Goal: Task Accomplishment & Management: Use online tool/utility

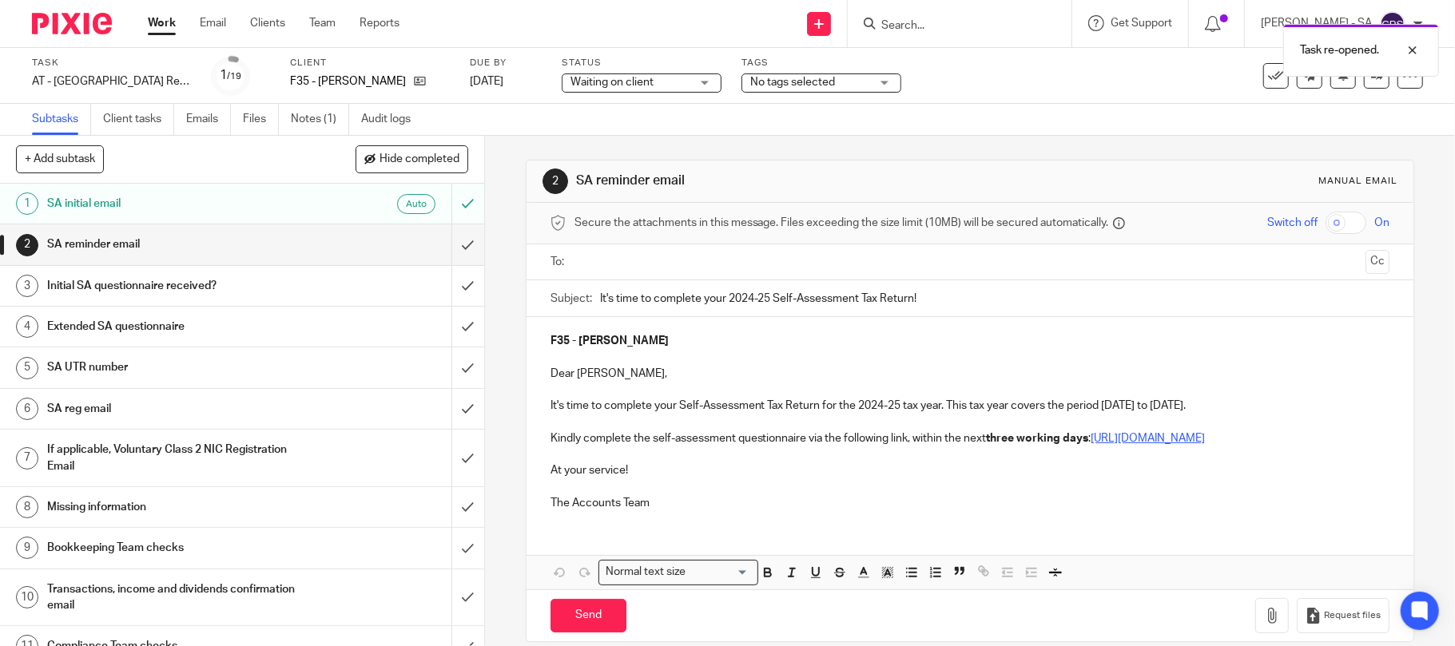
click at [620, 267] on input "text" at bounding box center [970, 262] width 780 height 18
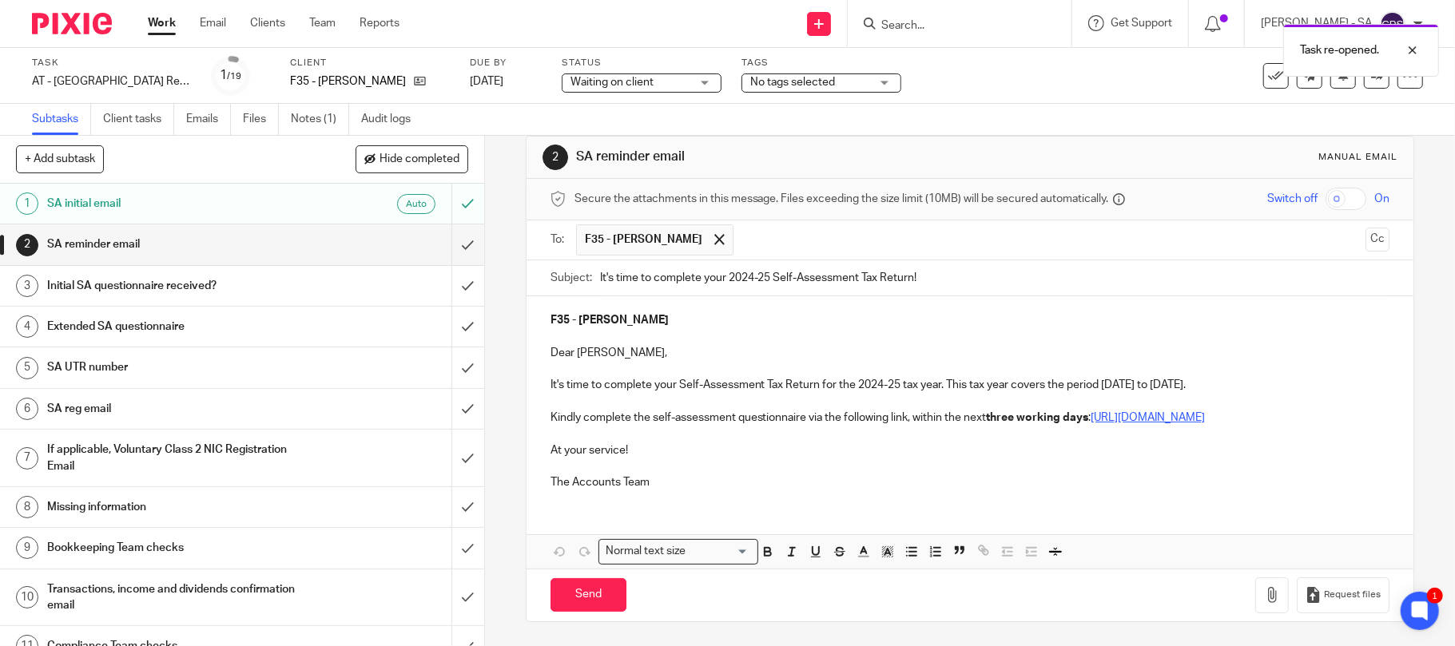
scroll to position [42, 0]
click at [562, 599] on input "Send" at bounding box center [588, 595] width 76 height 34
type input "Sent"
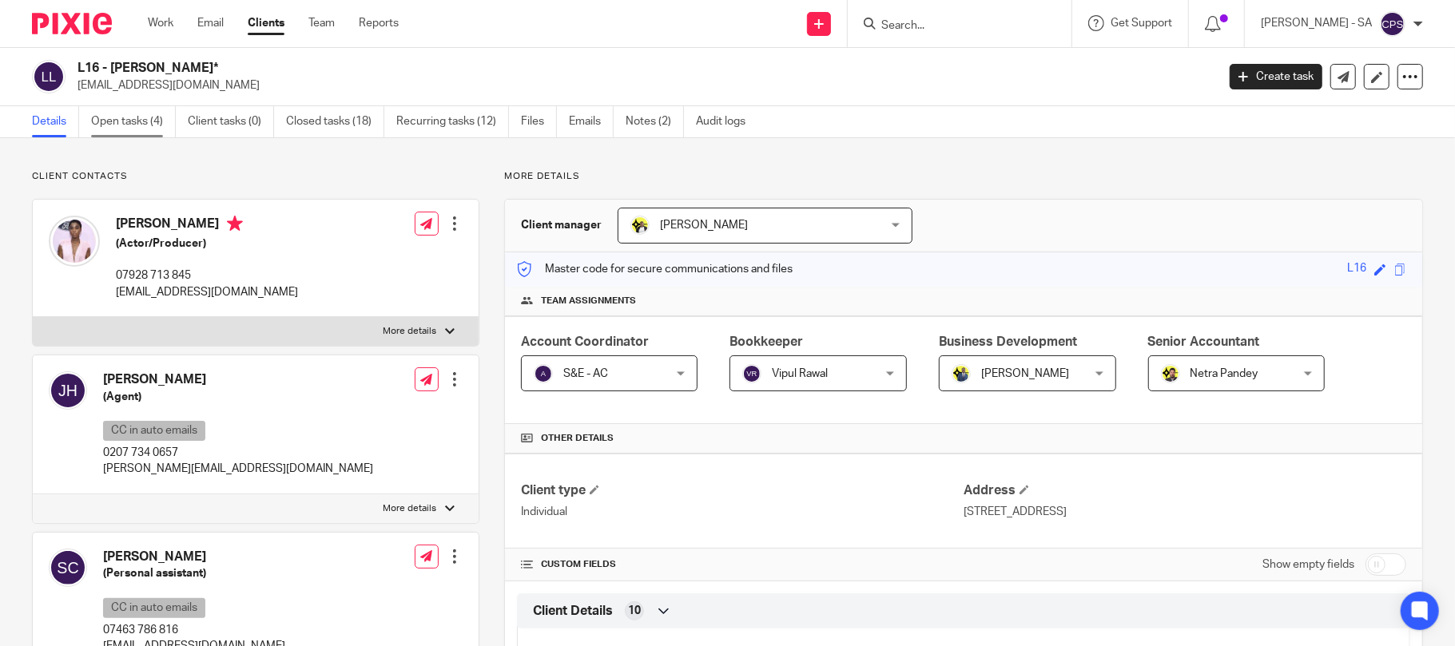
click at [119, 122] on link "Open tasks (4)" at bounding box center [133, 121] width 85 height 31
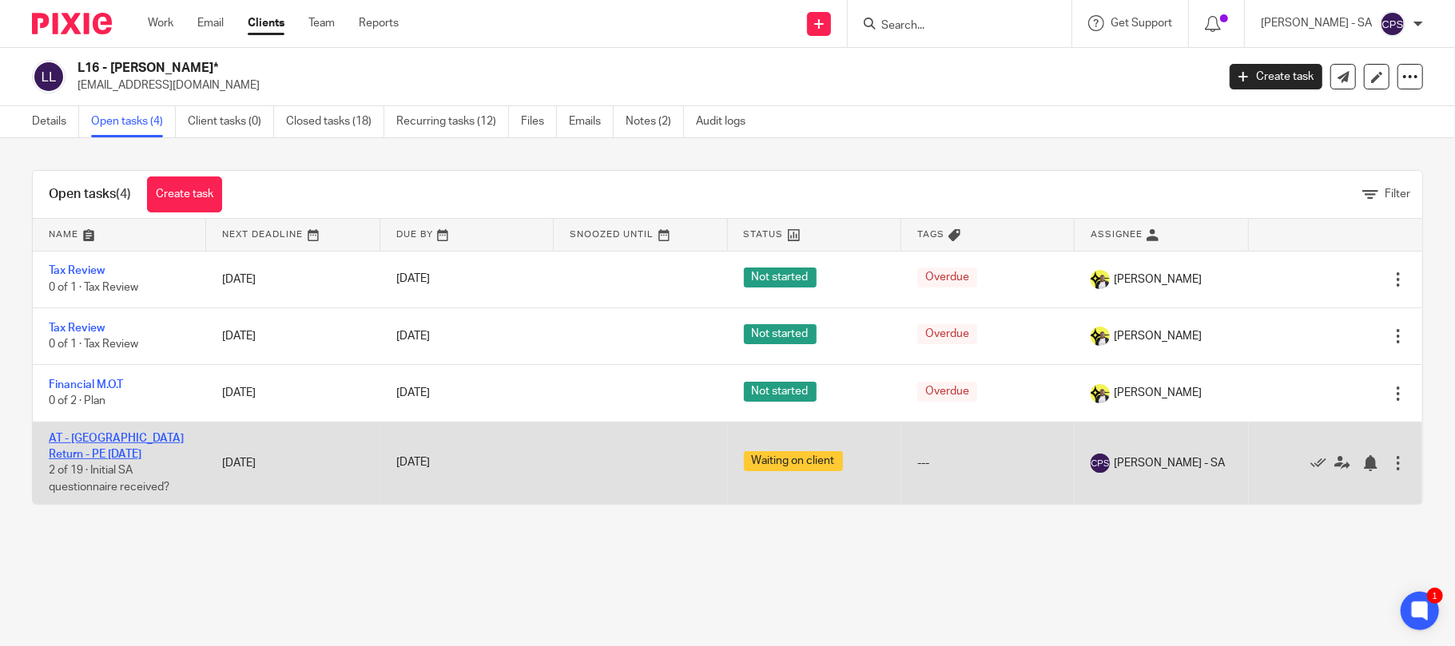
click at [113, 439] on link "AT - [GEOGRAPHIC_DATA] Return - PE [DATE]" at bounding box center [116, 446] width 135 height 27
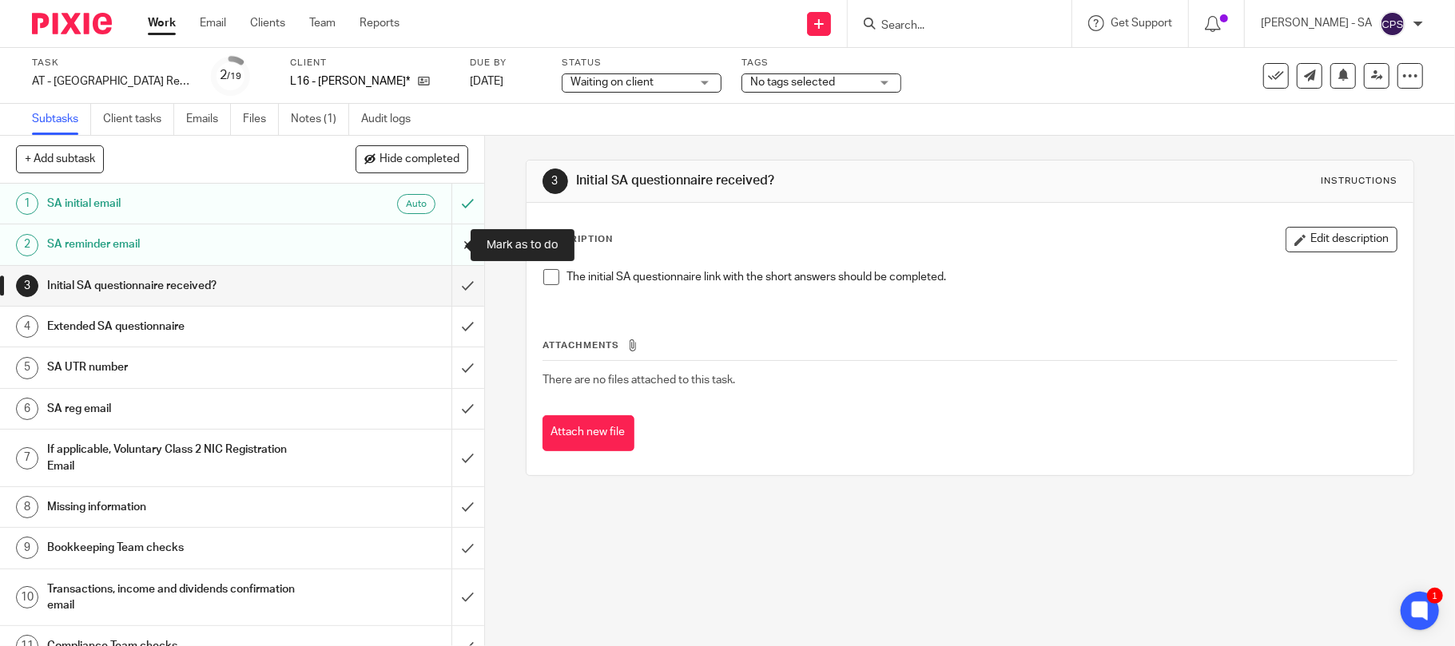
click at [444, 246] on input "submit" at bounding box center [242, 244] width 484 height 40
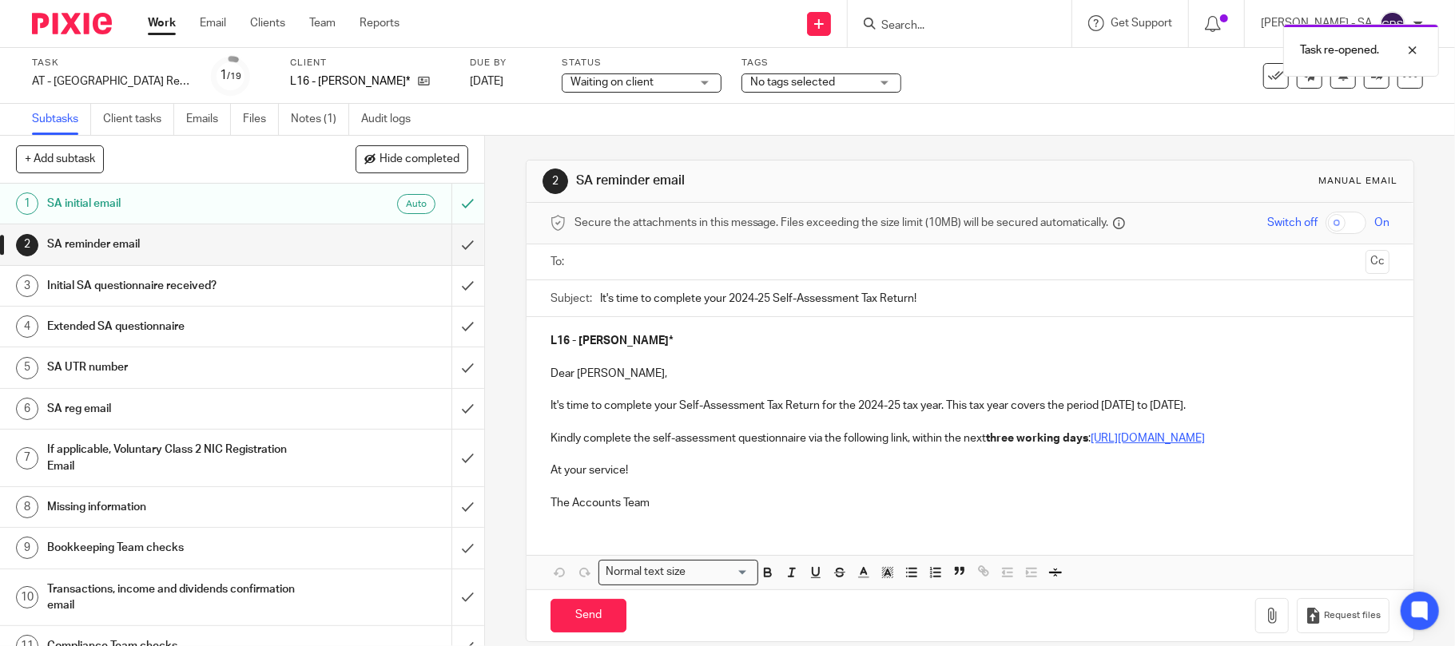
click at [658, 259] on input "text" at bounding box center [970, 262] width 780 height 18
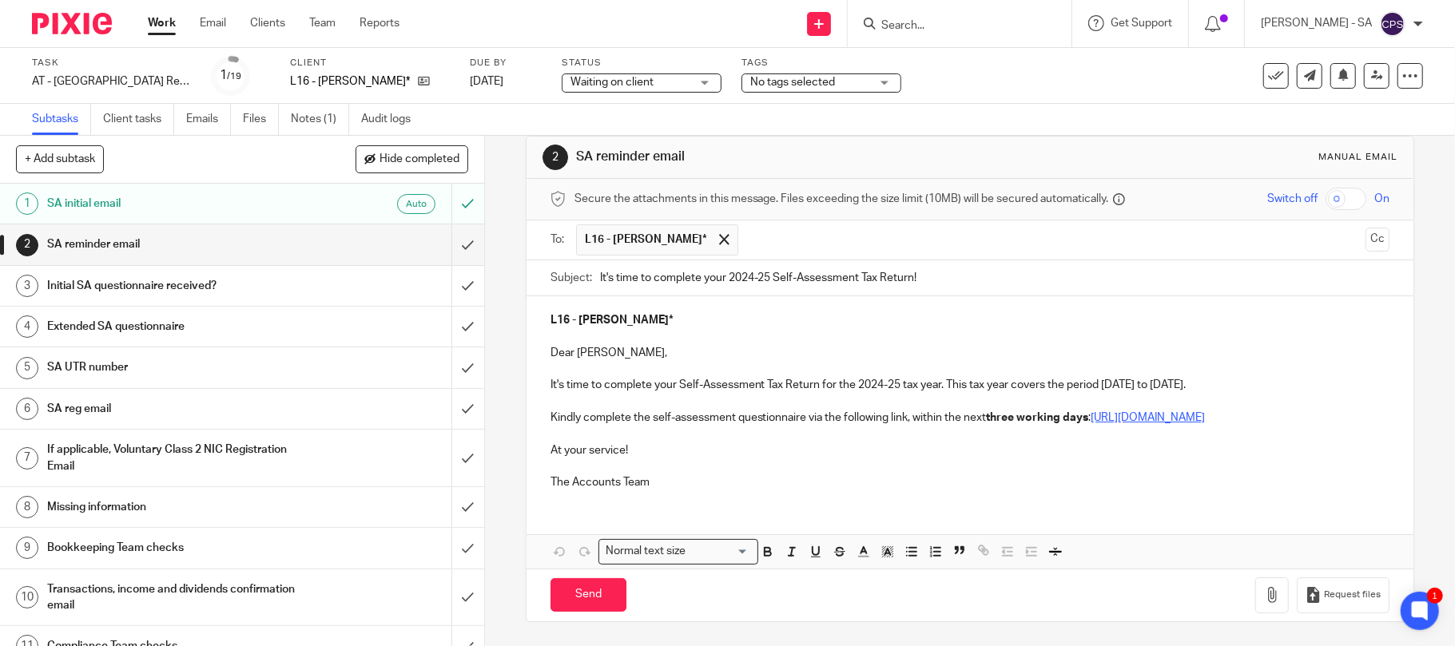
scroll to position [42, 0]
click at [566, 593] on input "Send" at bounding box center [588, 595] width 76 height 34
type input "Sent"
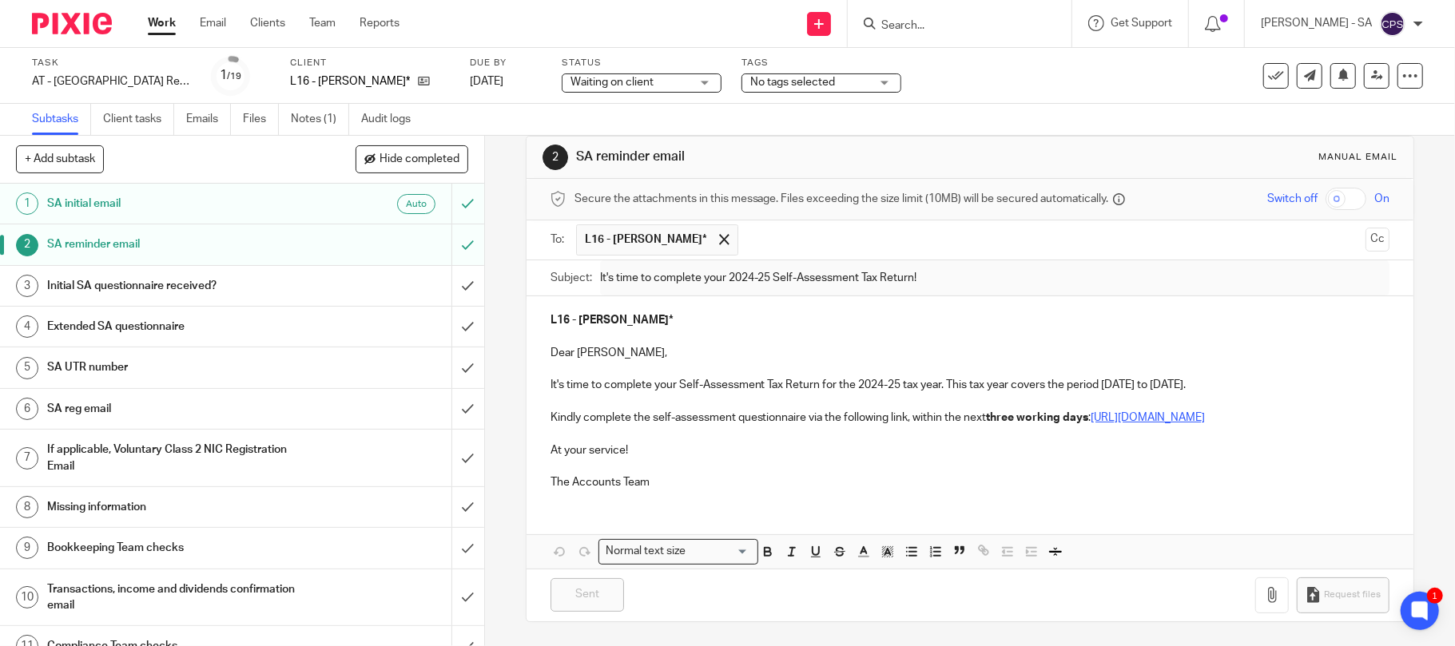
click at [941, 19] on input "Search" at bounding box center [952, 26] width 144 height 14
type input "e6"
click at [975, 69] on link at bounding box center [1011, 68] width 270 height 37
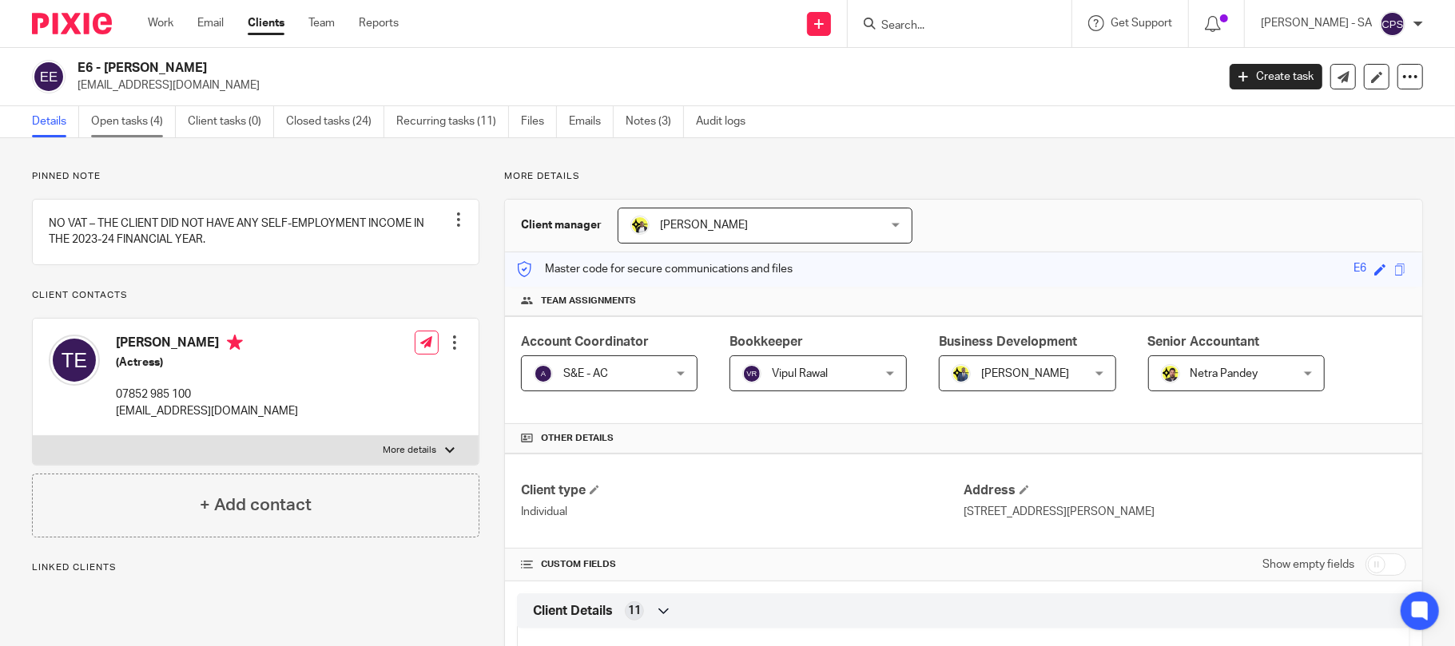
click at [126, 121] on link "Open tasks (4)" at bounding box center [133, 121] width 85 height 31
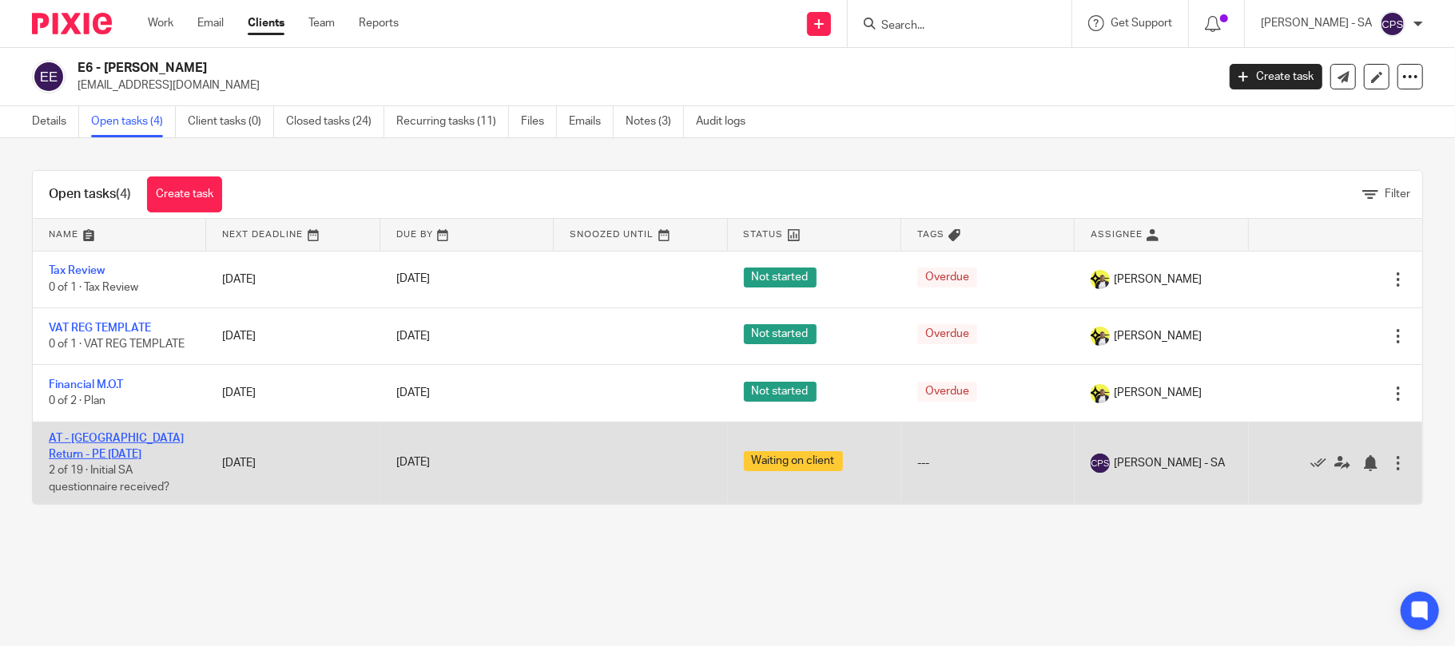
click at [150, 439] on link "AT - [GEOGRAPHIC_DATA] Return - PE [DATE]" at bounding box center [116, 446] width 135 height 27
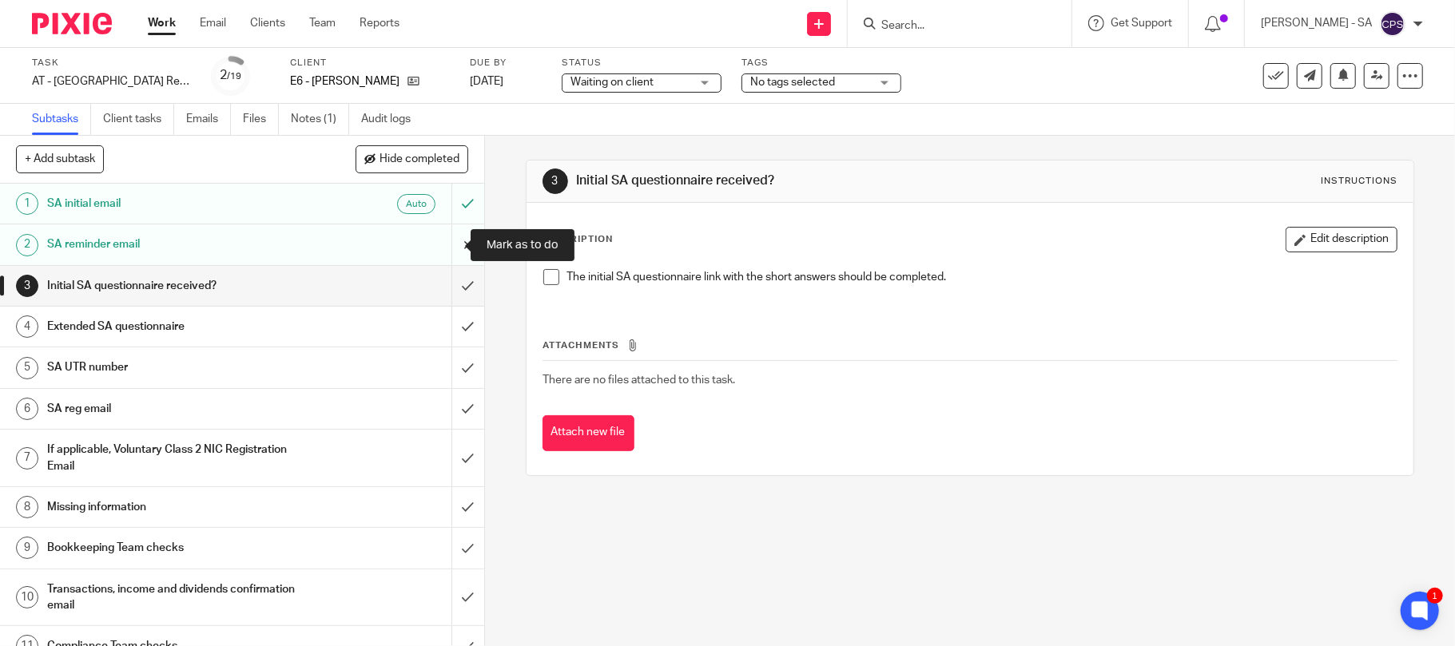
click at [443, 244] on input "submit" at bounding box center [242, 244] width 484 height 40
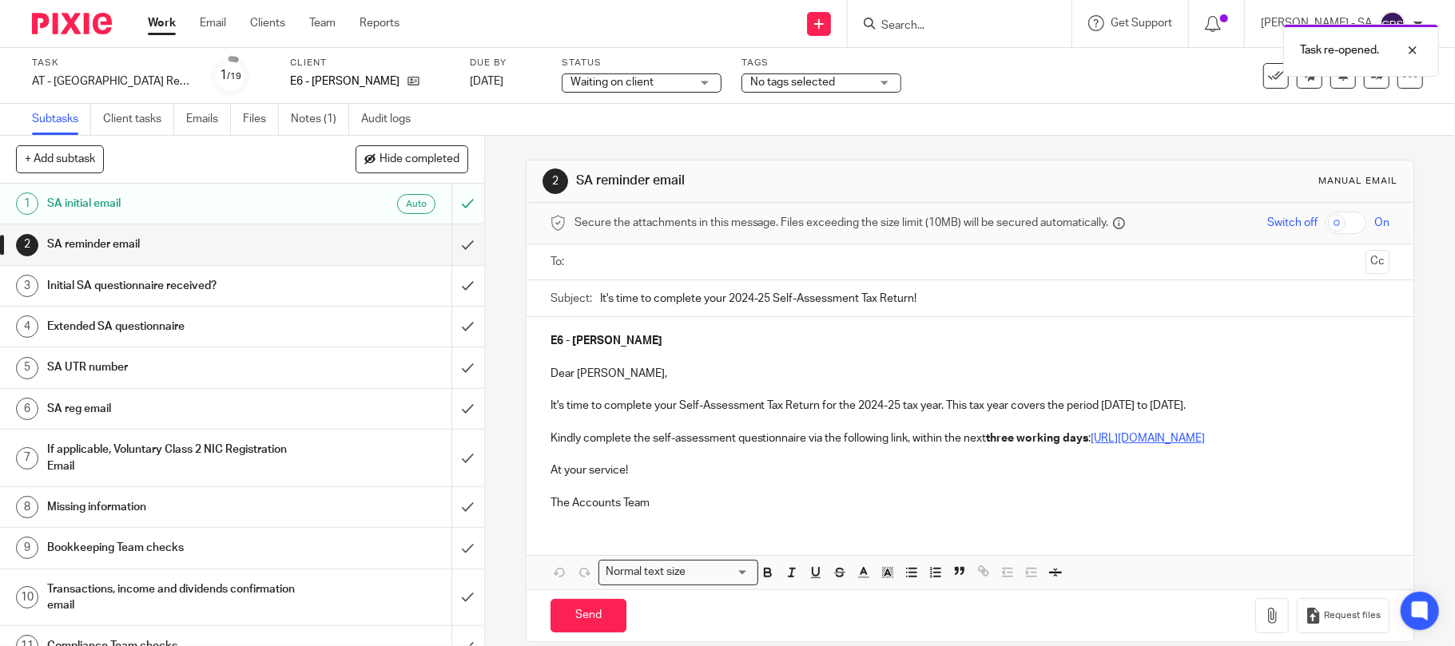
click at [655, 259] on input "text" at bounding box center [970, 262] width 780 height 18
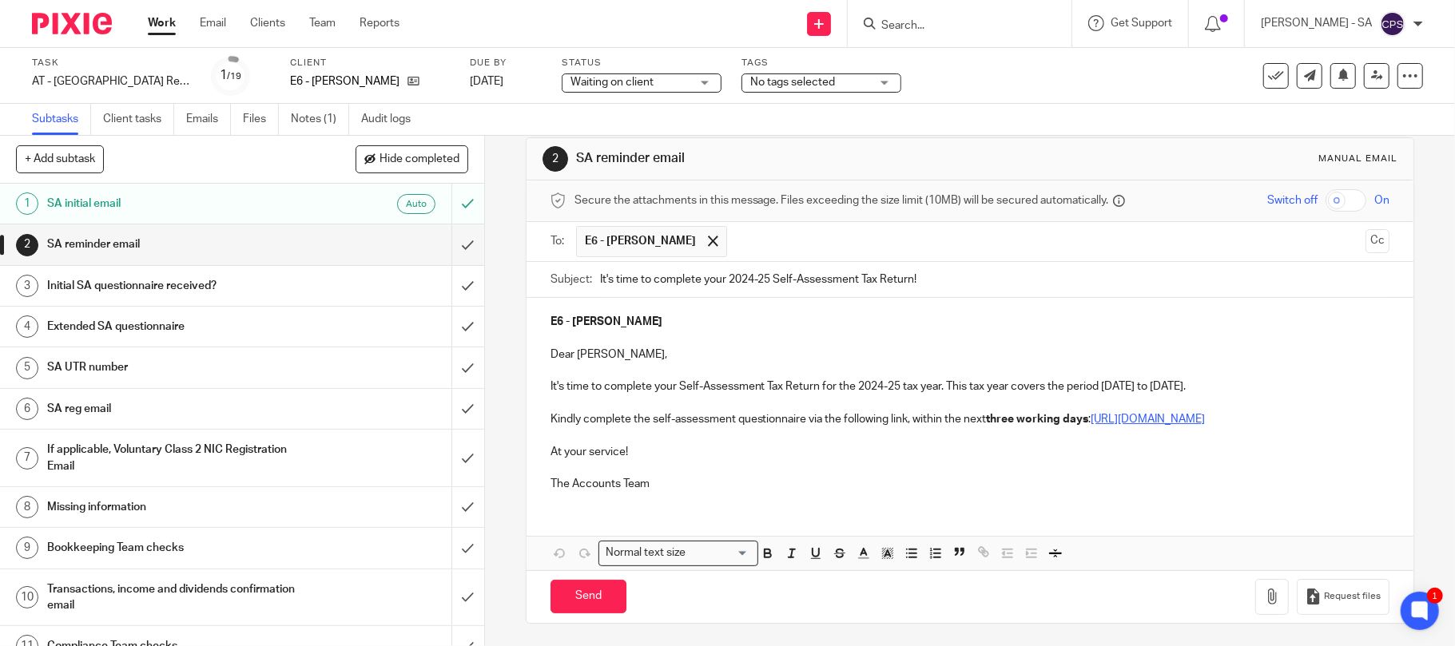
scroll to position [42, 0]
click at [572, 595] on input "Send" at bounding box center [588, 595] width 76 height 34
type input "Sent"
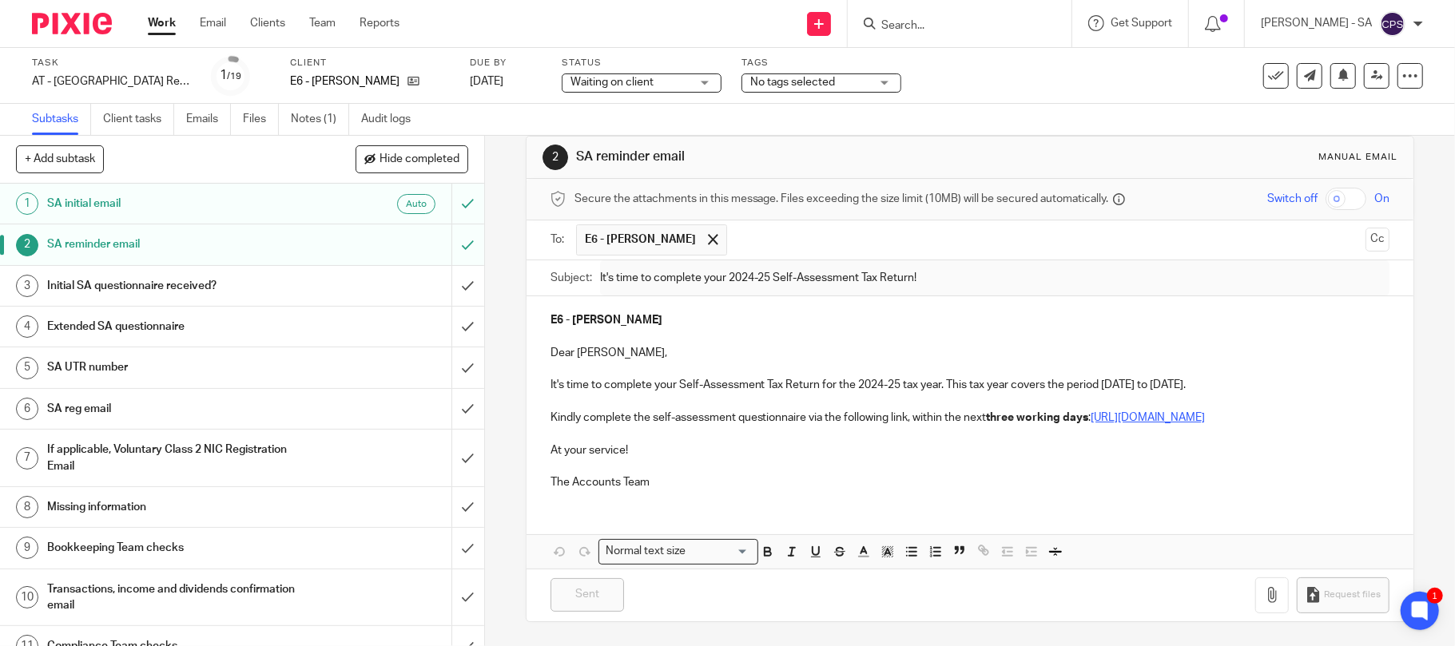
click at [962, 17] on form at bounding box center [965, 24] width 170 height 20
click at [957, 20] on input "Search" at bounding box center [952, 26] width 144 height 14
type input "d66"
click at [976, 71] on link at bounding box center [1011, 68] width 270 height 37
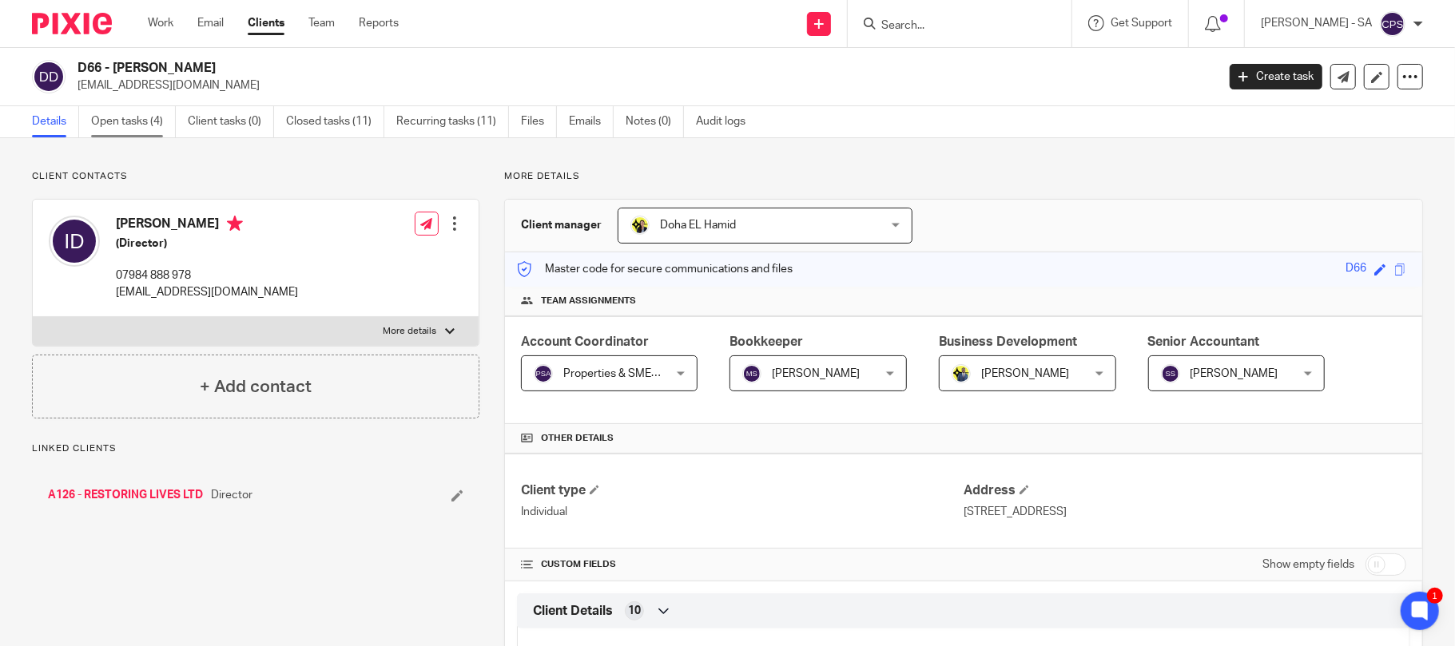
click at [132, 122] on link "Open tasks (4)" at bounding box center [133, 121] width 85 height 31
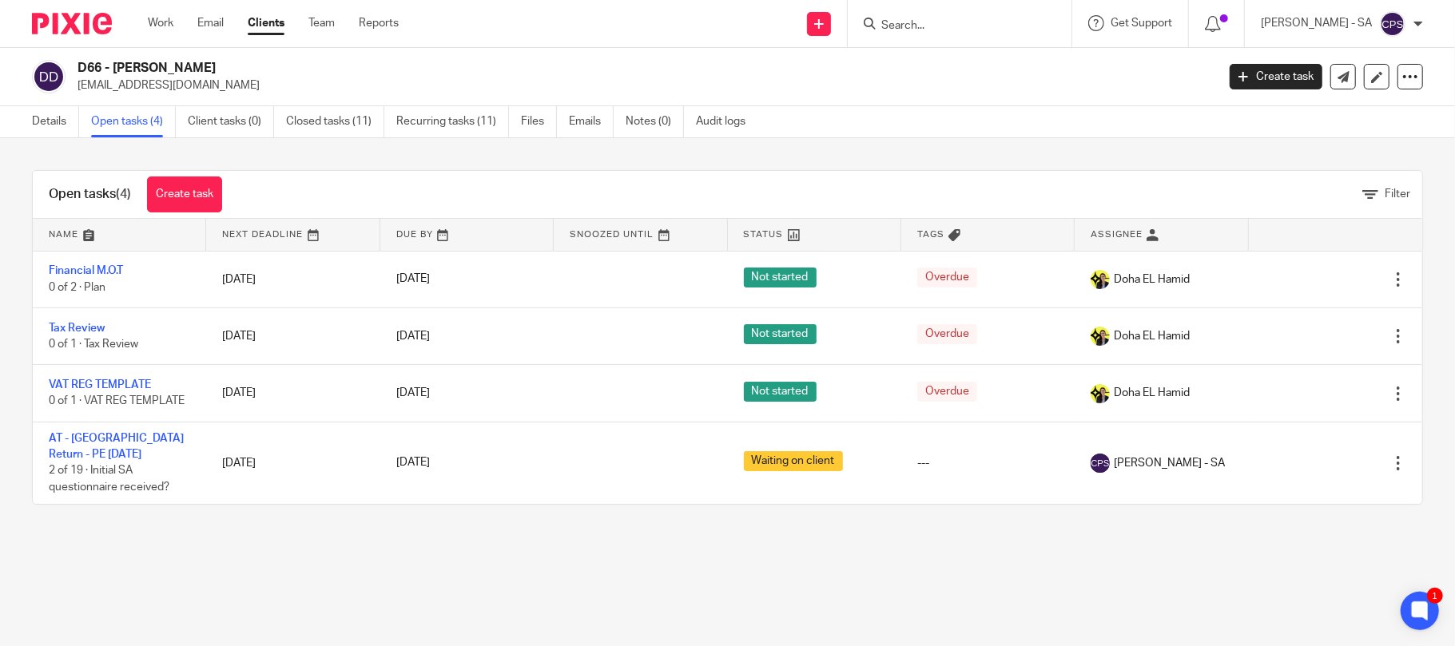
click at [892, 21] on div at bounding box center [957, 24] width 186 height 20
click at [917, 24] on input "Search" at bounding box center [952, 26] width 144 height 14
type input "i12"
click at [1010, 73] on link at bounding box center [1011, 68] width 270 height 37
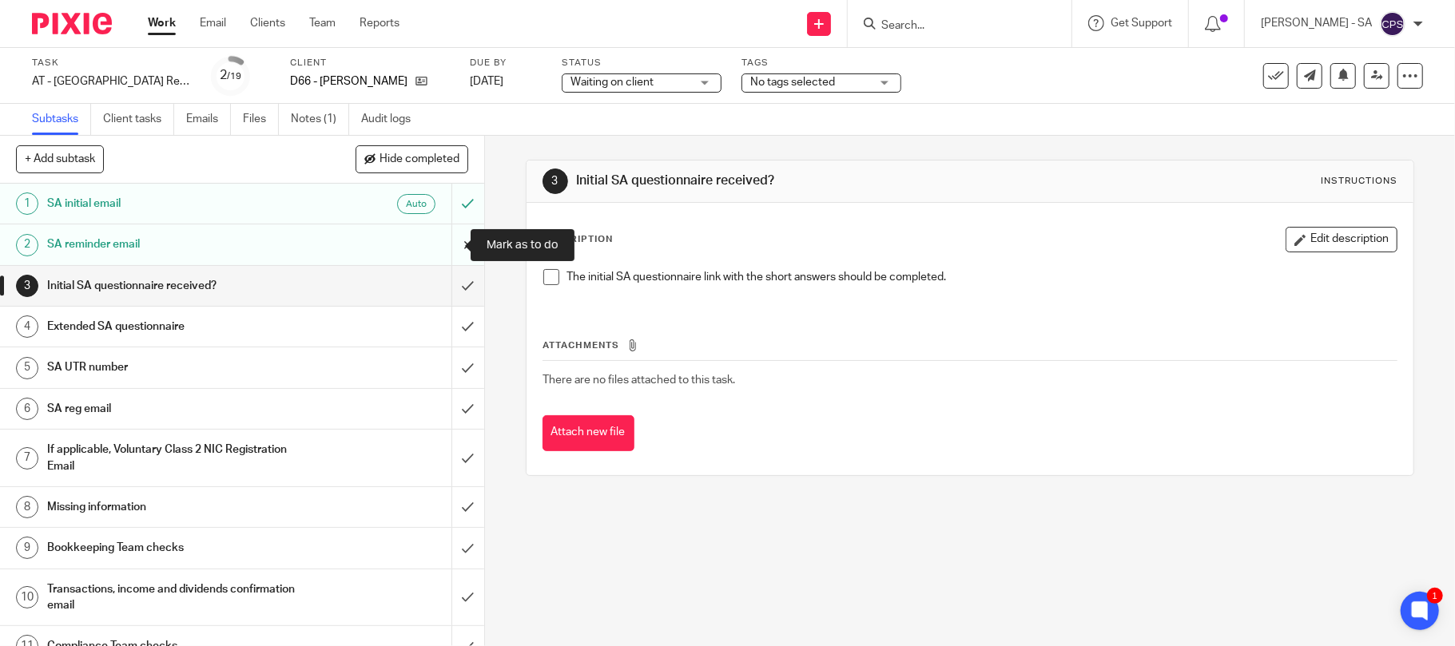
click at [448, 244] on input "submit" at bounding box center [242, 244] width 484 height 40
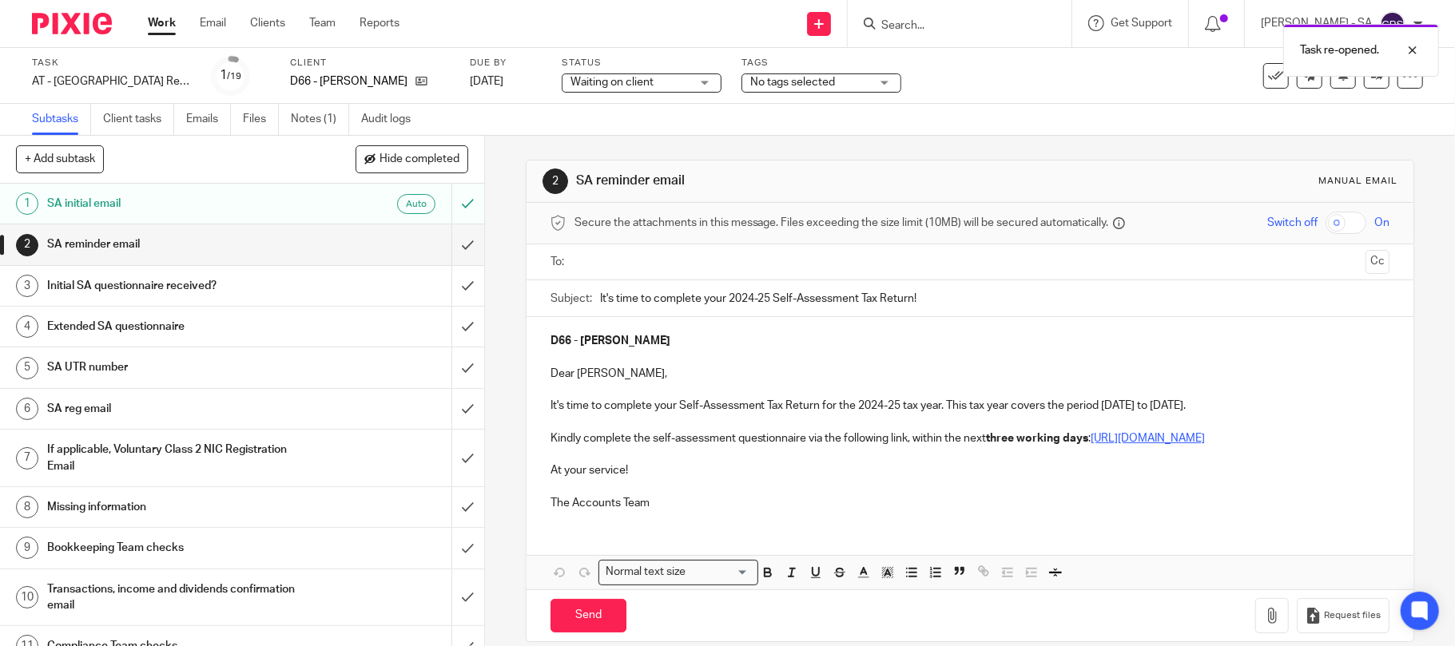
click at [645, 267] on input "text" at bounding box center [970, 262] width 780 height 18
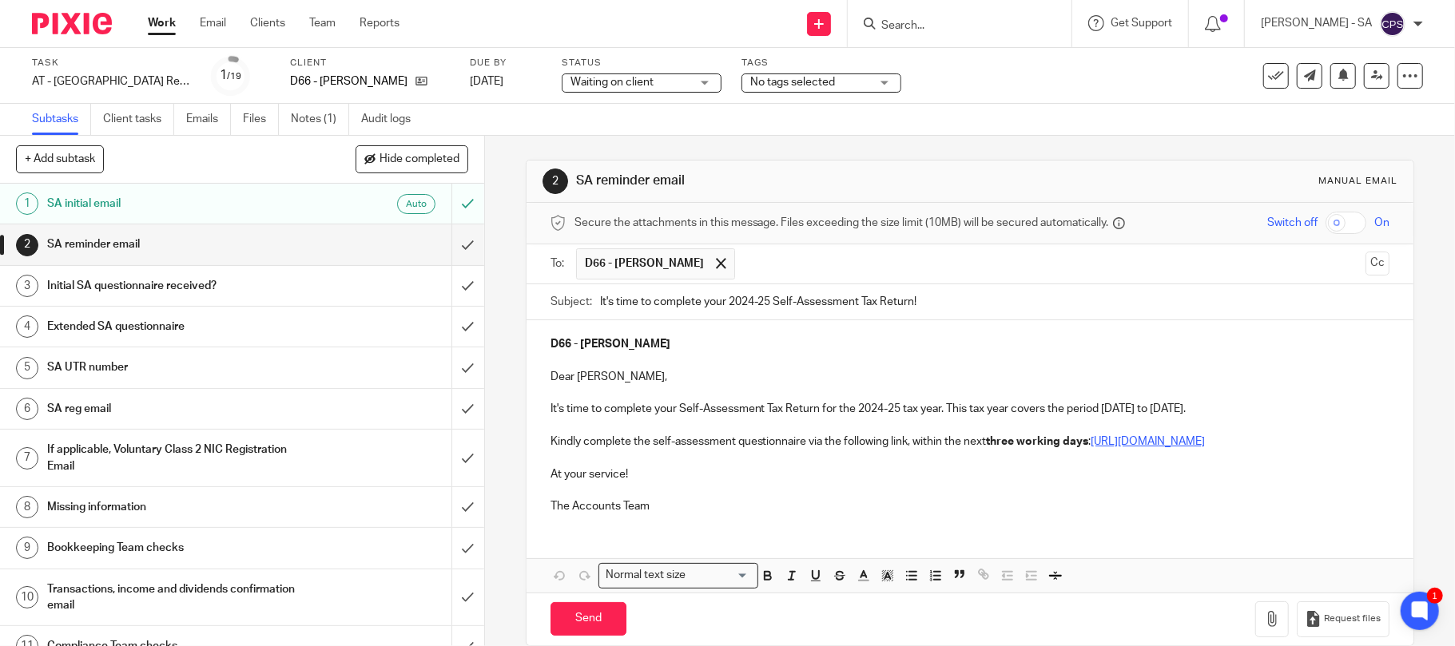
scroll to position [42, 0]
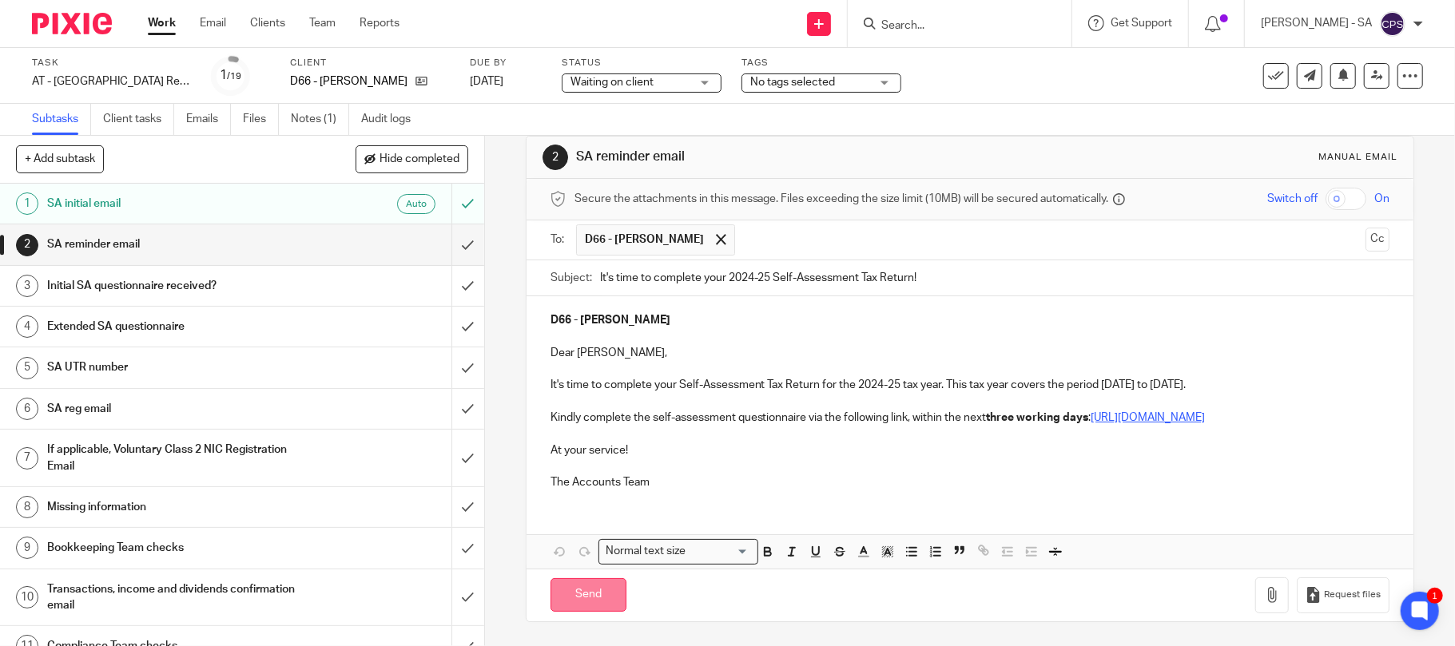
click at [580, 598] on input "Send" at bounding box center [588, 595] width 76 height 34
type input "Sent"
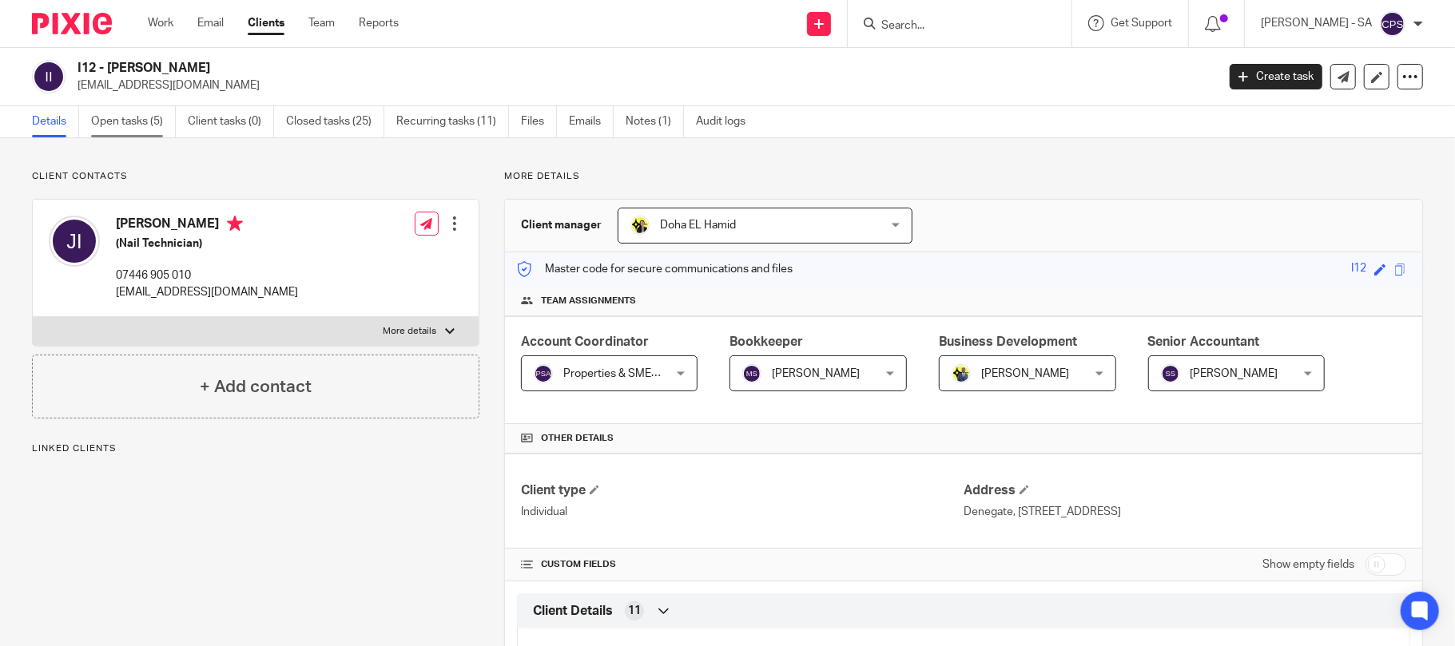
click at [116, 123] on link "Open tasks (5)" at bounding box center [133, 121] width 85 height 31
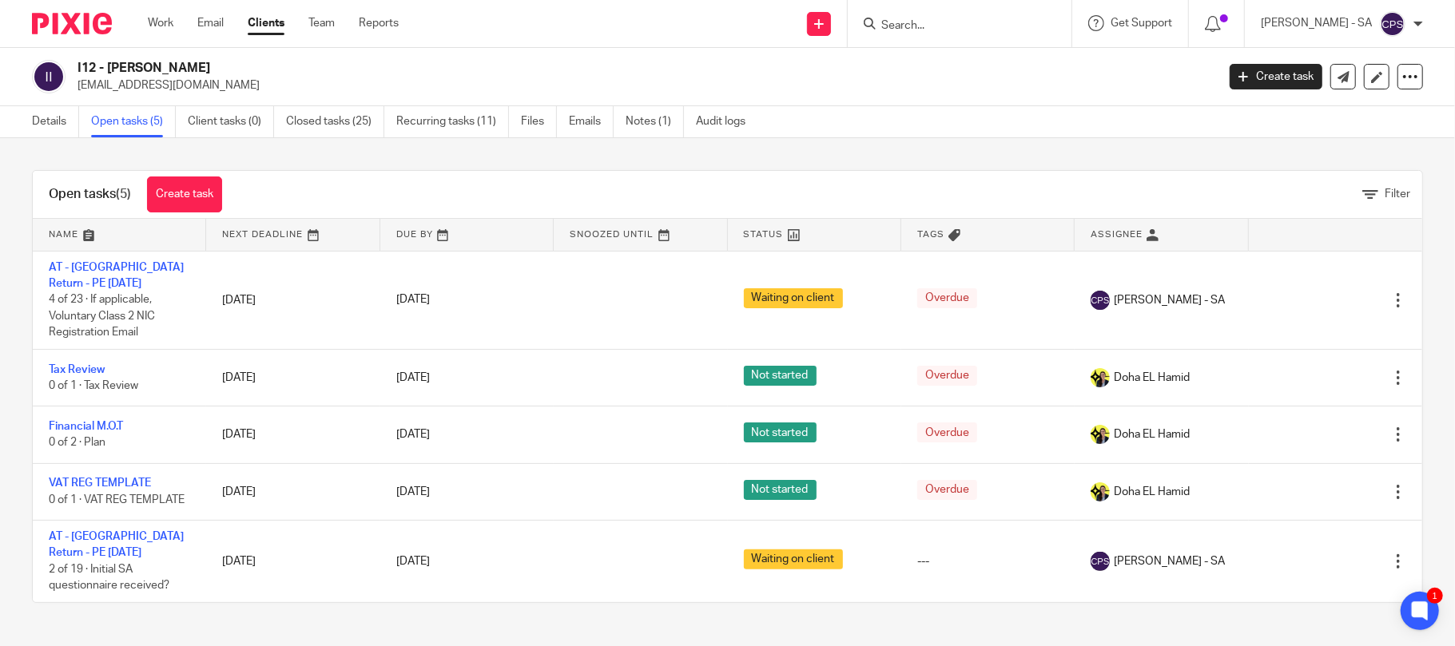
click at [901, 37] on div at bounding box center [960, 23] width 224 height 47
click at [915, 33] on input "Search" at bounding box center [952, 26] width 144 height 14
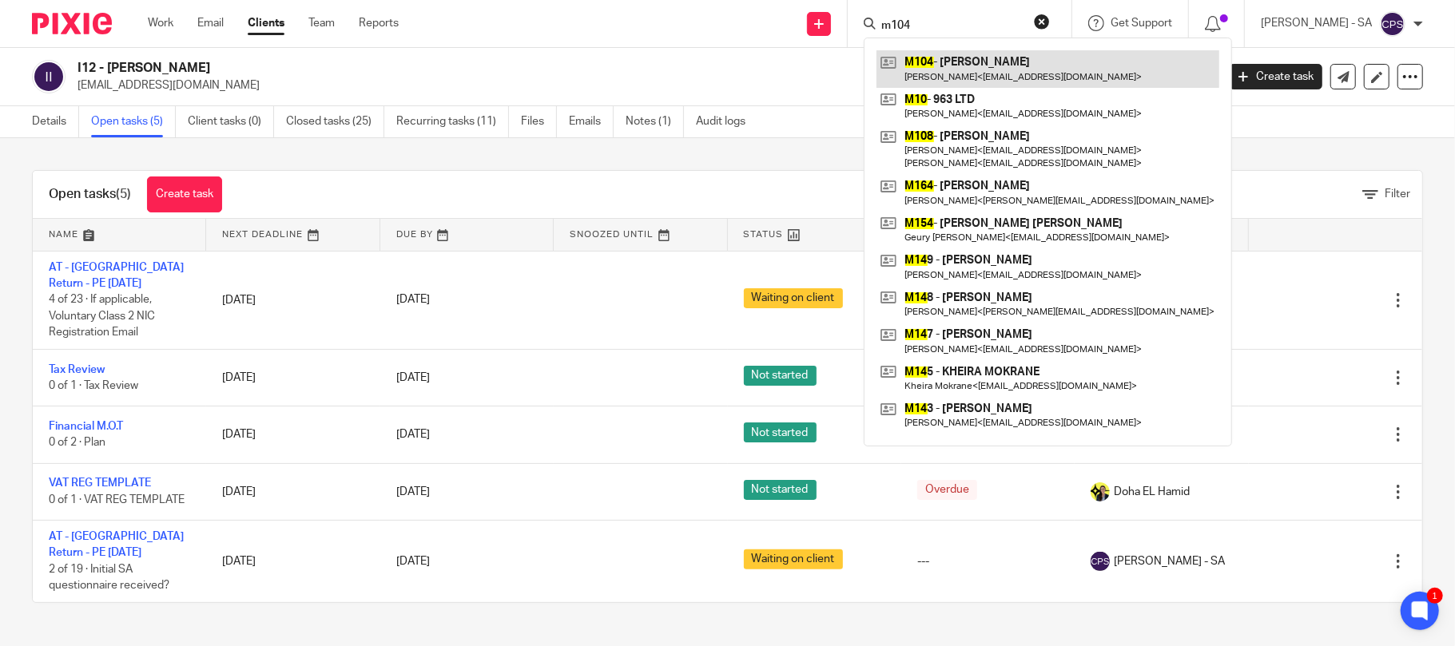
type input "m104"
click at [987, 62] on link at bounding box center [1047, 68] width 343 height 37
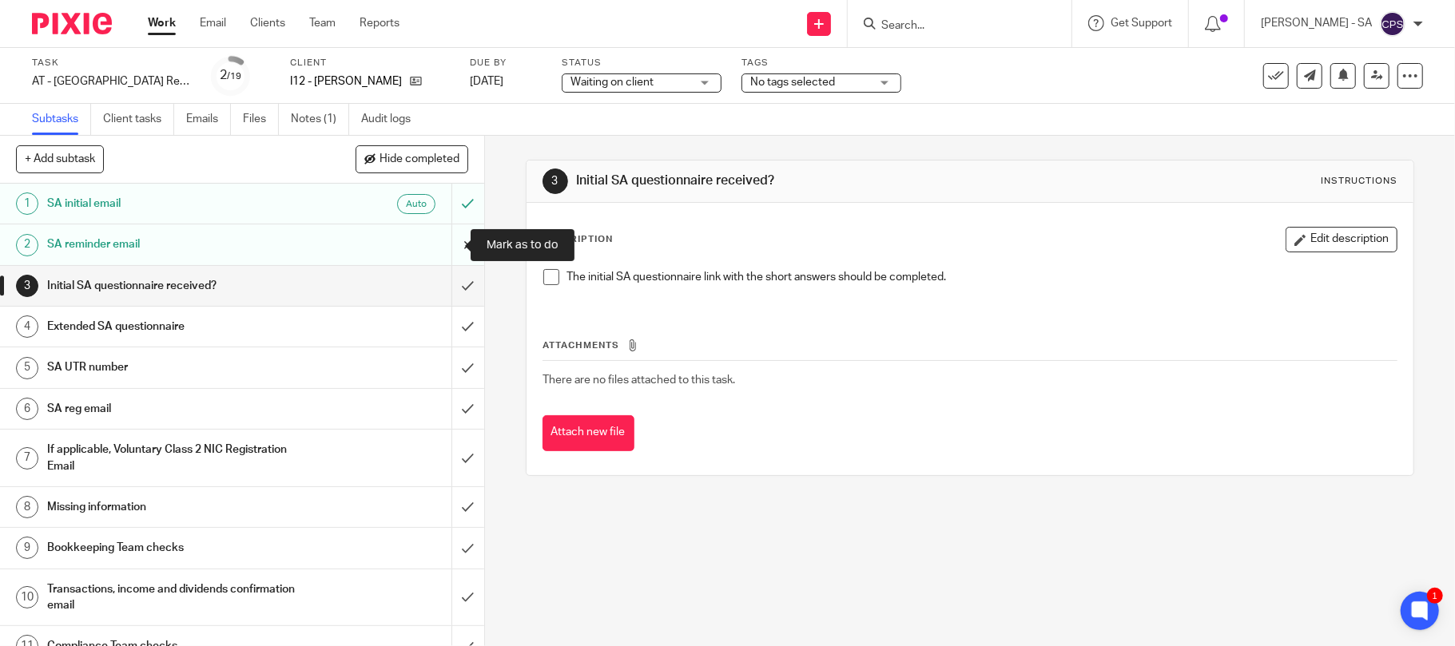
click at [448, 243] on input "submit" at bounding box center [242, 244] width 484 height 40
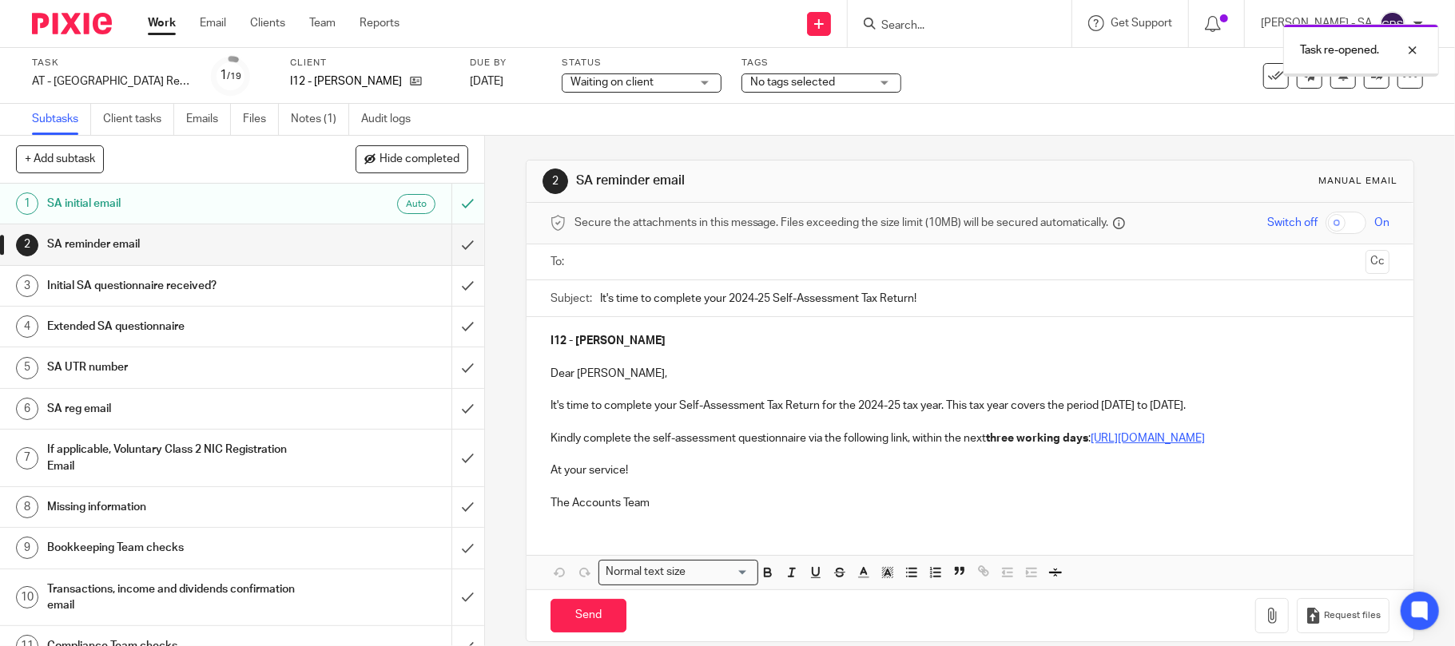
click at [653, 260] on input "text" at bounding box center [970, 262] width 780 height 18
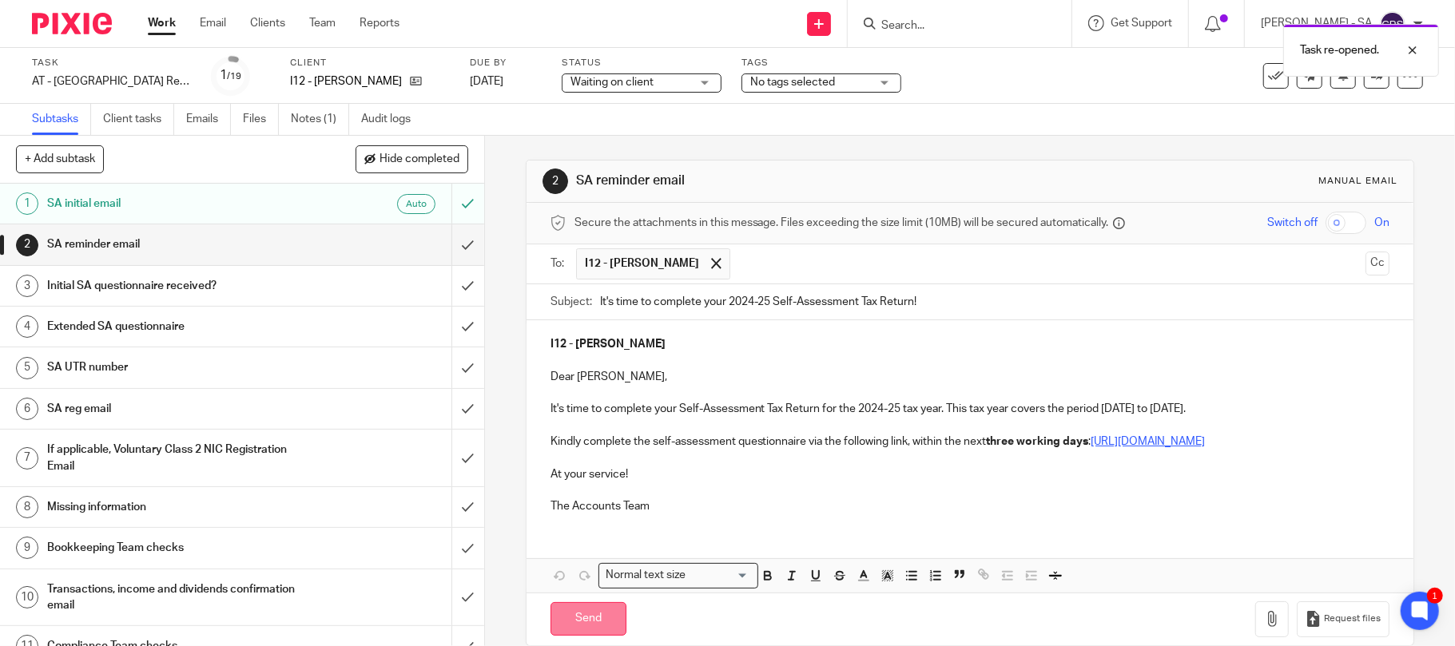
click at [580, 637] on input "Send" at bounding box center [588, 619] width 76 height 34
type input "Sent"
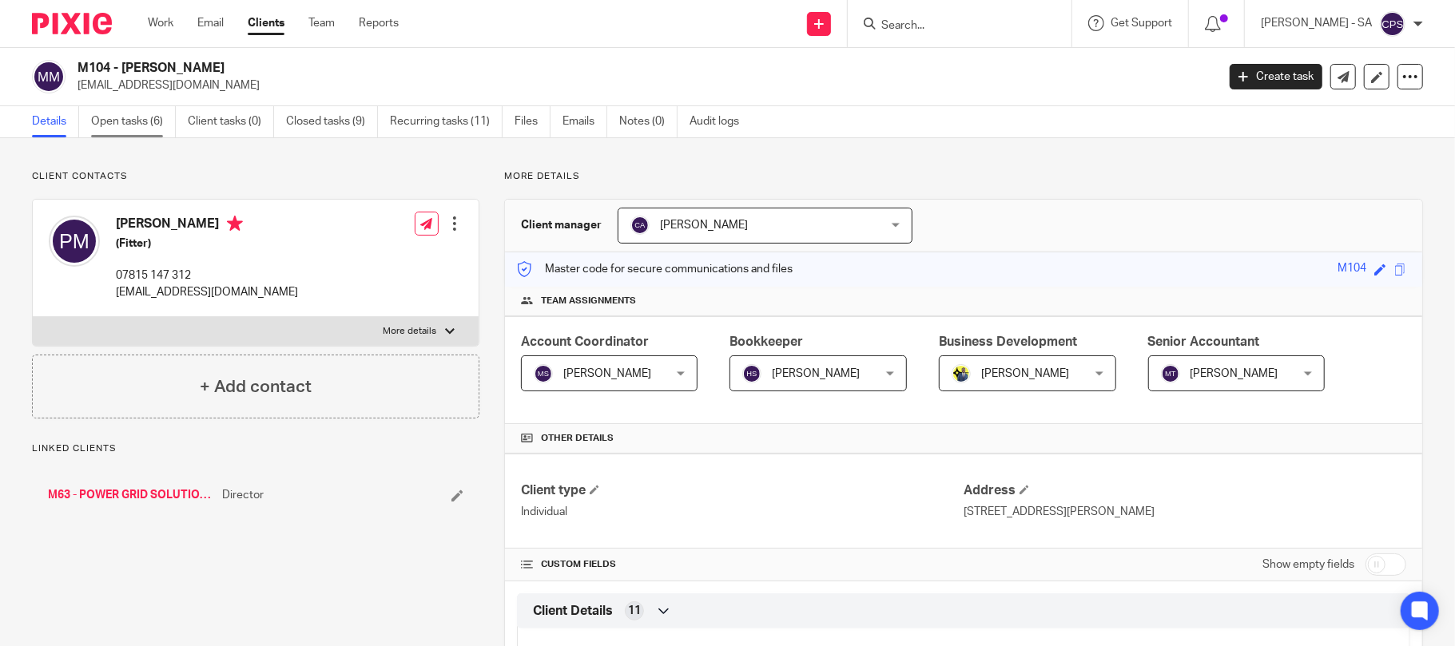
click at [135, 118] on link "Open tasks (6)" at bounding box center [133, 121] width 85 height 31
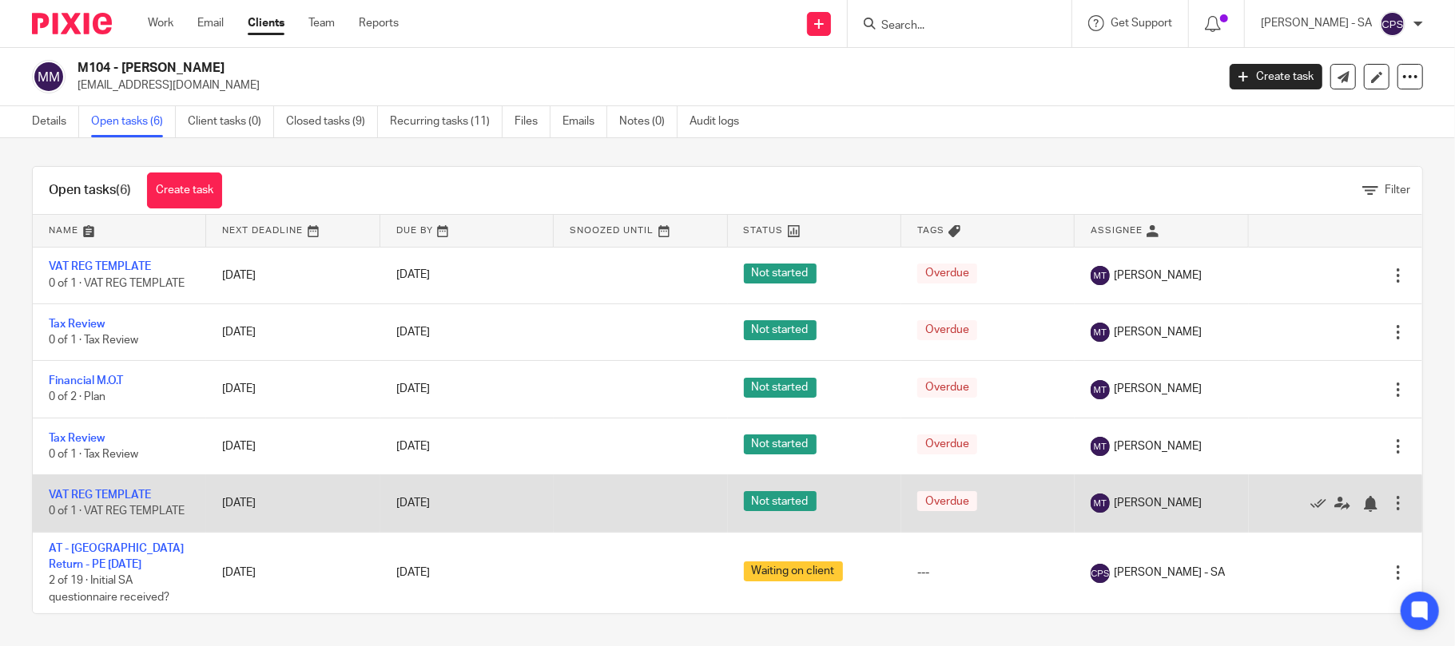
scroll to position [7, 0]
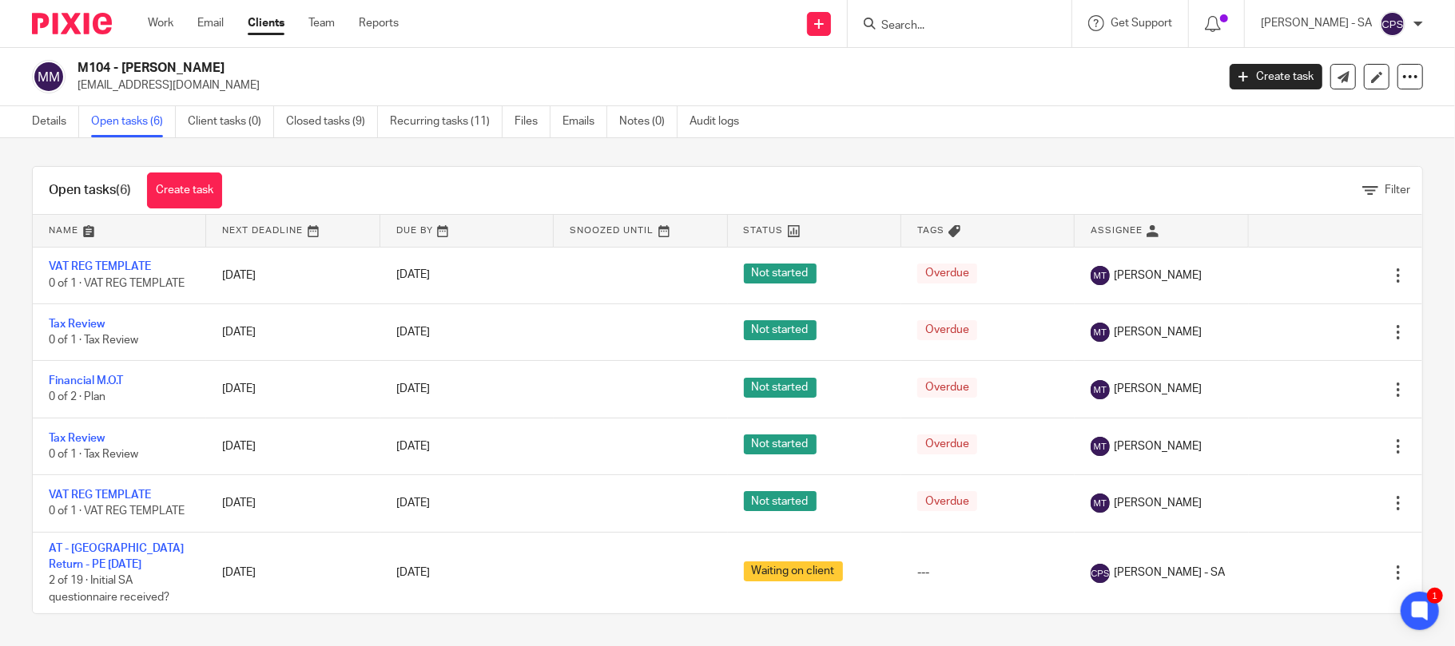
click at [991, 16] on form at bounding box center [965, 24] width 170 height 20
click at [959, 23] on input "Search" at bounding box center [952, 26] width 144 height 14
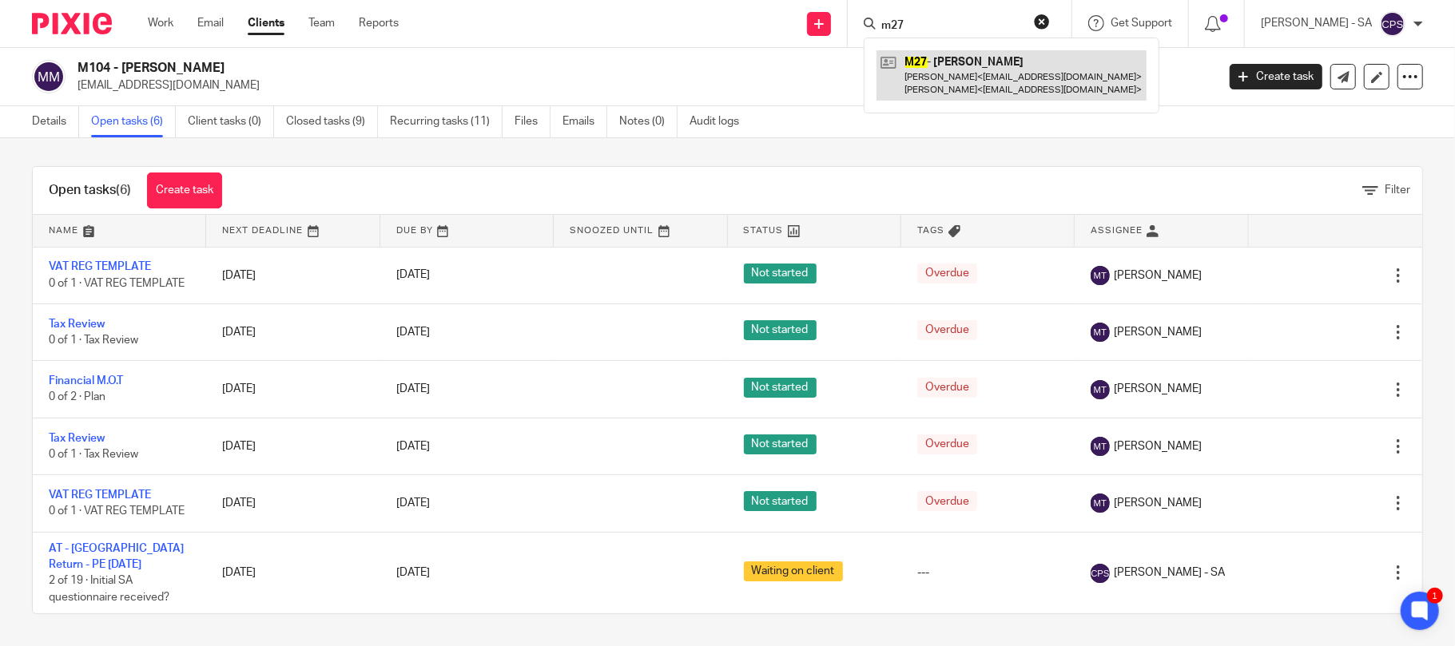
type input "m27"
click at [988, 77] on link at bounding box center [1011, 75] width 270 height 50
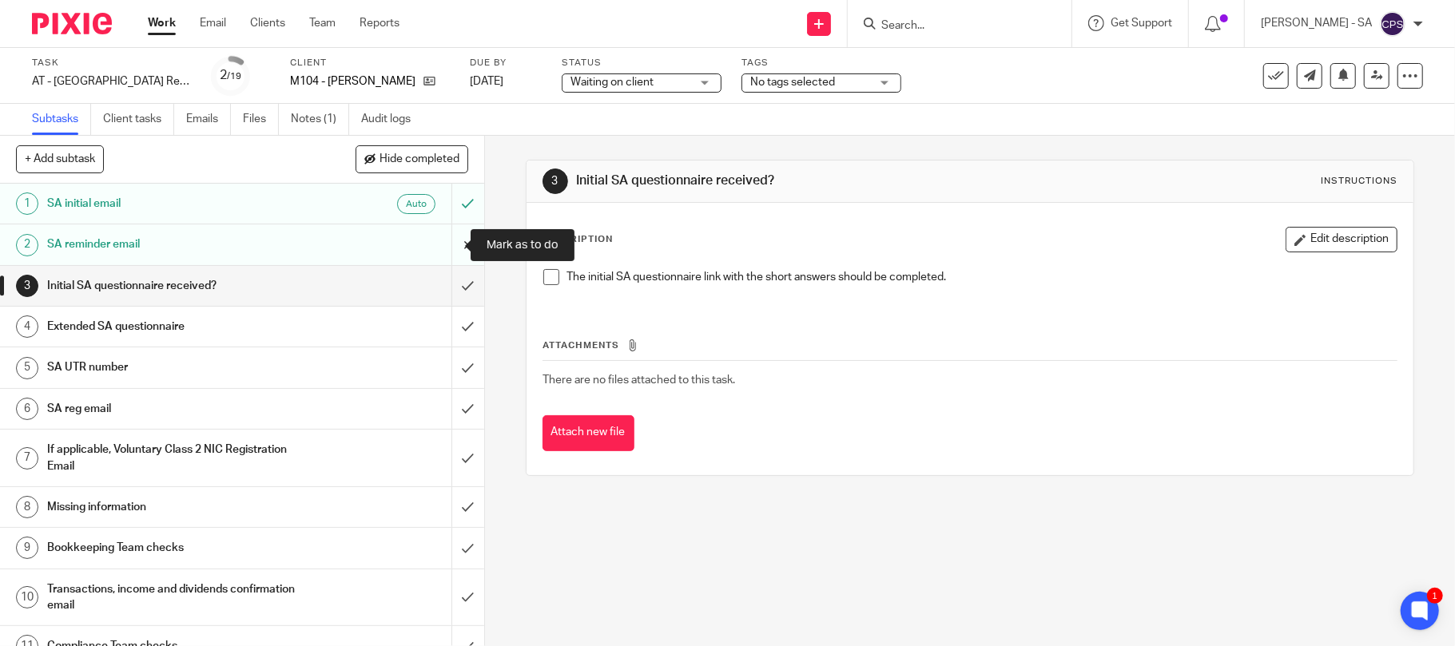
click at [445, 244] on input "submit" at bounding box center [242, 244] width 484 height 40
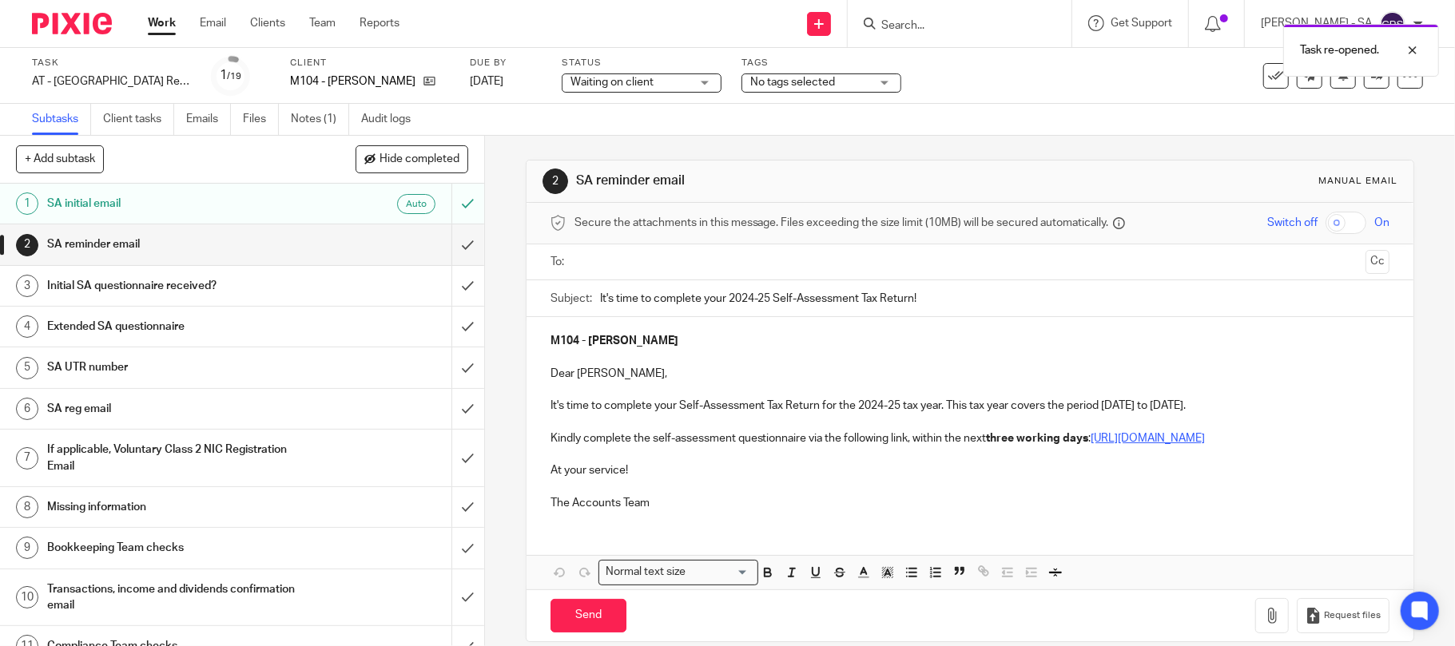
click at [722, 263] on input "text" at bounding box center [970, 262] width 780 height 18
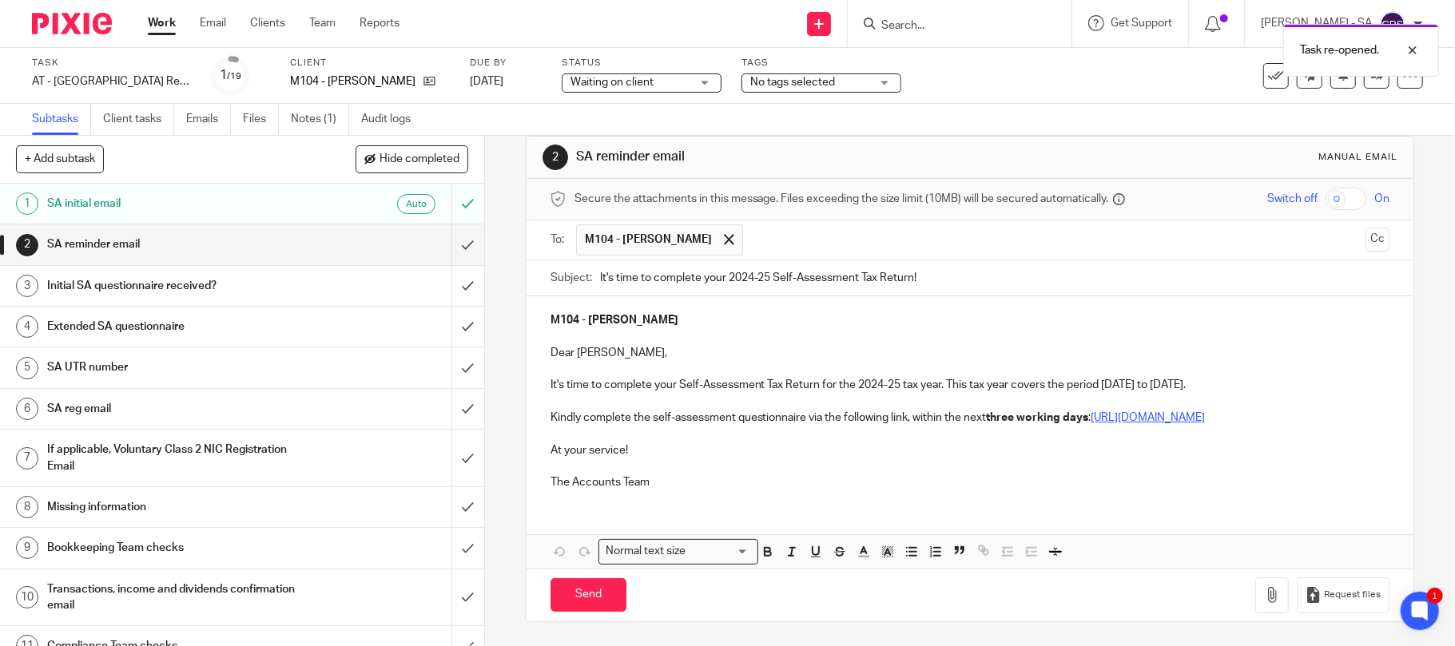
scroll to position [42, 0]
click at [559, 589] on input "Send" at bounding box center [588, 595] width 76 height 34
type input "Sent"
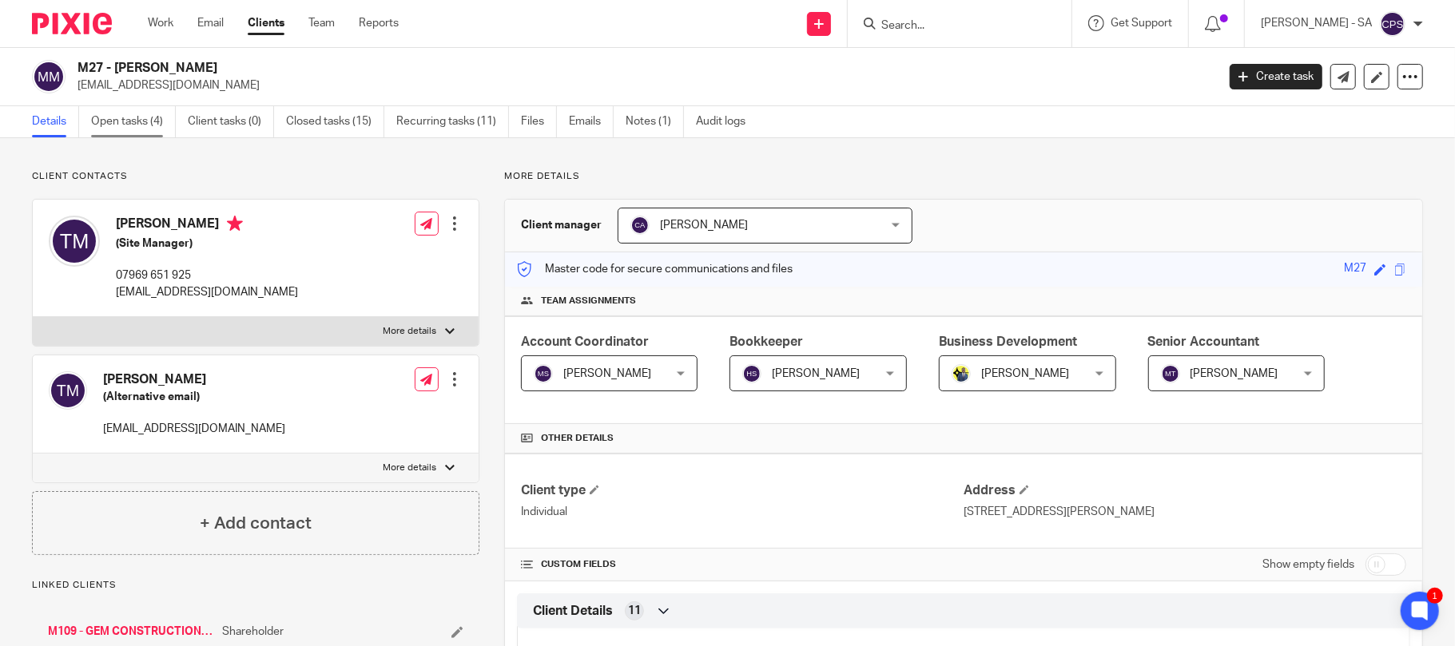
click at [128, 123] on link "Open tasks (4)" at bounding box center [133, 121] width 85 height 31
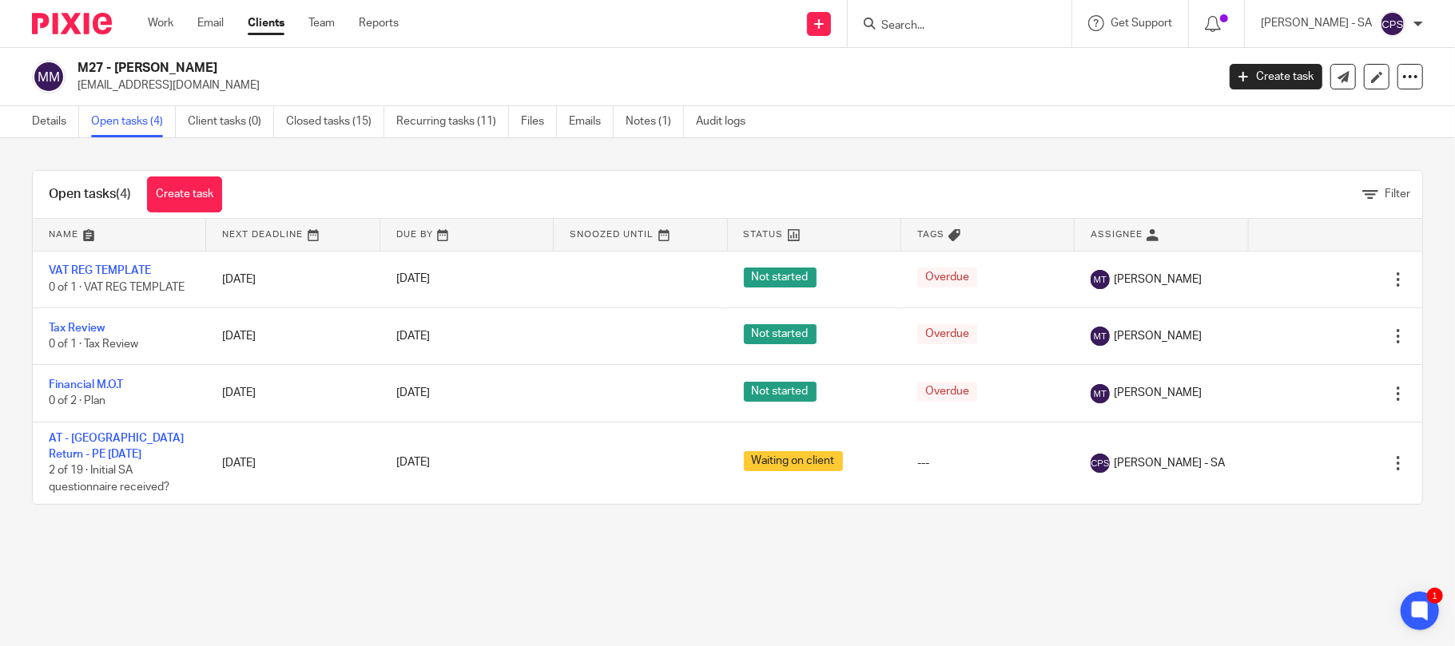
click at [896, 23] on input "Search" at bounding box center [952, 26] width 144 height 14
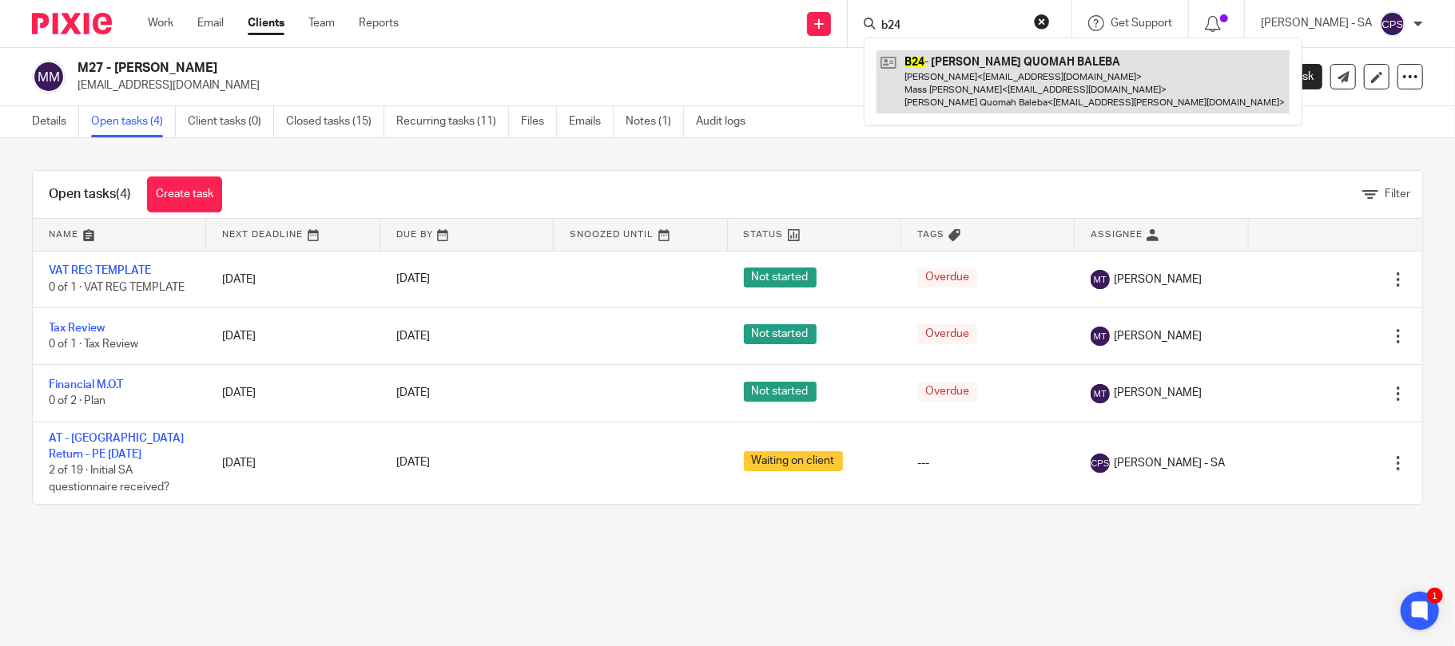
type input "b24"
click at [1030, 77] on link at bounding box center [1082, 81] width 413 height 63
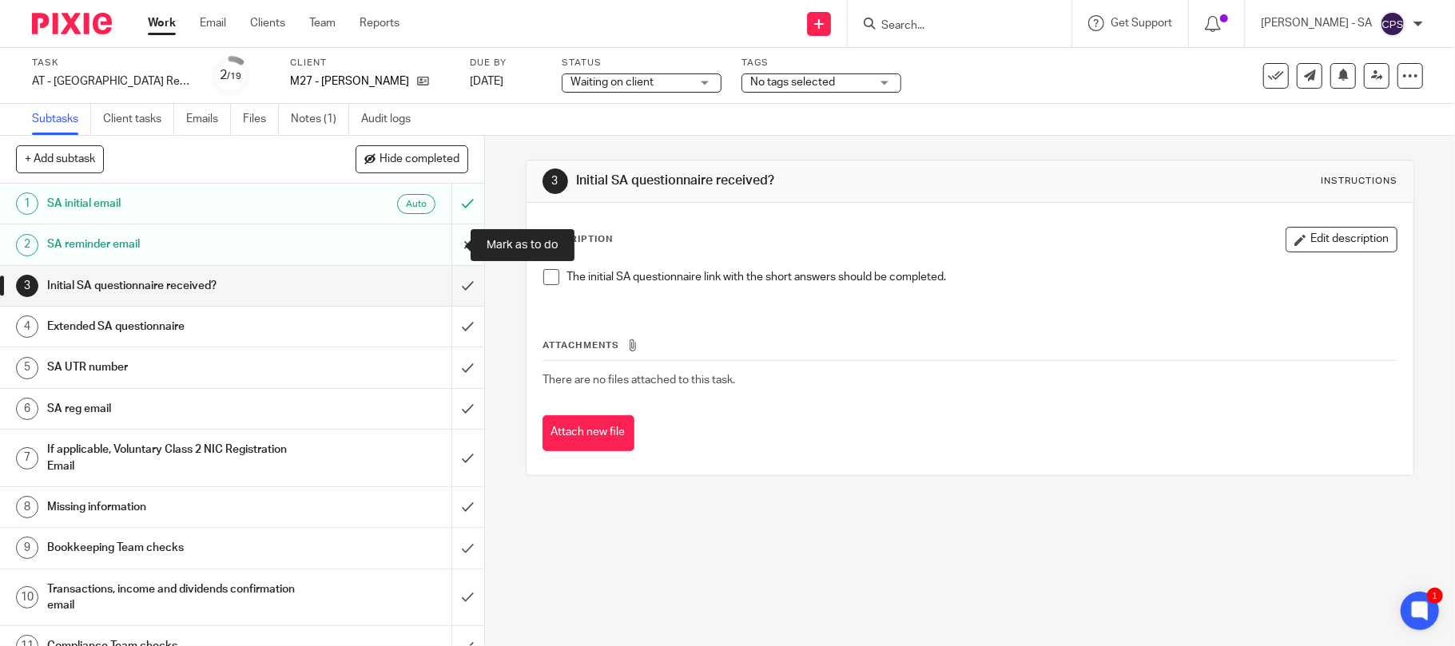
click at [446, 244] on input "submit" at bounding box center [242, 244] width 484 height 40
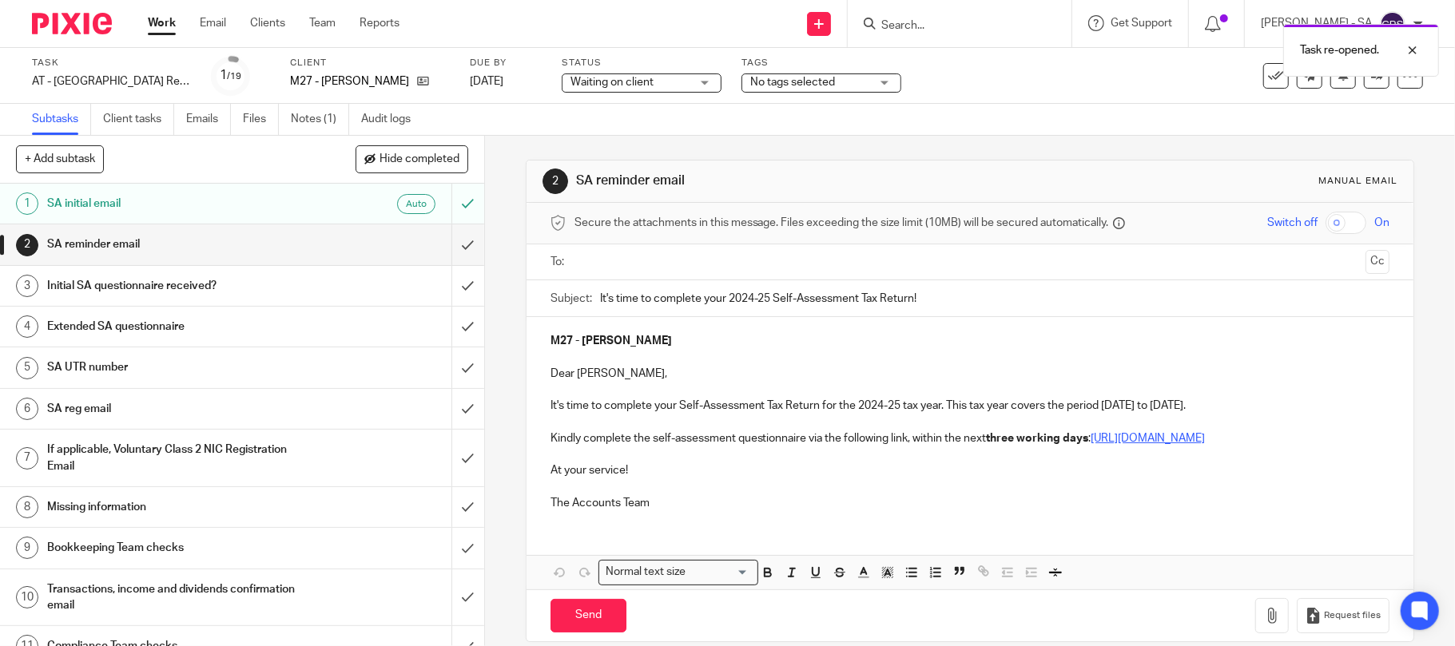
click at [618, 265] on input "text" at bounding box center [970, 262] width 780 height 18
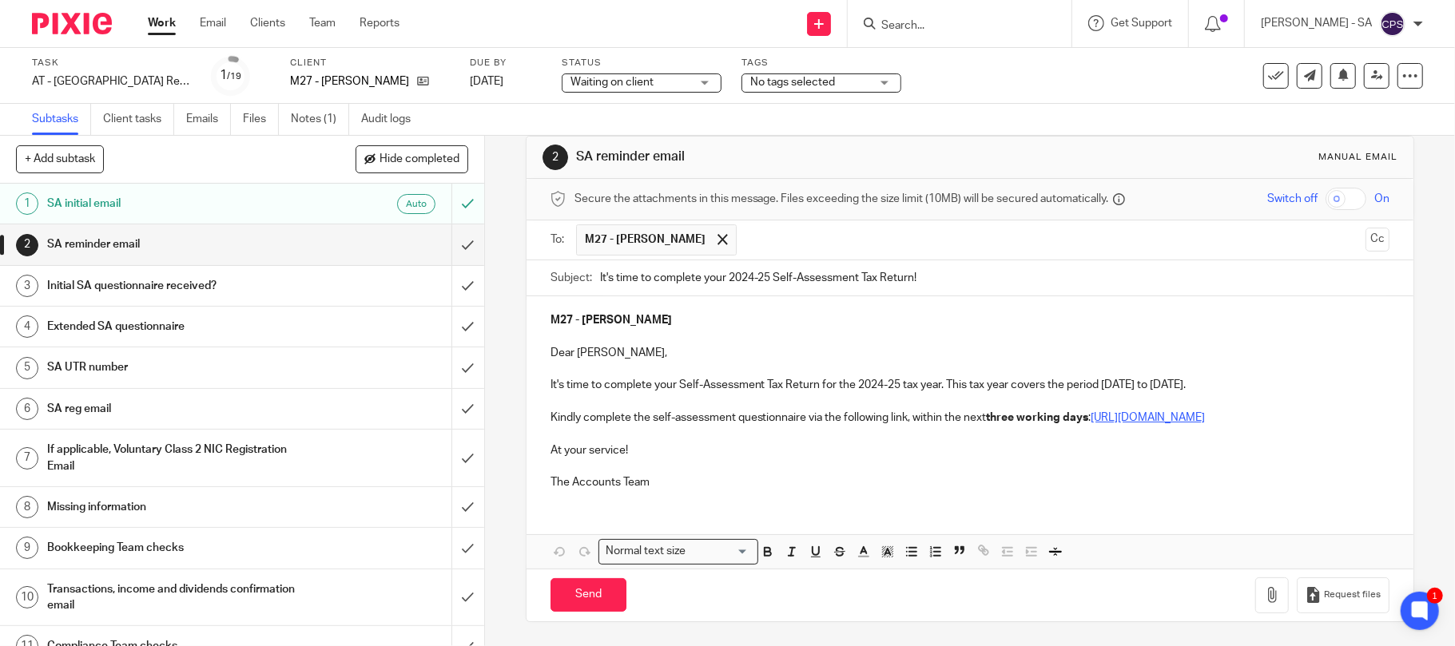
scroll to position [42, 0]
click at [577, 591] on input "Send" at bounding box center [588, 595] width 76 height 34
type input "Sent"
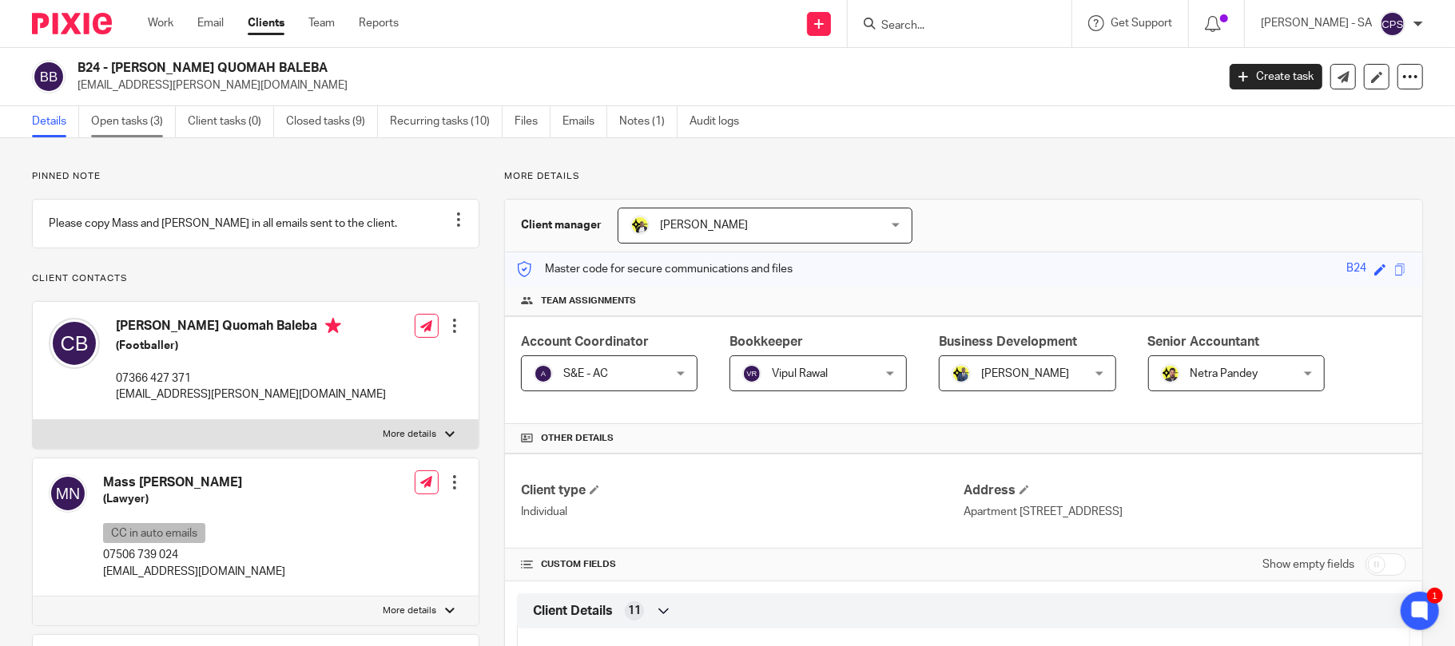
click at [134, 120] on link "Open tasks (3)" at bounding box center [133, 121] width 85 height 31
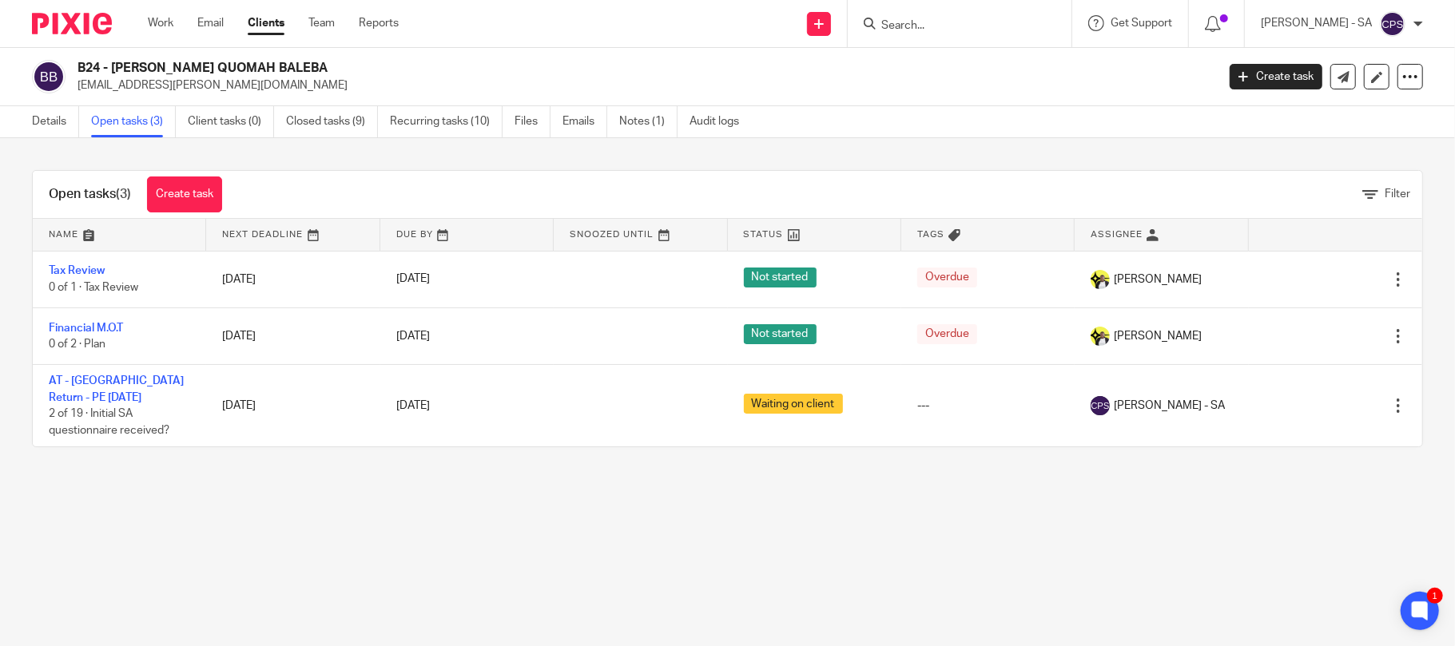
click at [931, 26] on input "Search" at bounding box center [952, 26] width 144 height 14
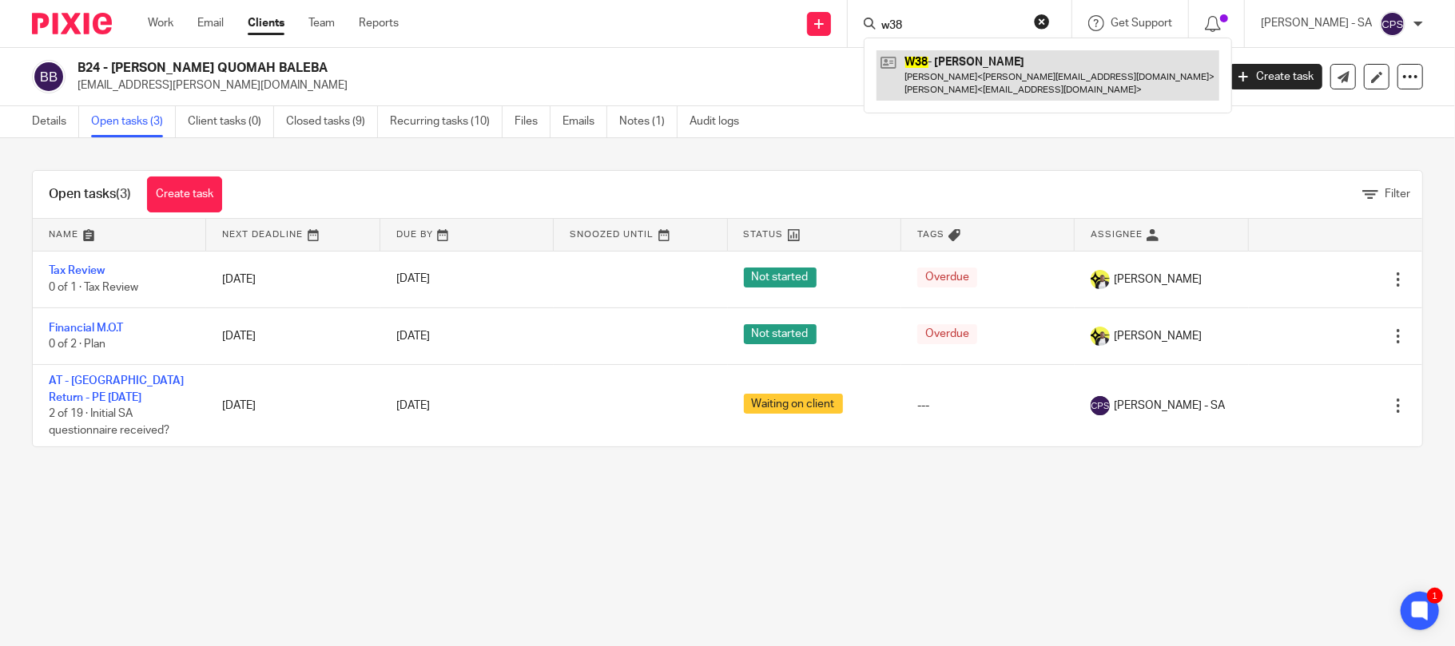
type input "w38"
click at [994, 73] on link at bounding box center [1047, 75] width 343 height 50
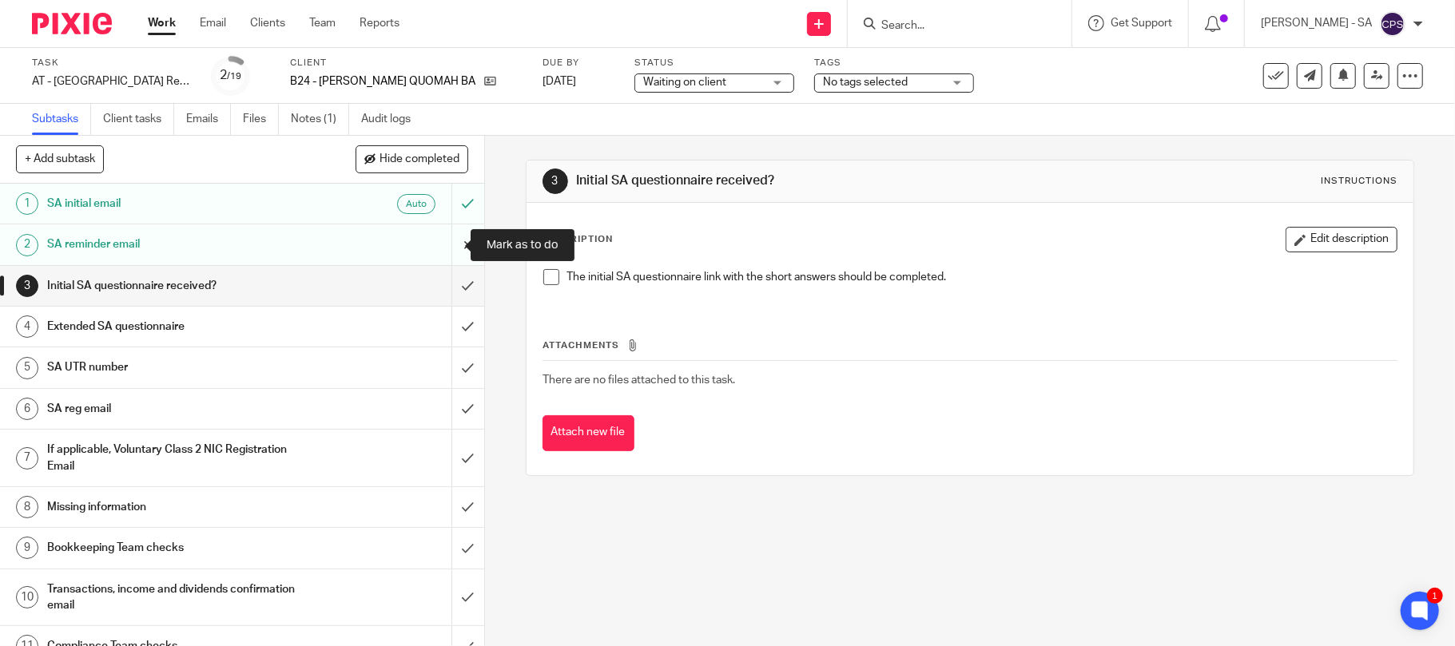
click at [444, 238] on input "submit" at bounding box center [242, 244] width 484 height 40
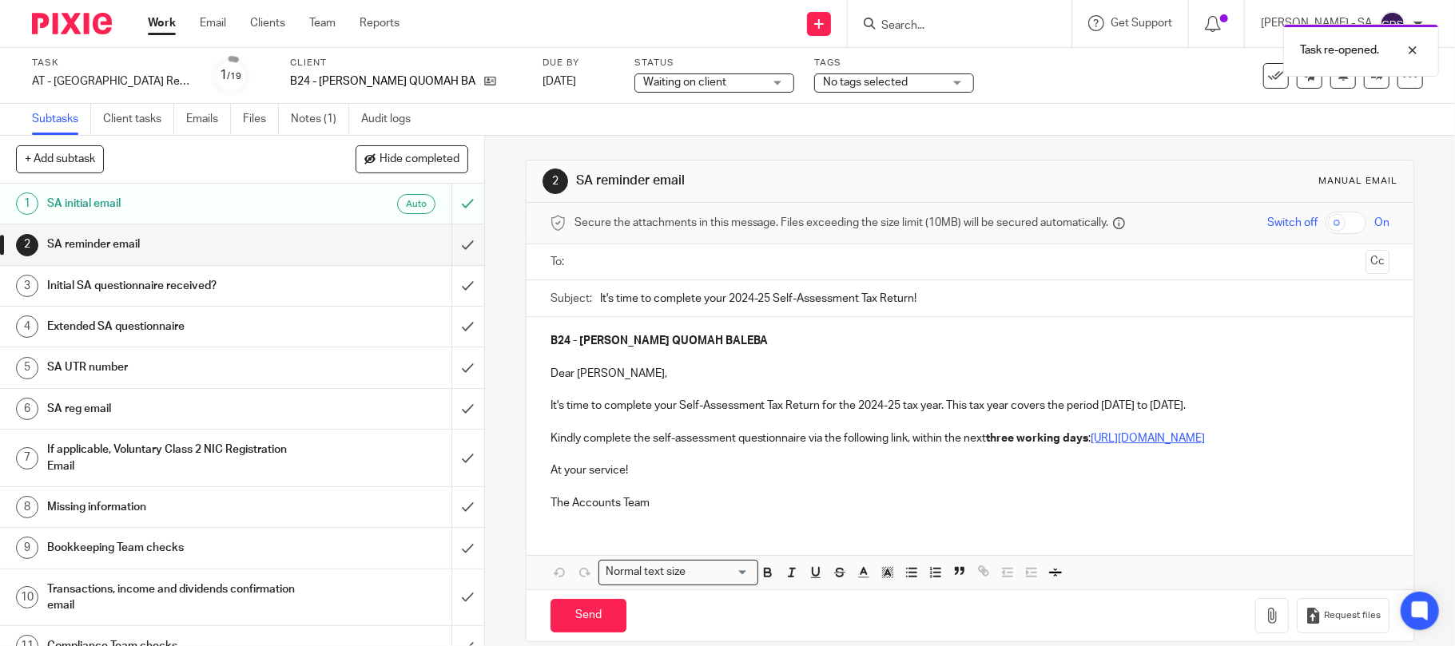
drag, startPoint x: 626, startPoint y: 263, endPoint x: 628, endPoint y: 275, distance: 12.1
click at [626, 269] on input "text" at bounding box center [970, 262] width 780 height 18
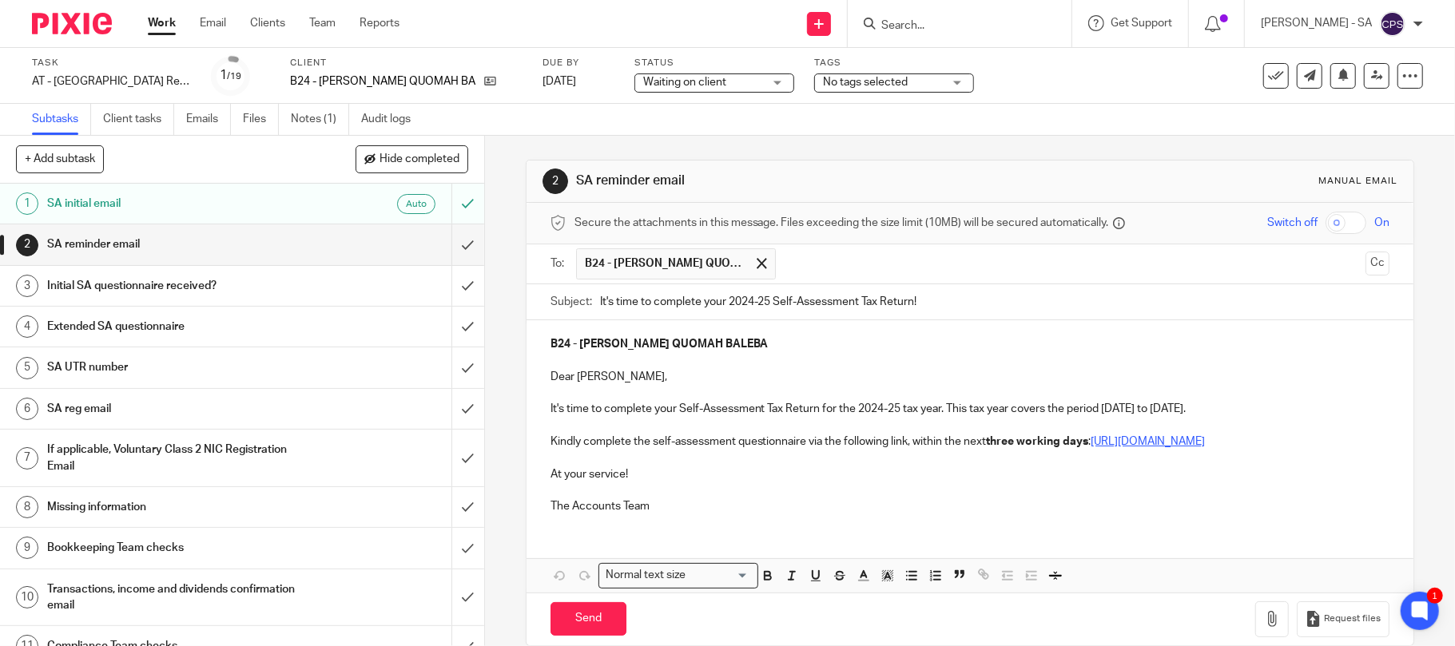
click at [803, 260] on input "text" at bounding box center [1071, 263] width 575 height 31
click at [691, 265] on span "B24 - CARLOS NOOM QUOMAH BALEBA" at bounding box center [665, 264] width 160 height 16
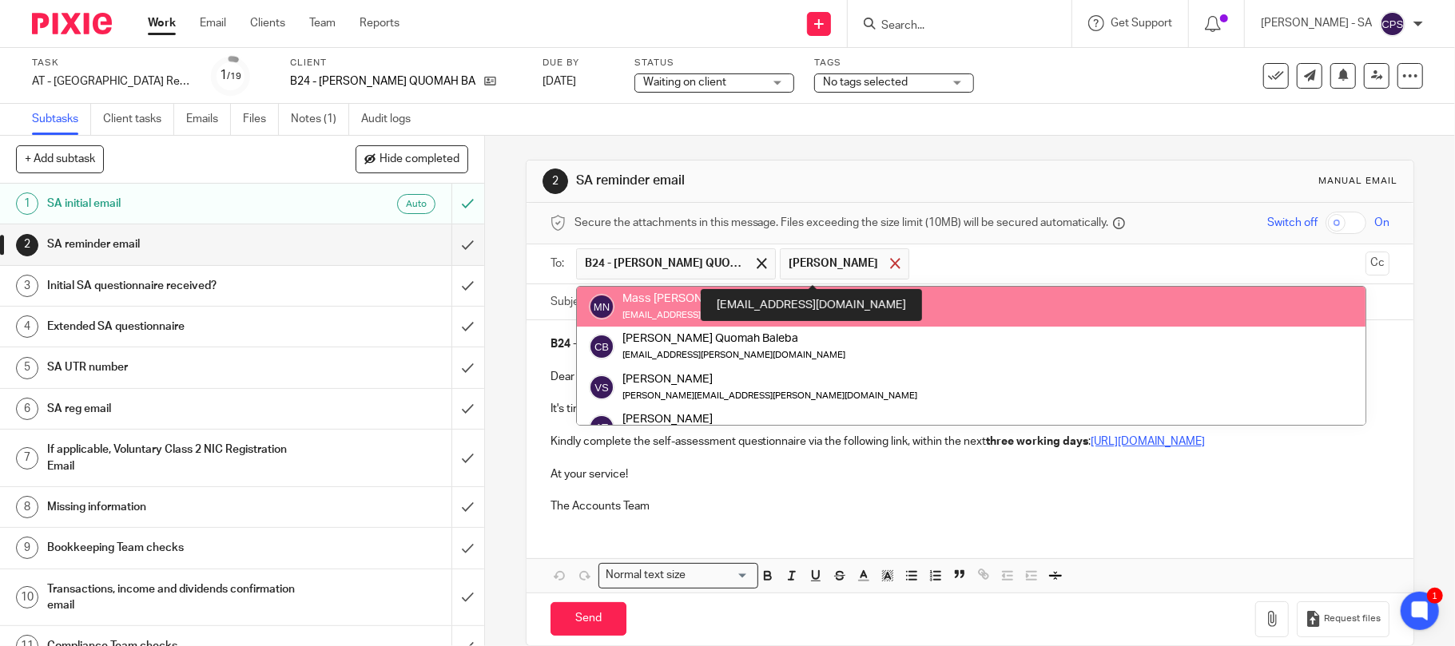
click at [890, 263] on span at bounding box center [895, 263] width 10 height 10
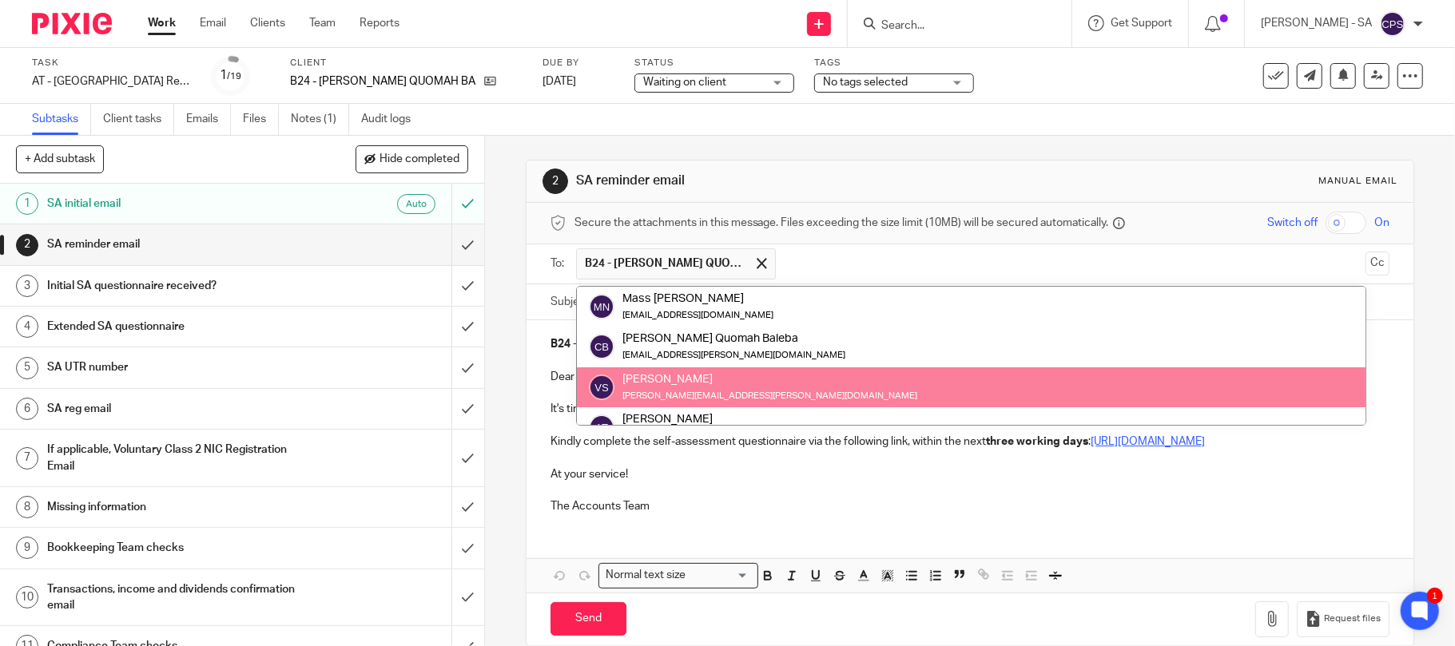
click at [853, 264] on input "text" at bounding box center [1071, 263] width 575 height 31
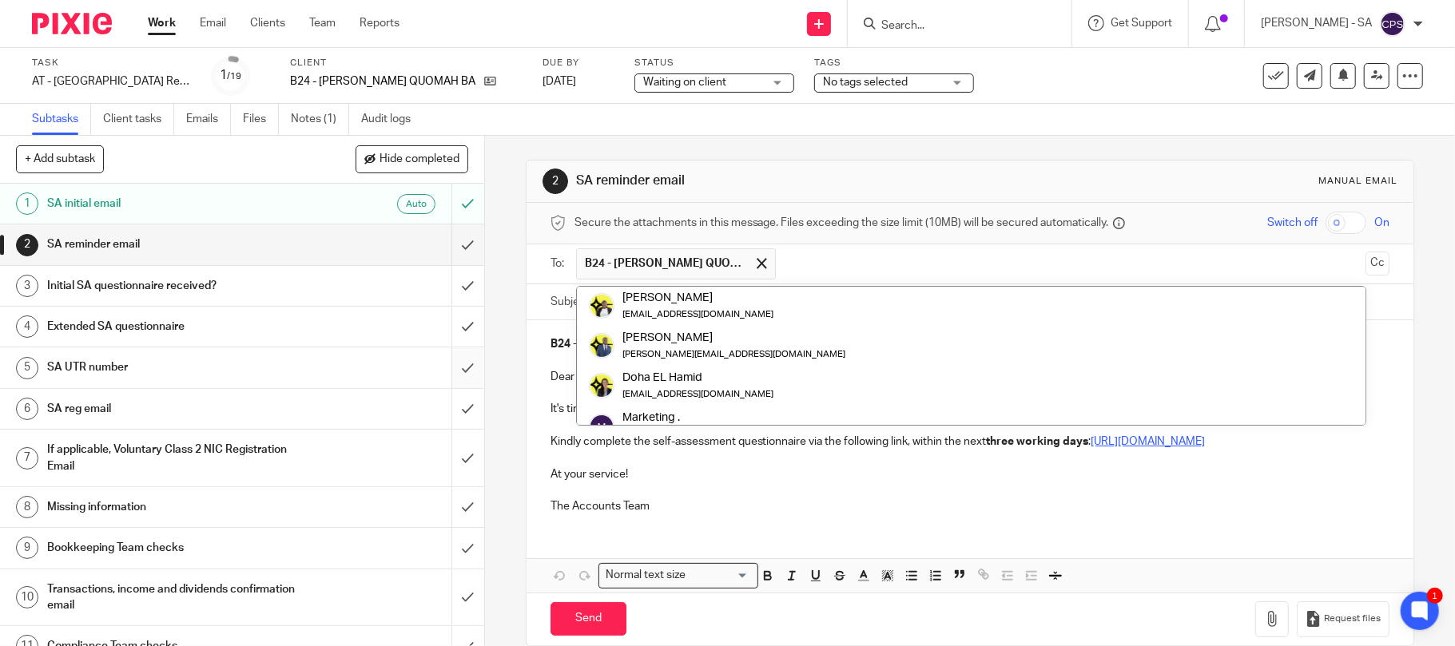
scroll to position [687, 0]
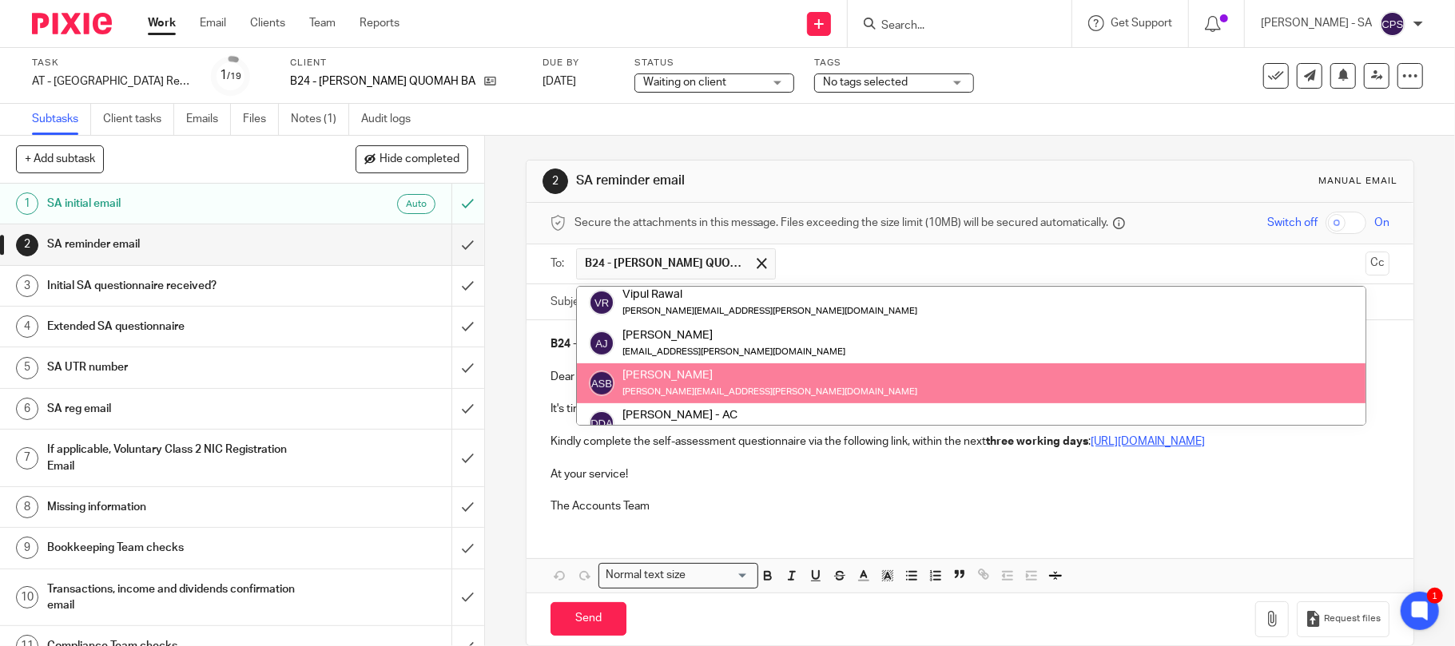
click at [746, 514] on p "The Accounts Team" at bounding box center [970, 506] width 840 height 16
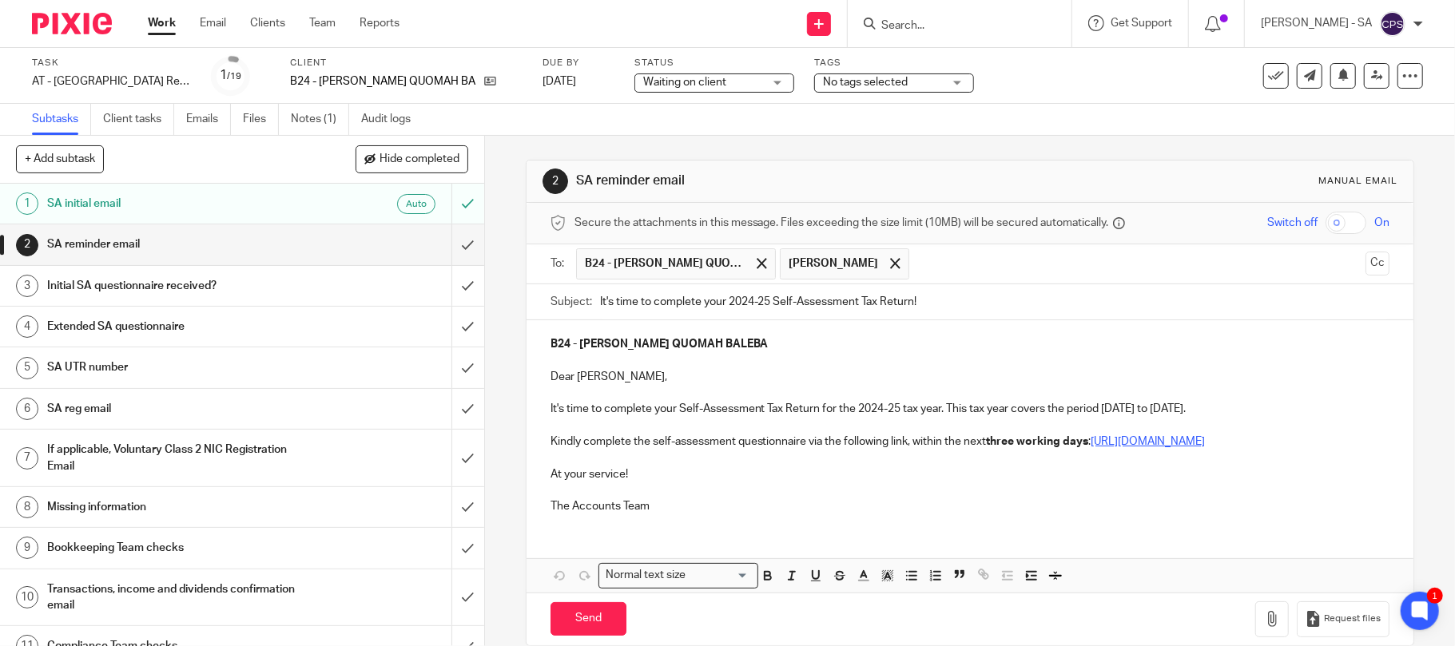
click at [896, 20] on input "Search" at bounding box center [952, 26] width 144 height 14
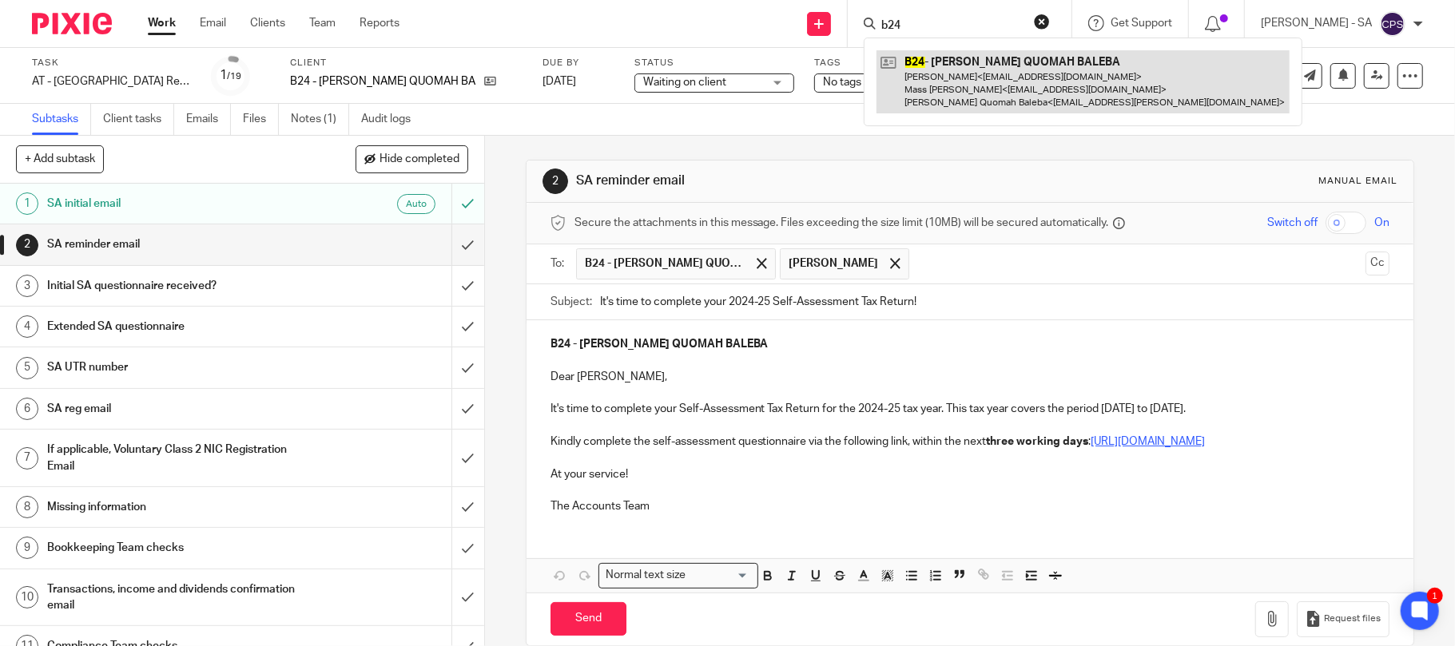
type input "b24"
click at [991, 67] on link at bounding box center [1082, 81] width 413 height 63
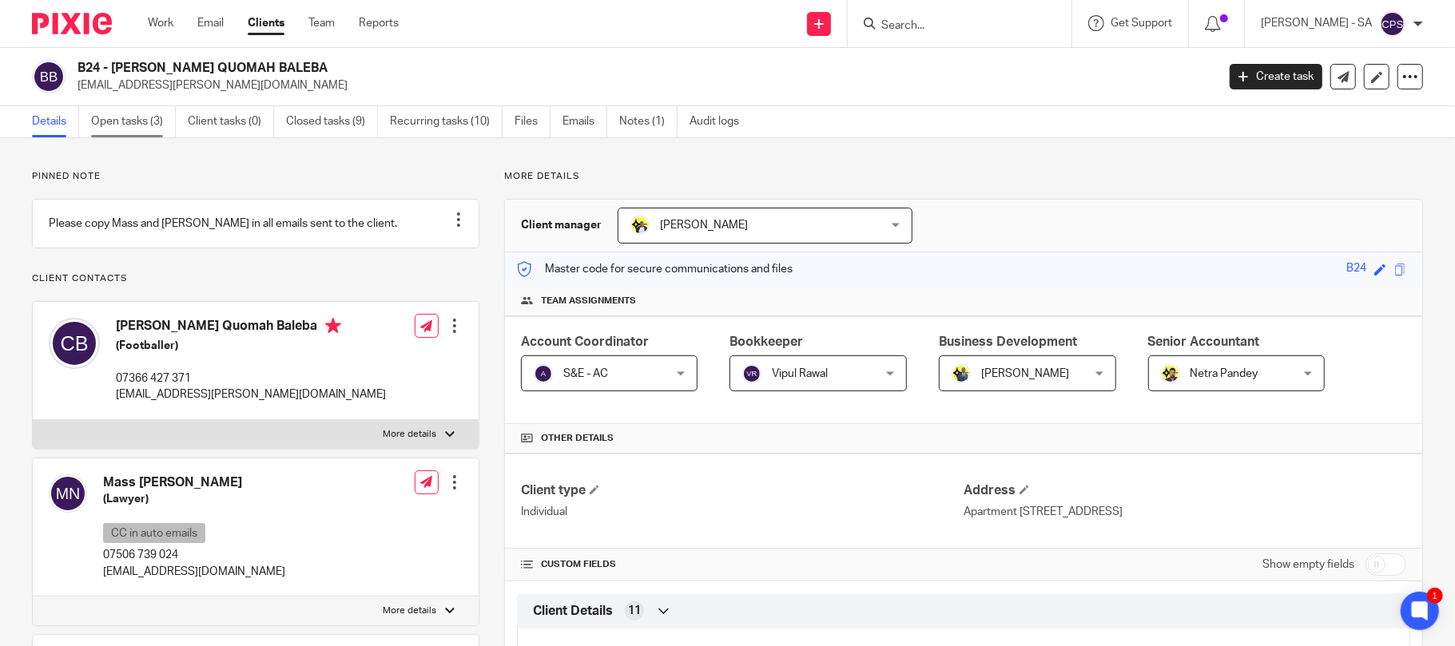
click at [125, 118] on link "Open tasks (3)" at bounding box center [133, 121] width 85 height 31
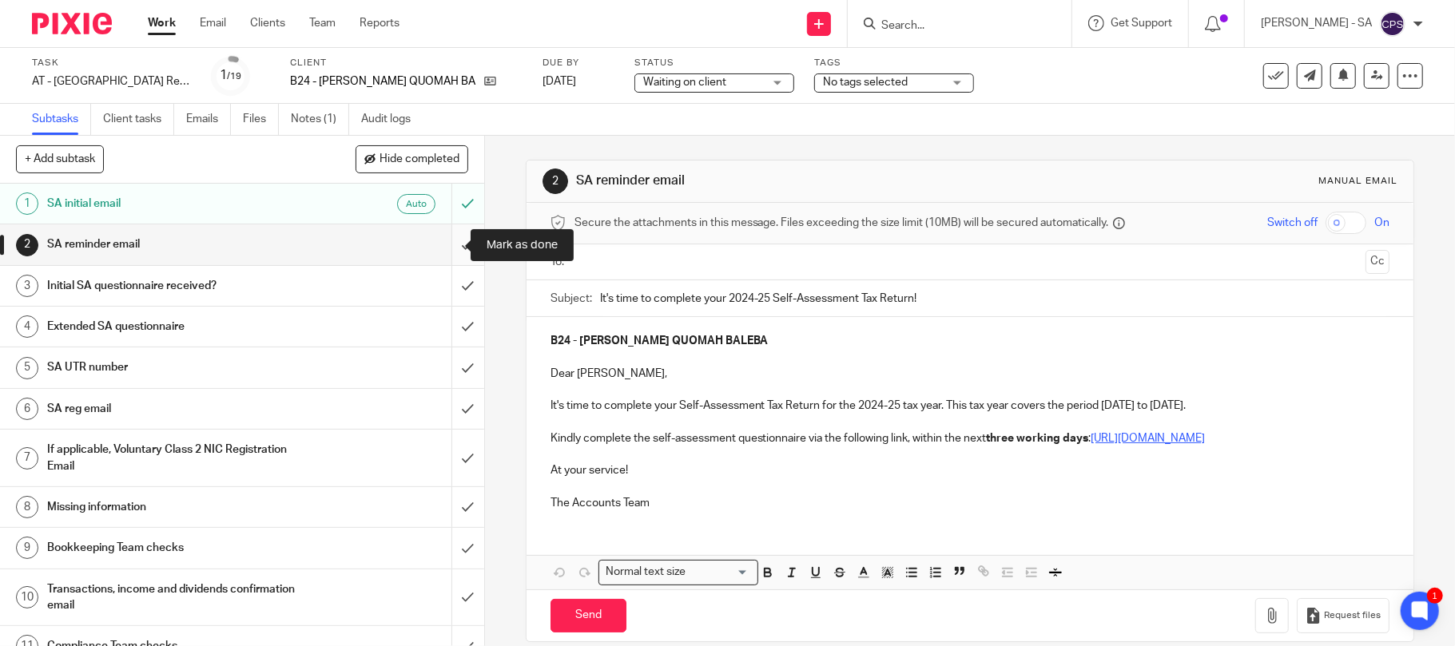
click at [445, 244] on input "submit" at bounding box center [242, 244] width 484 height 40
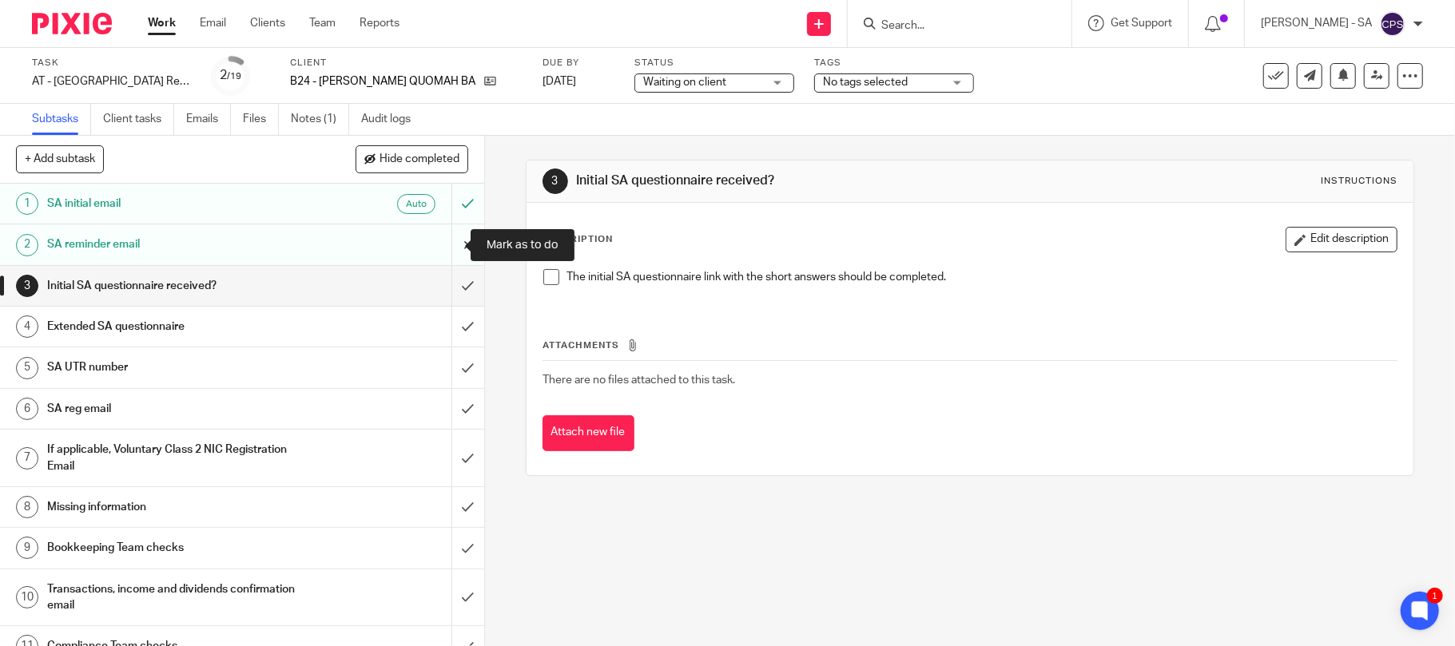
click at [444, 244] on input "submit" at bounding box center [242, 244] width 484 height 40
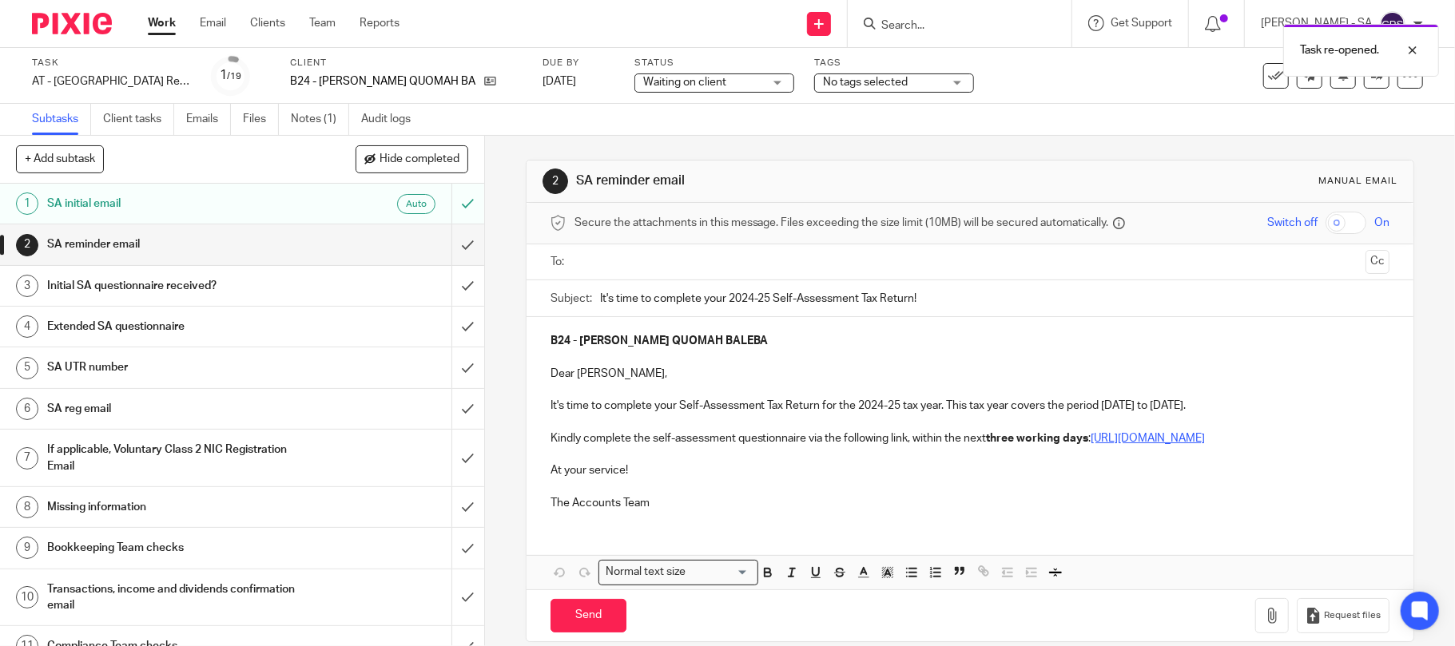
click at [653, 275] on ul at bounding box center [971, 262] width 790 height 26
click at [656, 264] on input "text" at bounding box center [970, 262] width 780 height 18
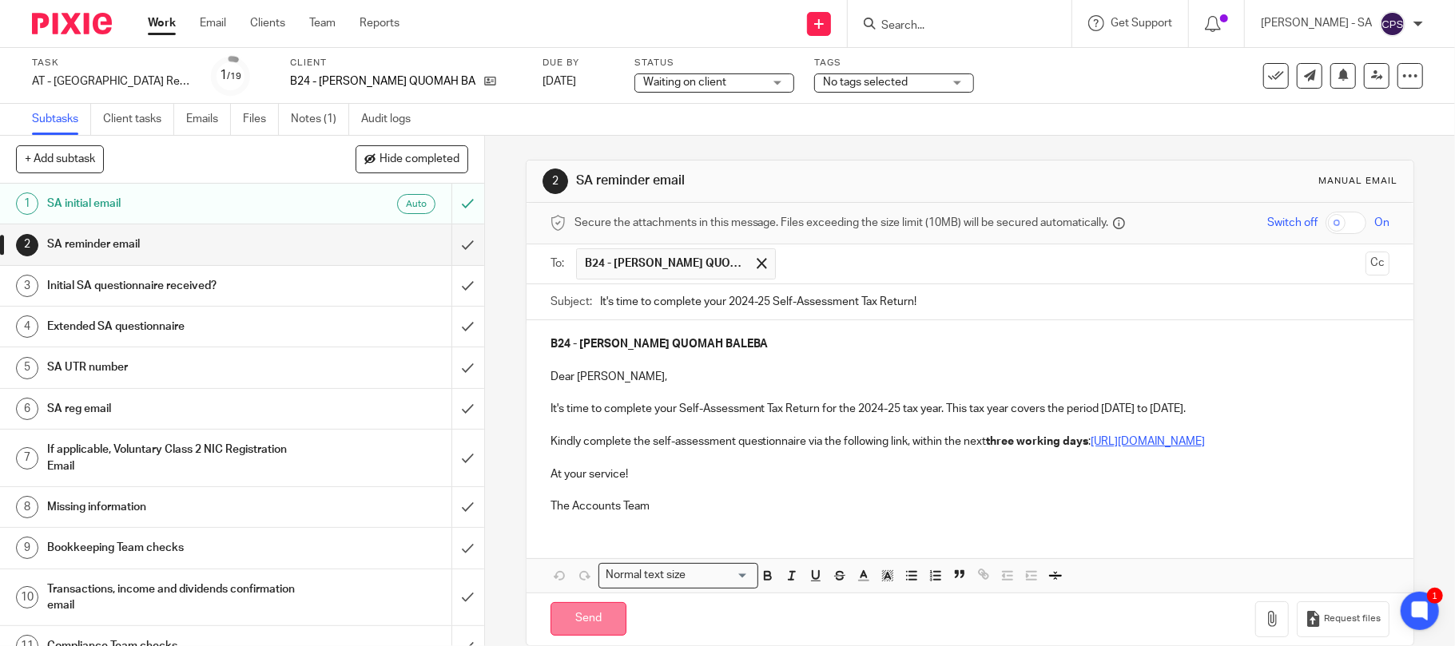
click at [582, 637] on input "Send" at bounding box center [588, 619] width 76 height 34
type input "Sent"
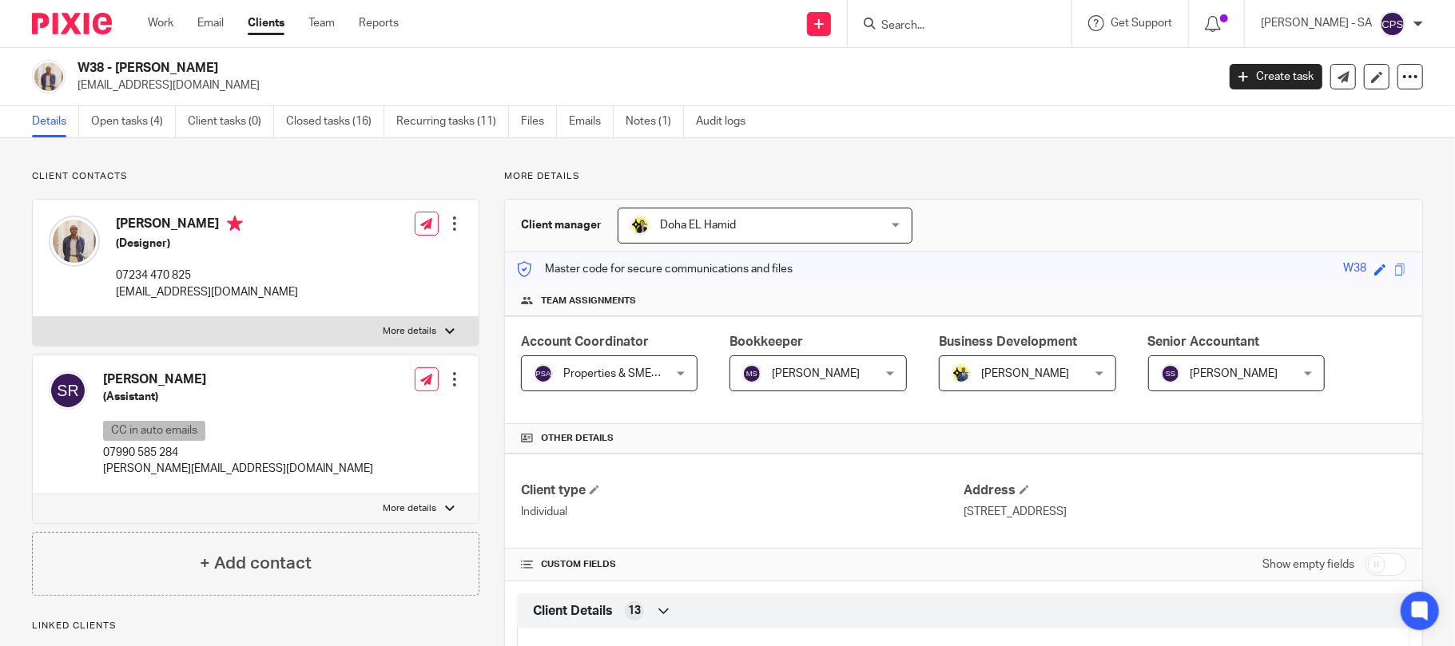
click at [121, 125] on link "Open tasks (4)" at bounding box center [133, 121] width 85 height 31
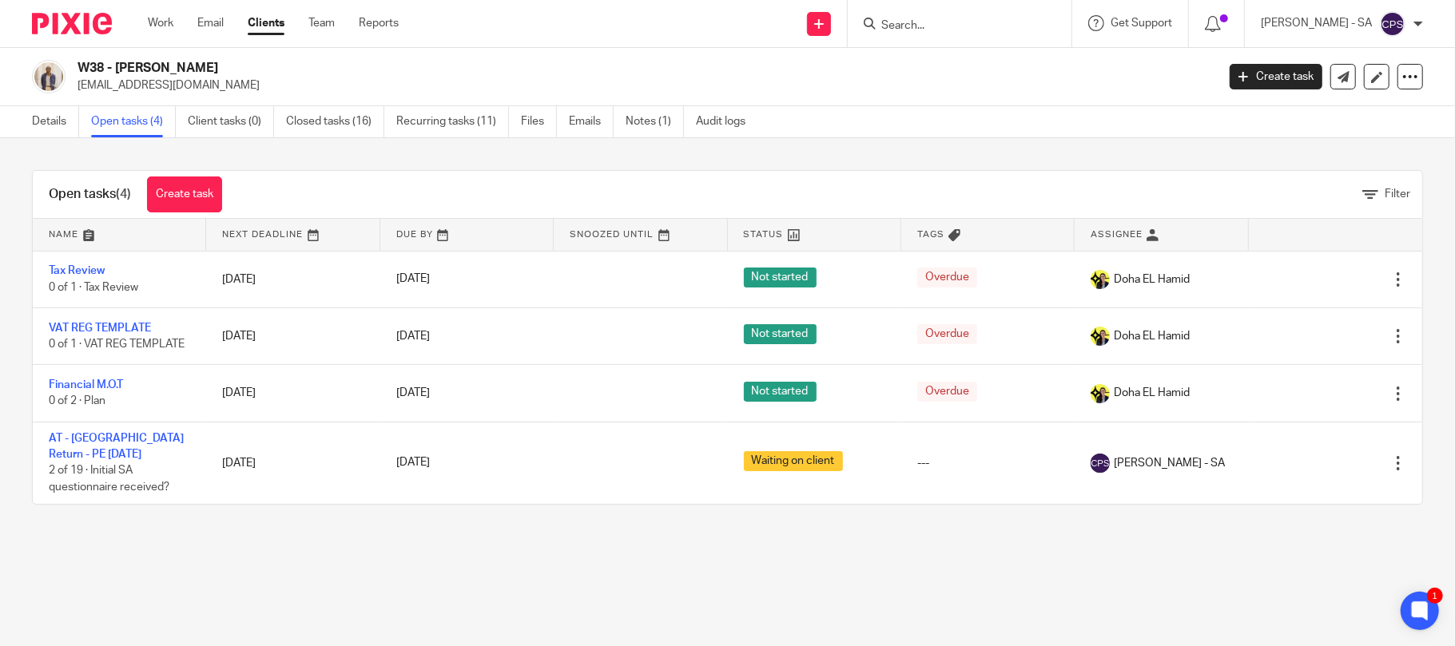
click at [939, 22] on input "Search" at bounding box center [952, 26] width 144 height 14
type input "k66"
click at [972, 62] on link at bounding box center [1011, 68] width 270 height 37
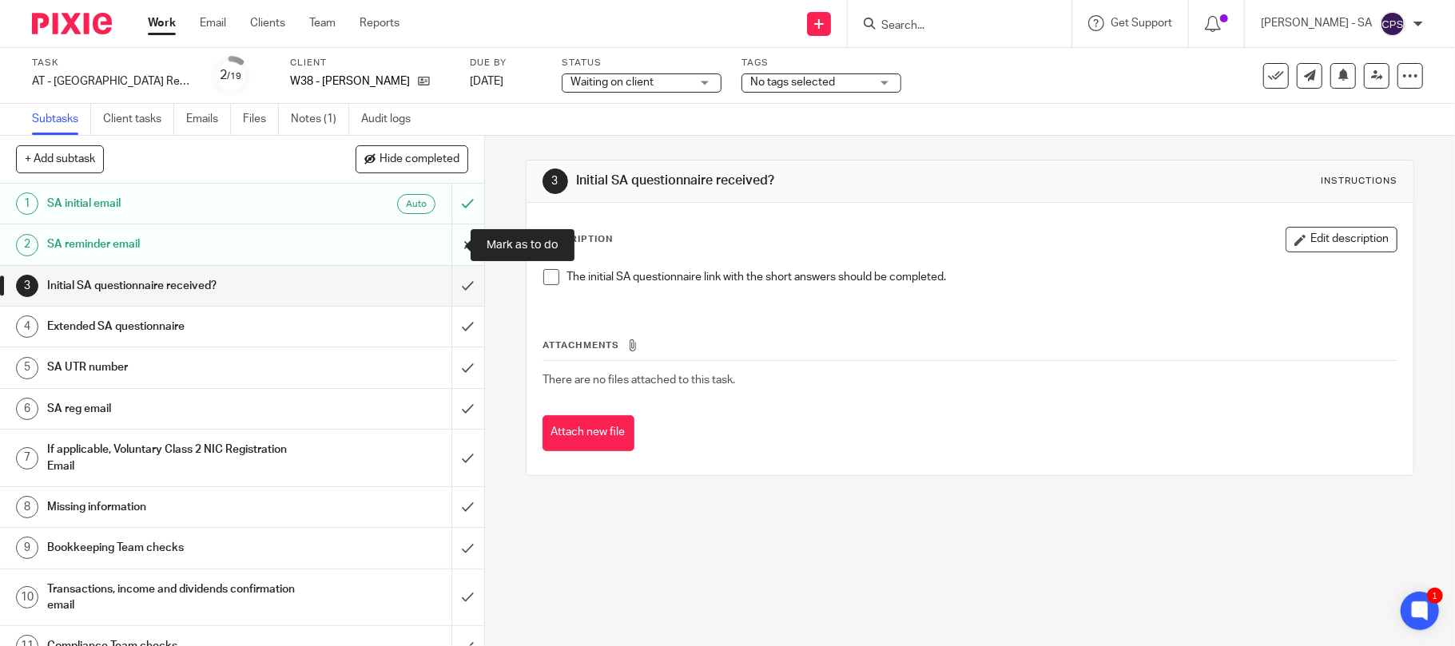
click at [447, 243] on input "submit" at bounding box center [242, 244] width 484 height 40
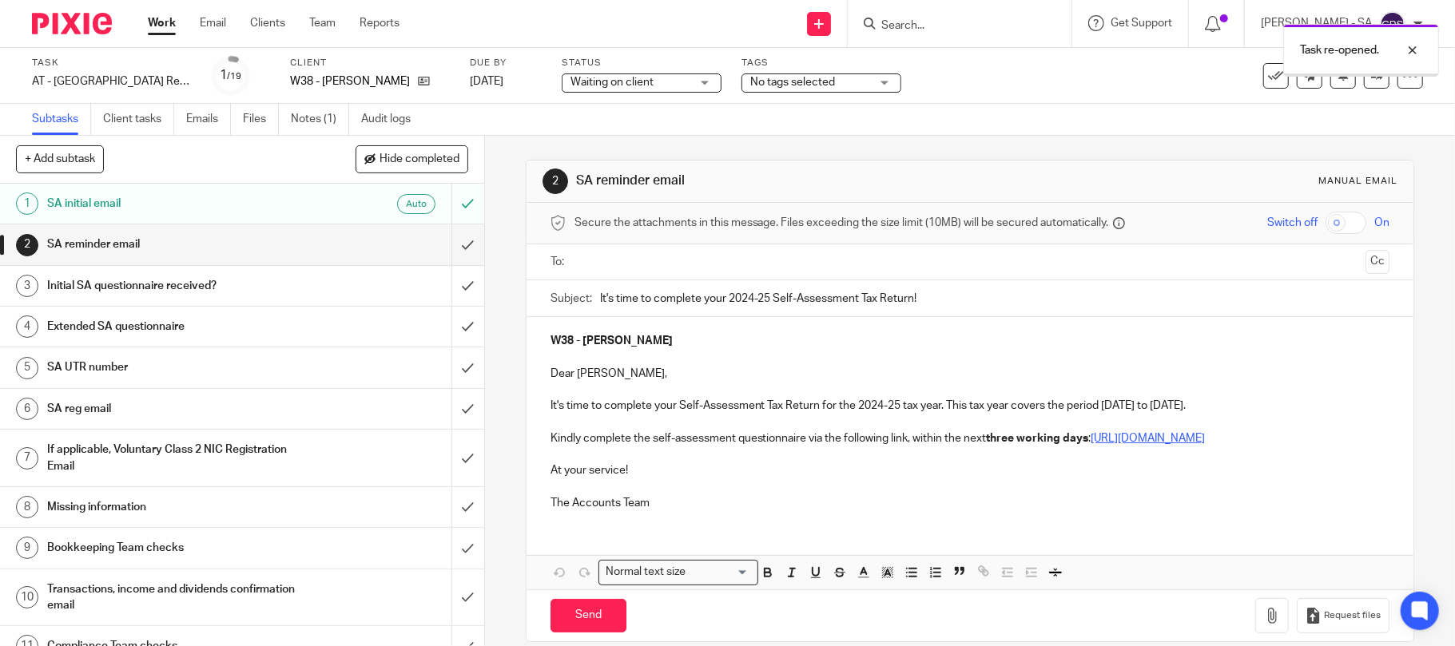
click at [591, 264] on input "text" at bounding box center [970, 262] width 780 height 18
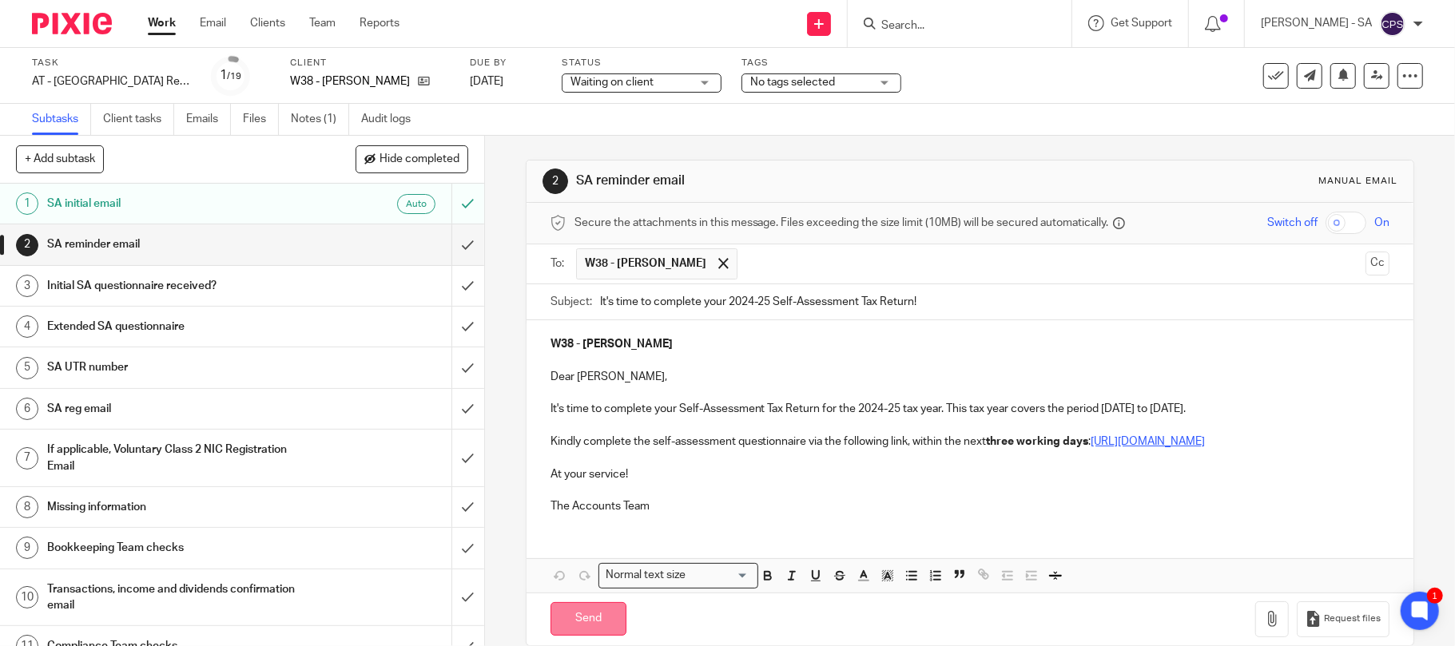
click at [570, 637] on input "Send" at bounding box center [588, 619] width 76 height 34
type input "Sent"
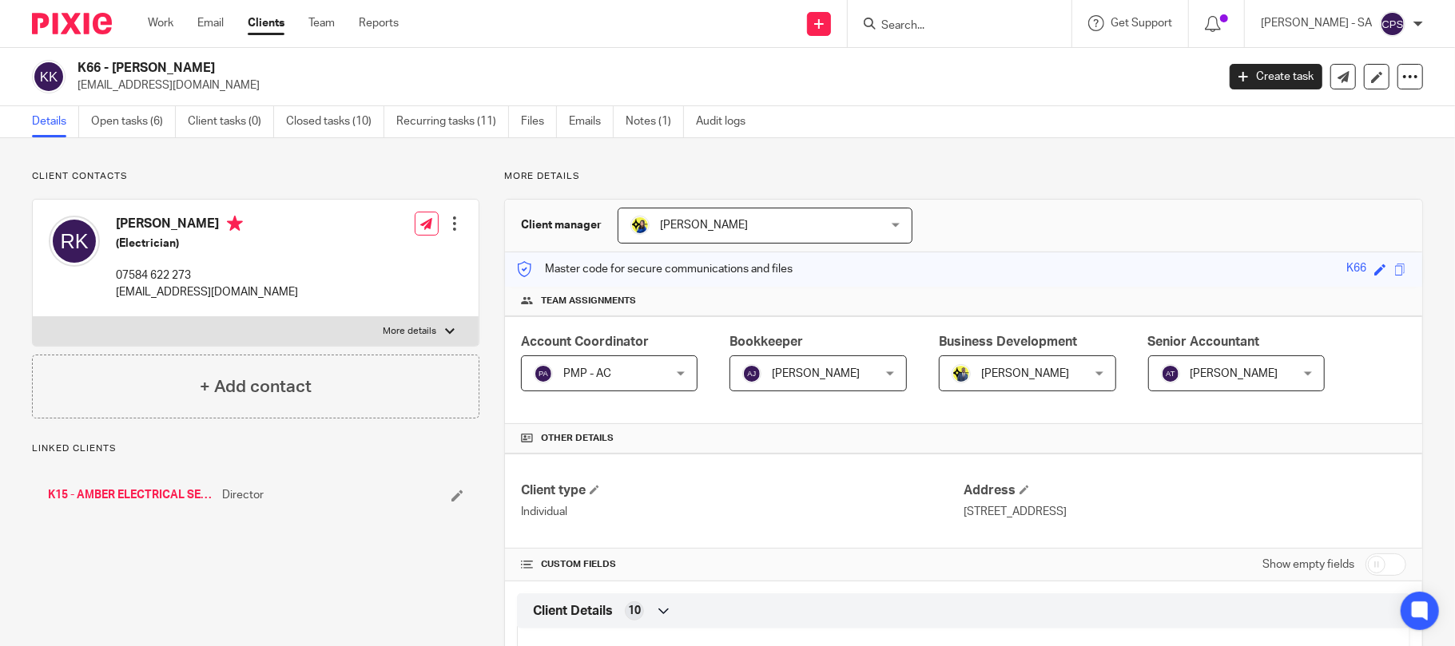
drag, startPoint x: 0, startPoint y: 0, endPoint x: 131, endPoint y: 121, distance: 178.6
click at [133, 121] on link "Open tasks (6)" at bounding box center [133, 121] width 85 height 31
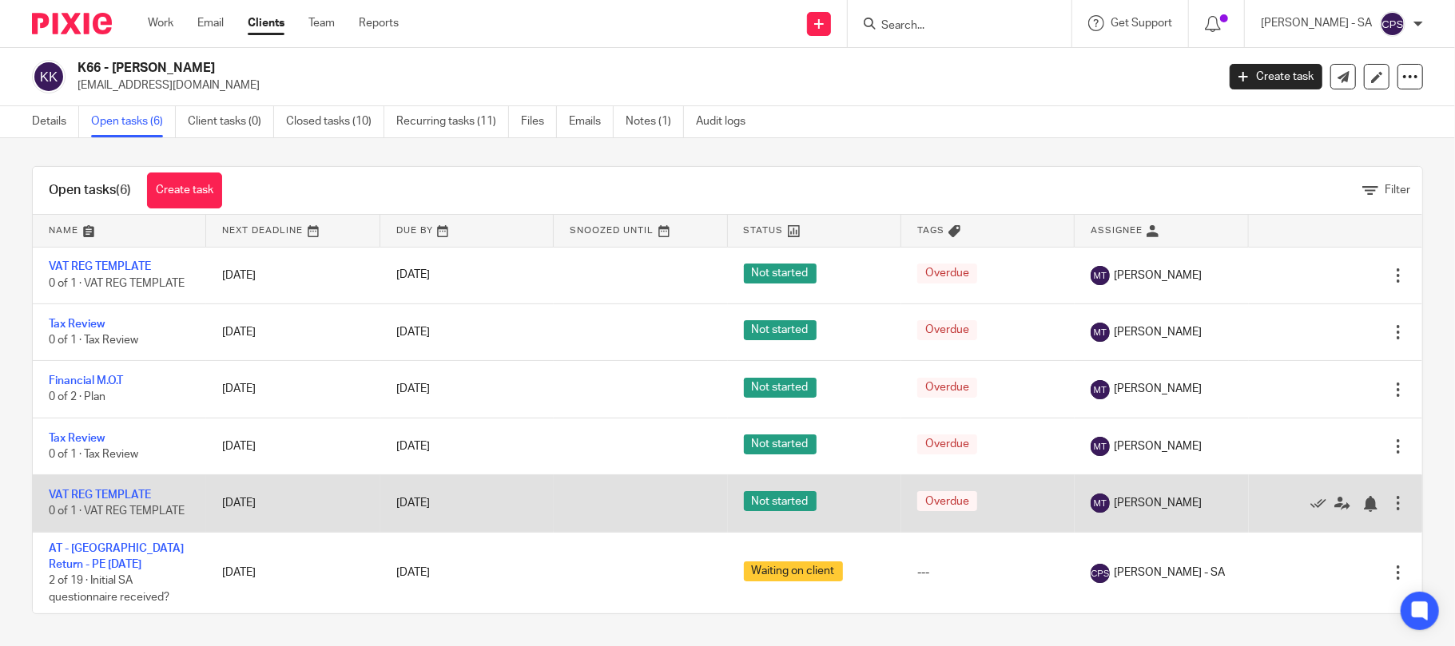
scroll to position [7, 0]
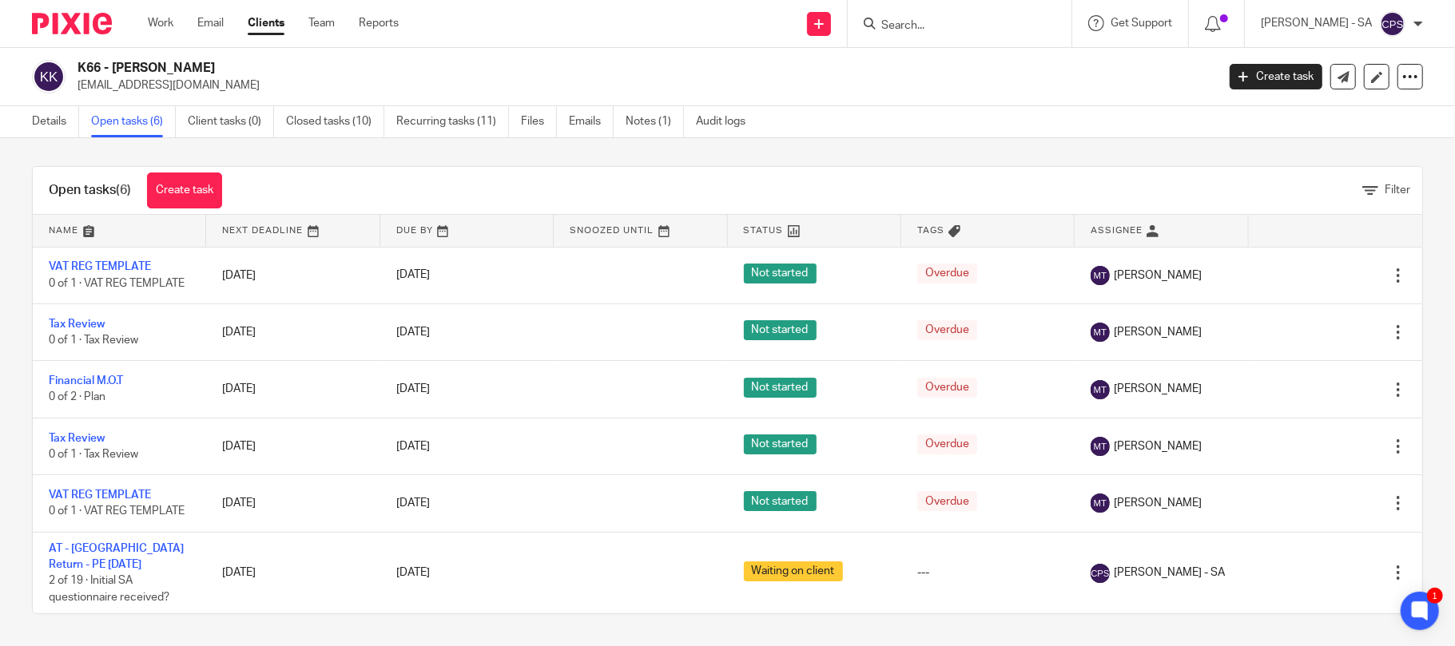
click at [975, 24] on input "Search" at bounding box center [952, 26] width 144 height 14
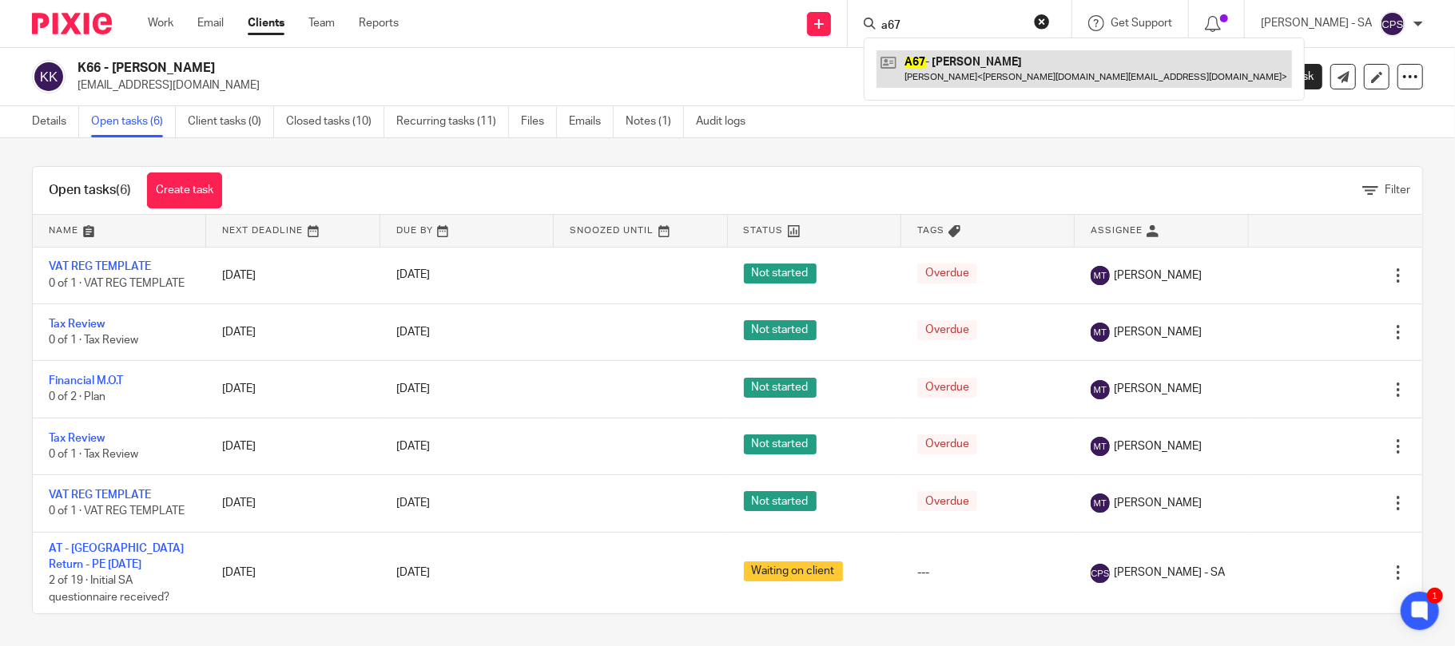
type input "a67"
click at [965, 72] on link at bounding box center [1083, 68] width 415 height 37
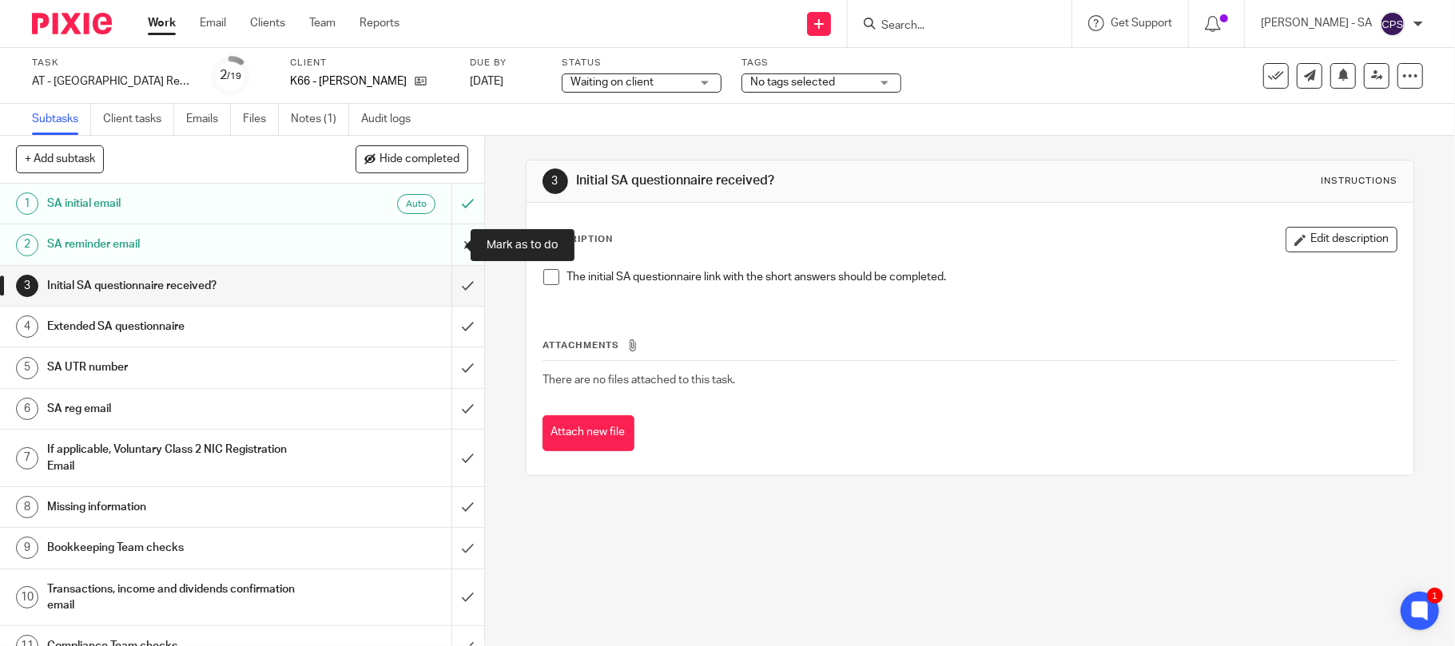
click at [448, 241] on input "submit" at bounding box center [242, 244] width 484 height 40
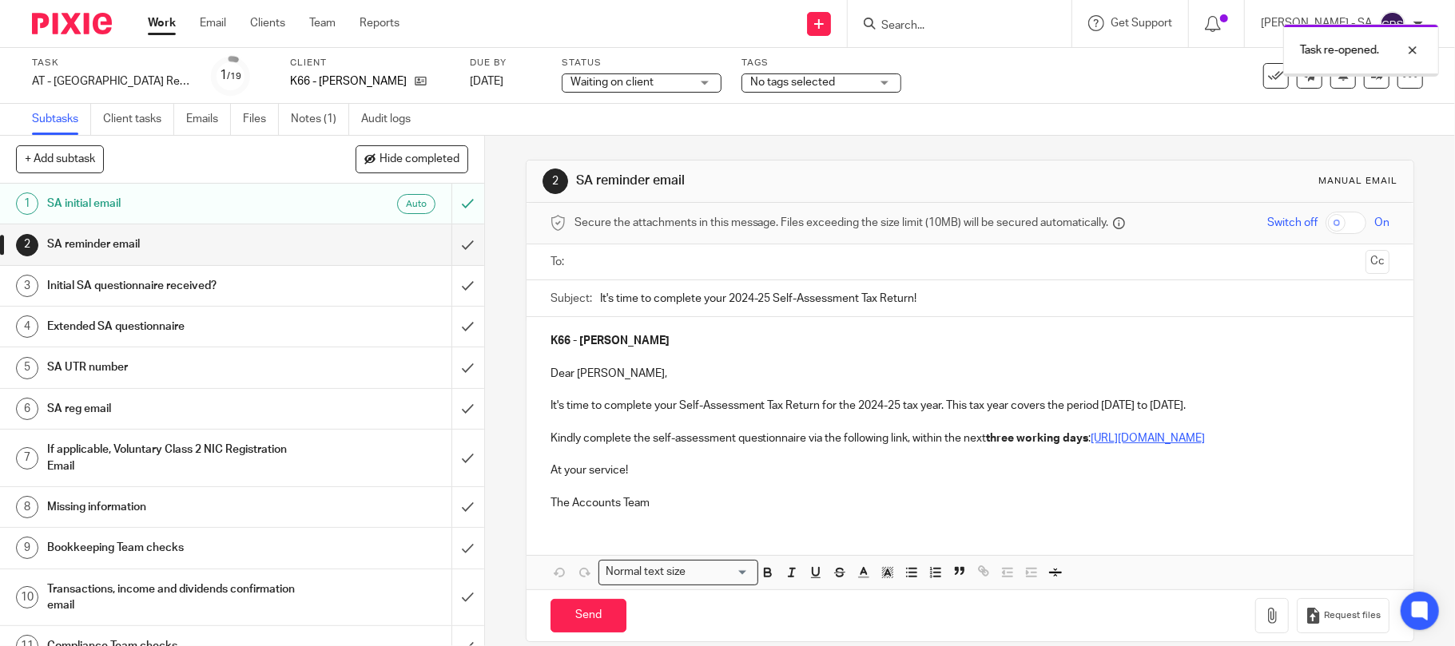
click at [615, 269] on input "text" at bounding box center [970, 262] width 780 height 18
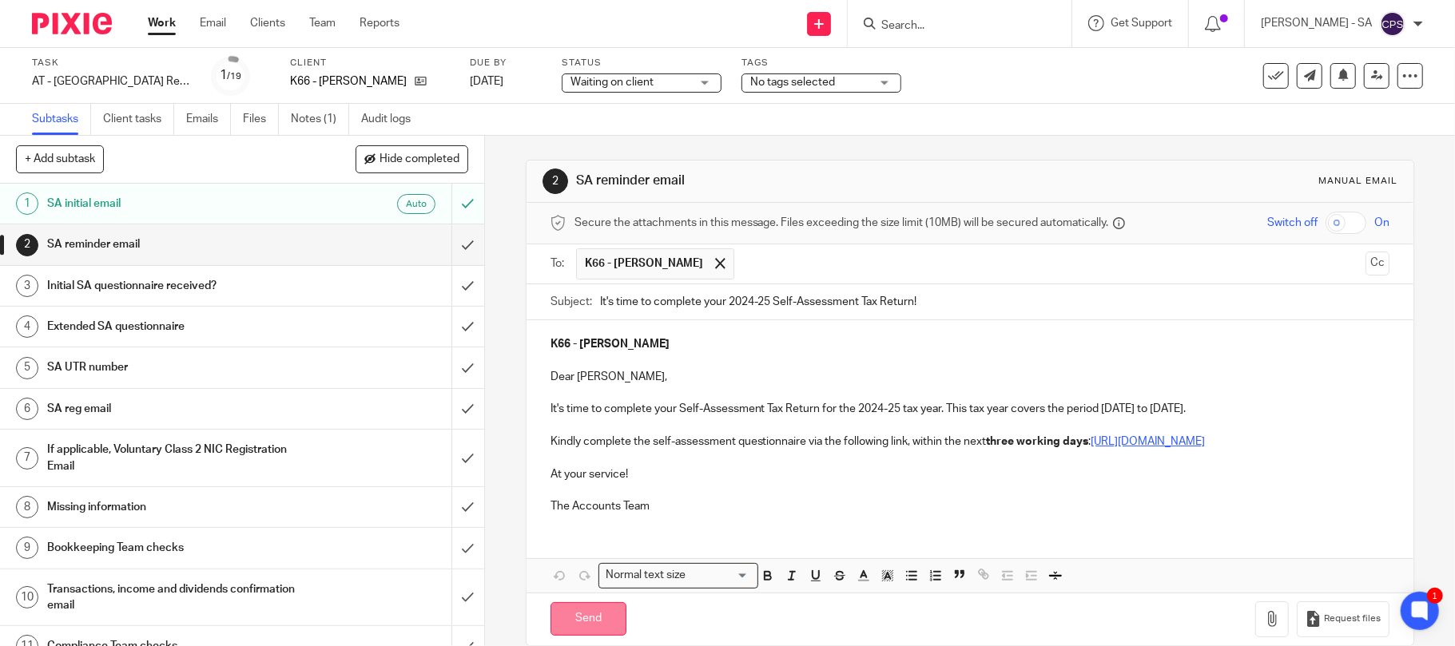
click at [590, 637] on input "Send" at bounding box center [588, 619] width 76 height 34
type input "Sent"
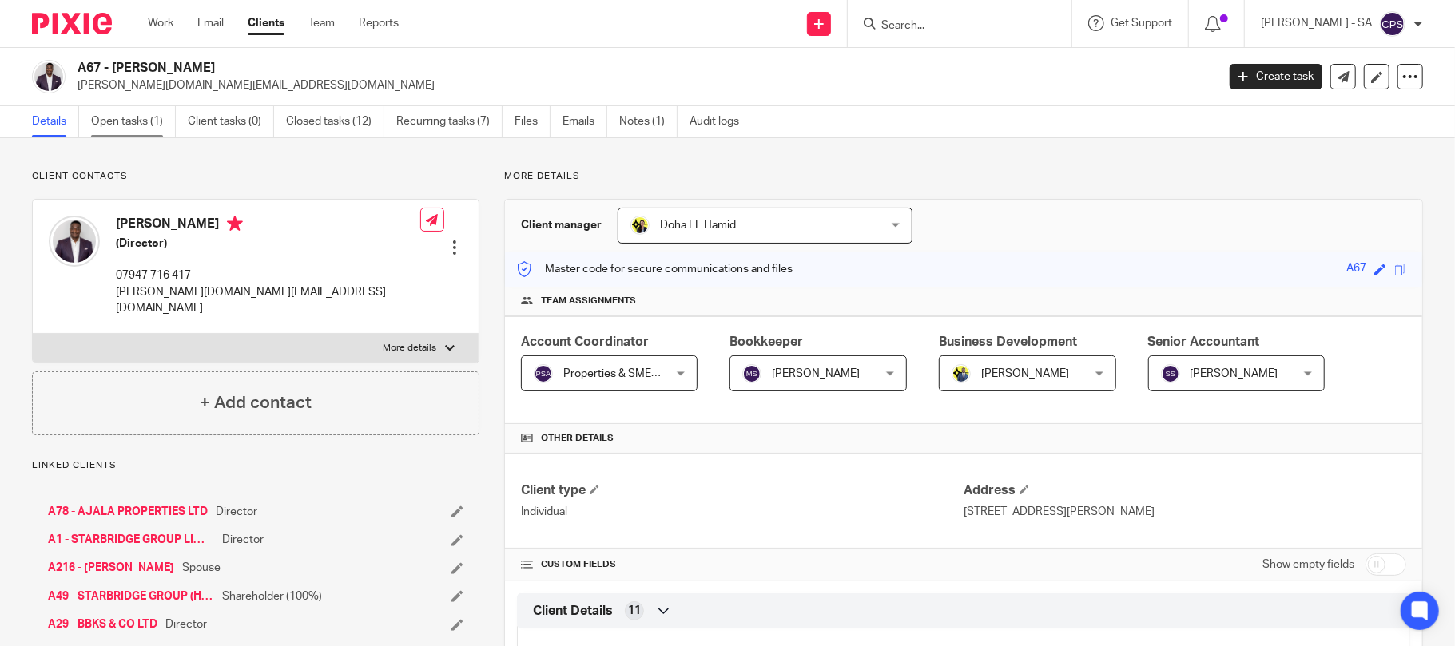
click at [129, 123] on link "Open tasks (1)" at bounding box center [133, 121] width 85 height 31
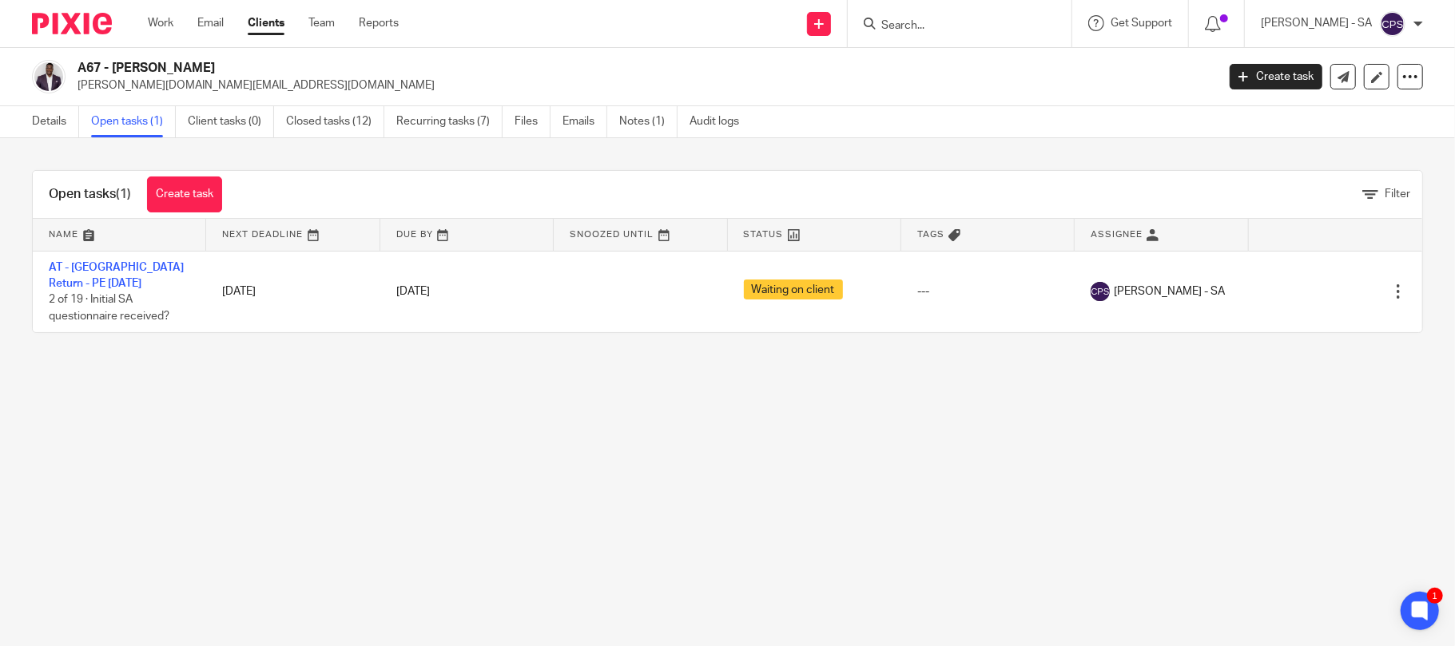
click at [914, 24] on input "Search" at bounding box center [952, 26] width 144 height 14
type input "b45"
click at [1000, 68] on link at bounding box center [1011, 68] width 270 height 37
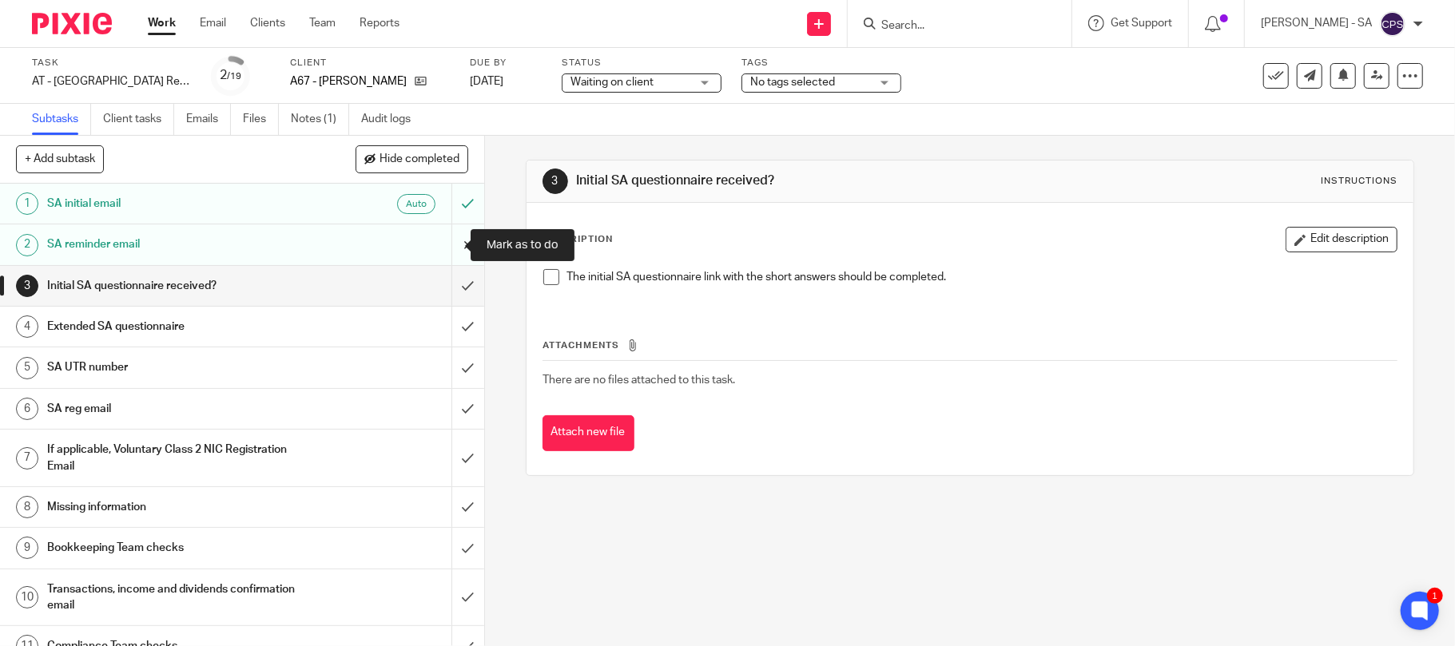
click at [445, 240] on input "submit" at bounding box center [242, 244] width 484 height 40
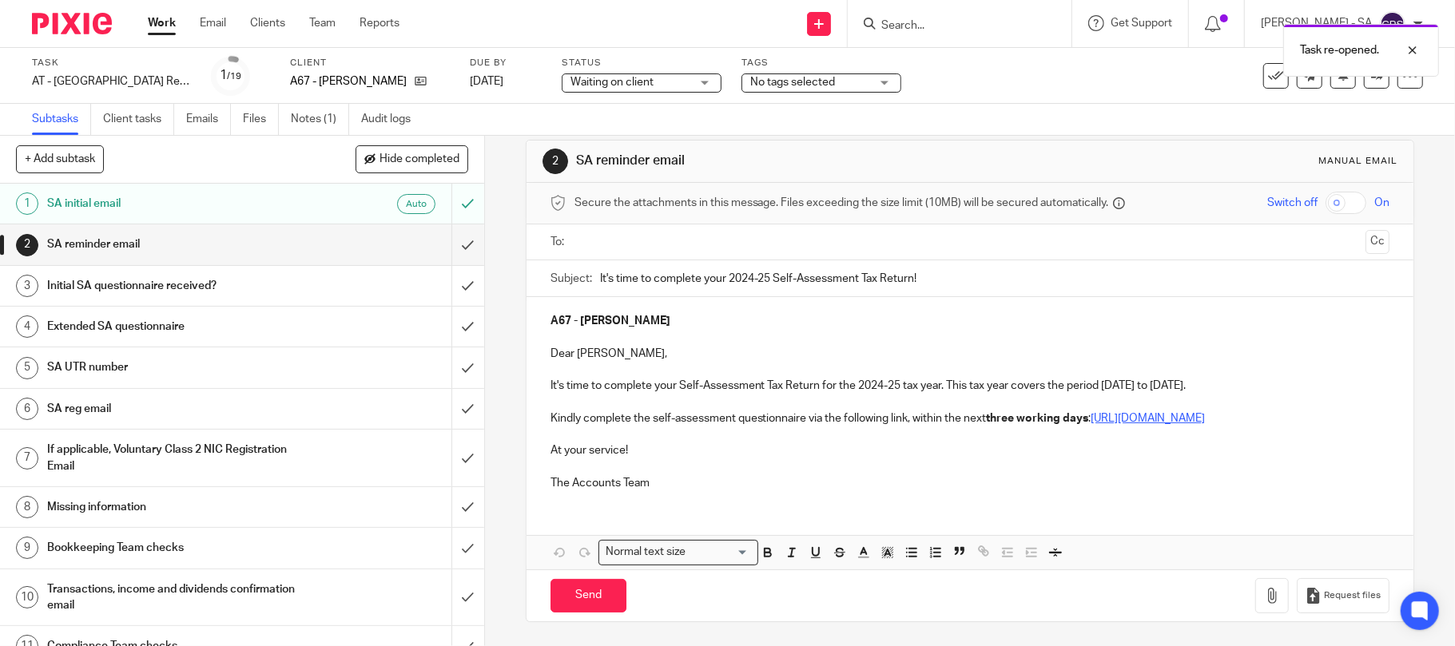
scroll to position [39, 0]
click at [624, 233] on input "text" at bounding box center [970, 242] width 780 height 18
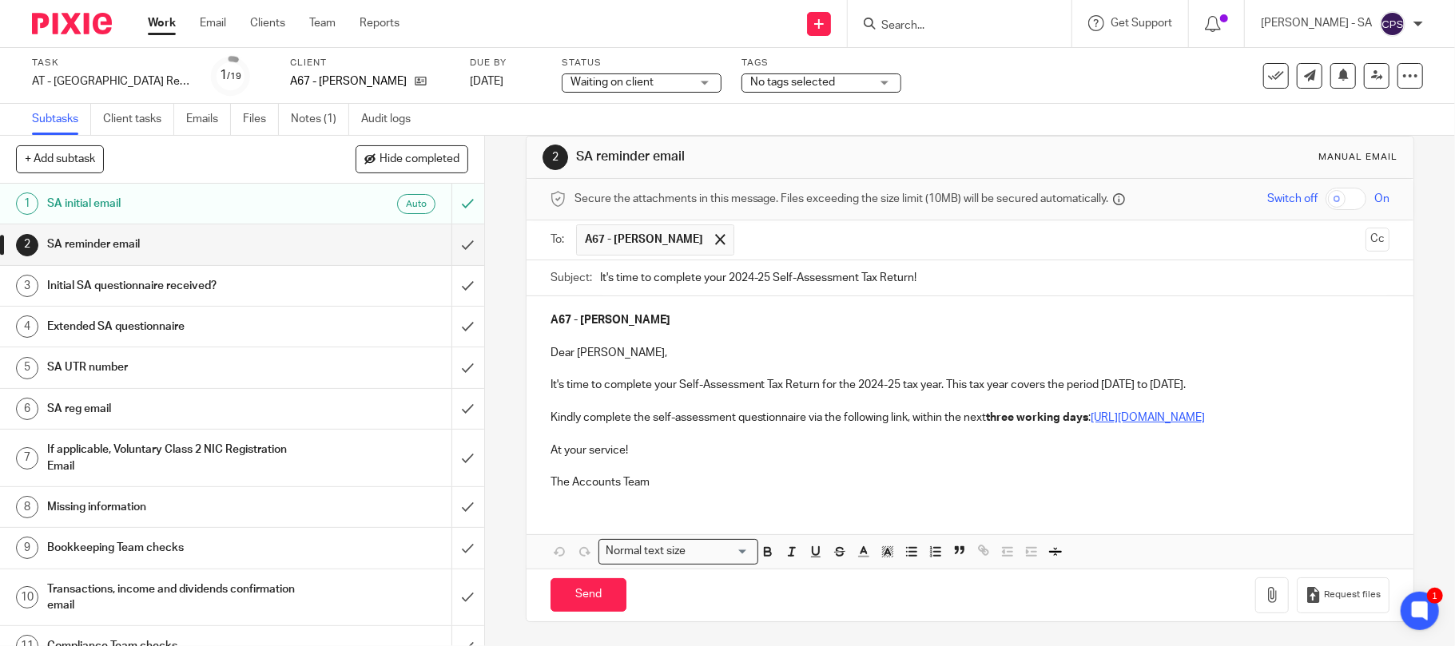
scroll to position [42, 0]
click at [577, 598] on input "Send" at bounding box center [588, 595] width 76 height 34
type input "Sent"
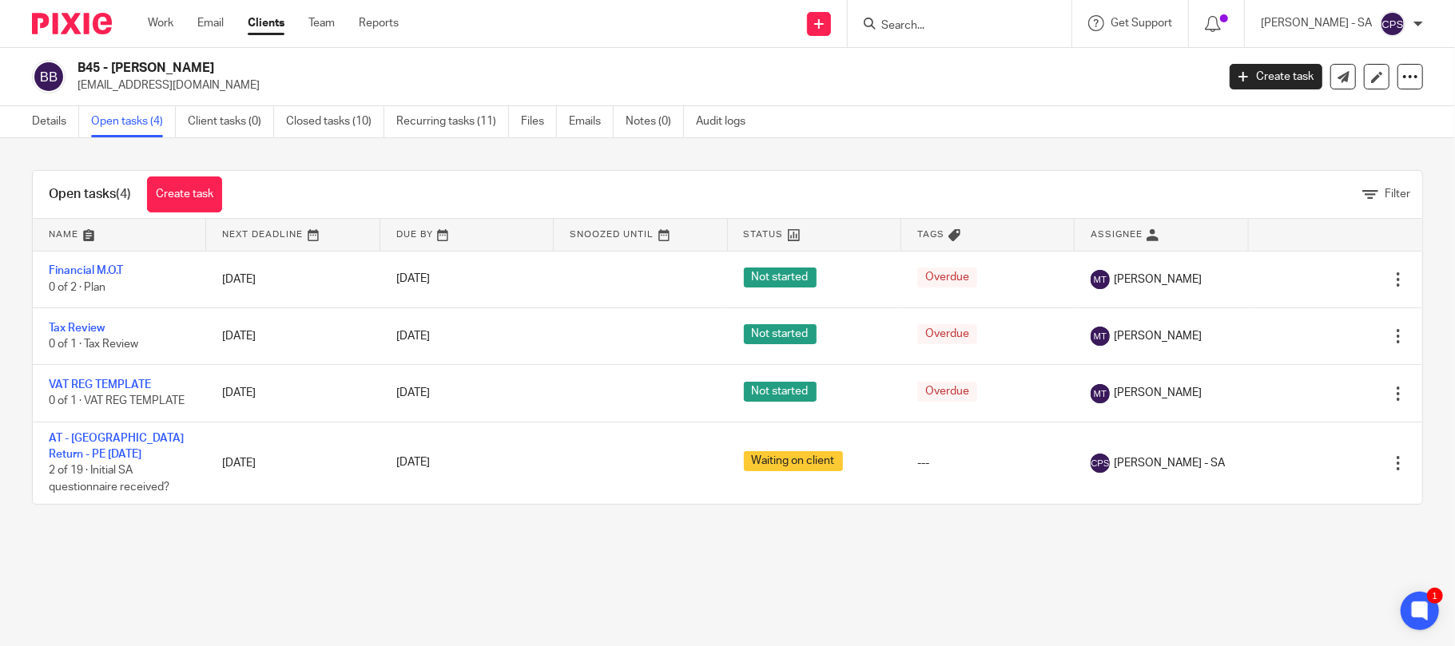
click at [931, 23] on input "Search" at bounding box center [952, 26] width 144 height 14
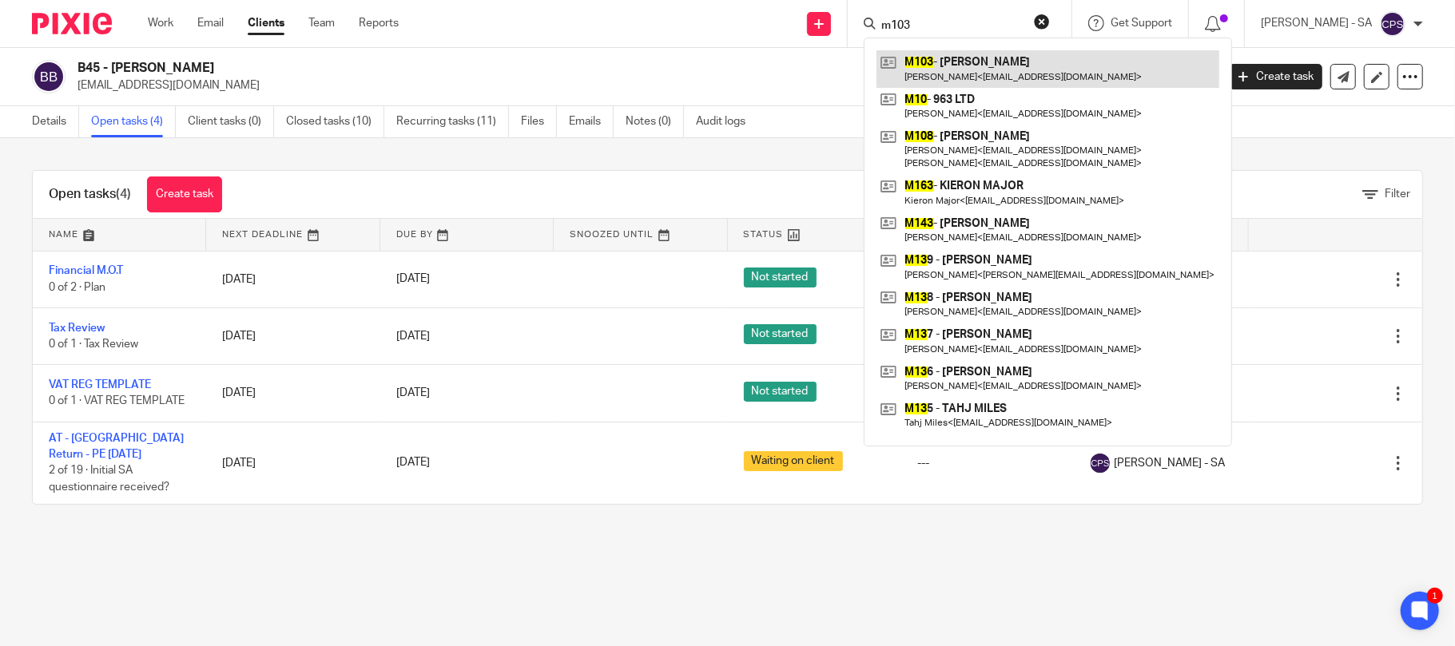
type input "m103"
click at [1037, 70] on link at bounding box center [1047, 68] width 343 height 37
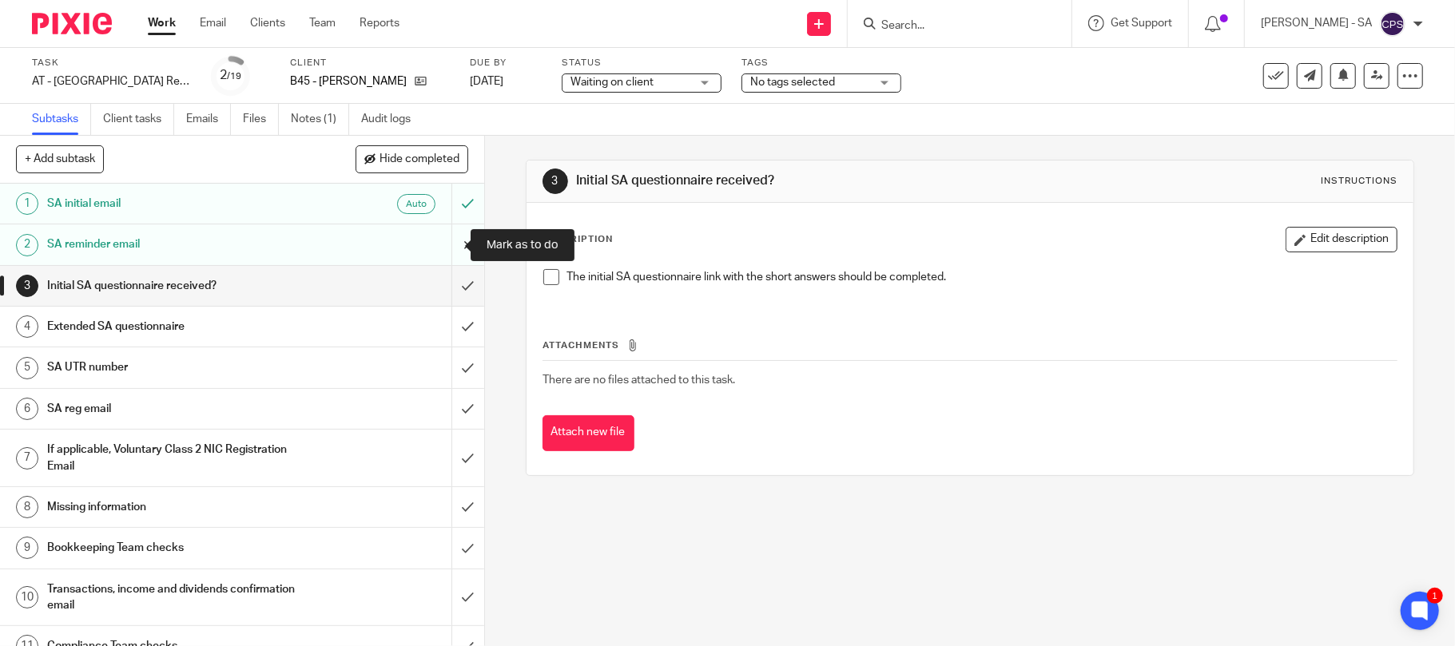
click at [448, 244] on input "submit" at bounding box center [242, 244] width 484 height 40
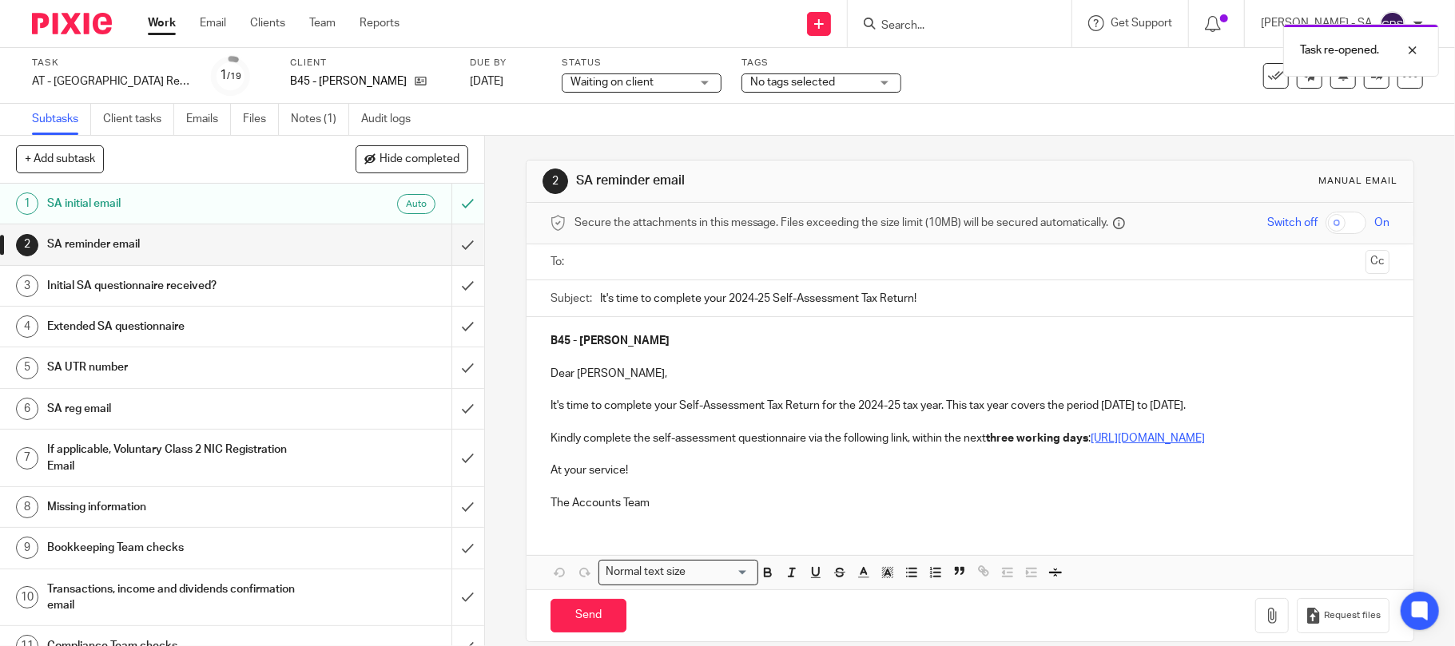
click at [637, 266] on input "text" at bounding box center [970, 262] width 780 height 18
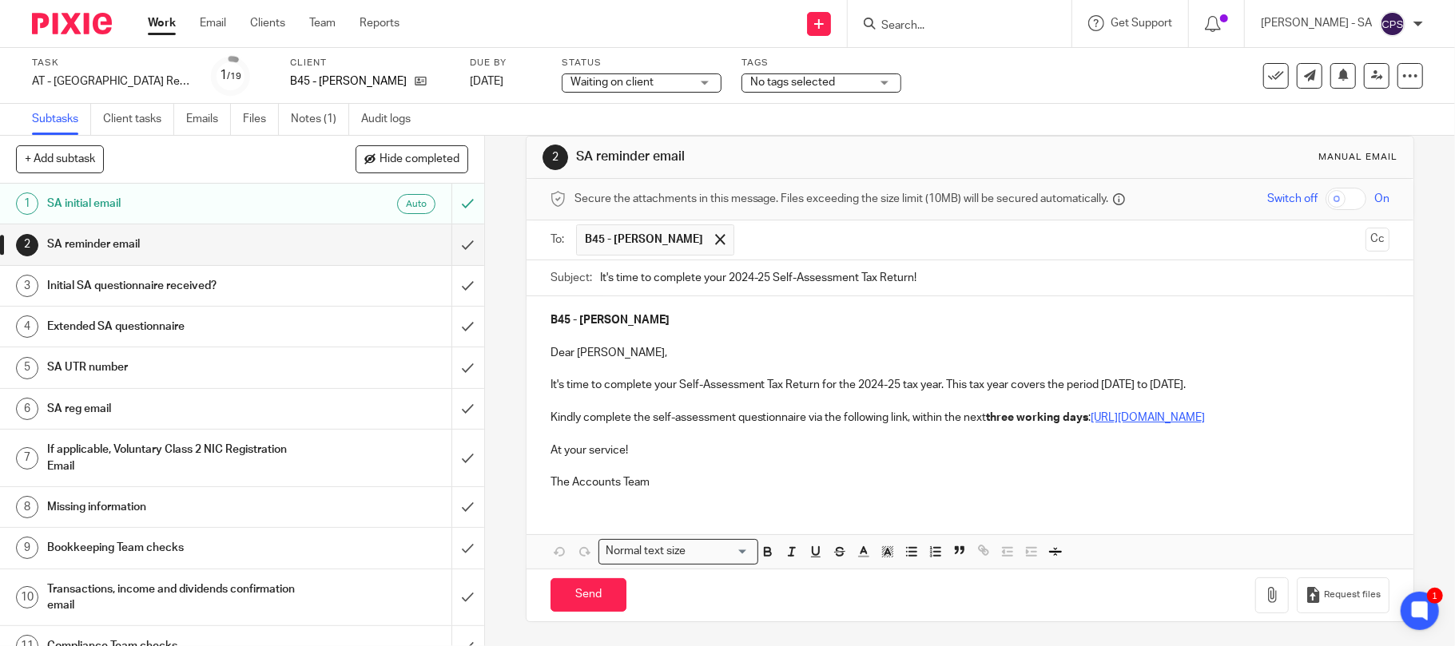
scroll to position [42, 0]
click at [585, 591] on input "Send" at bounding box center [588, 595] width 76 height 34
type input "Sent"
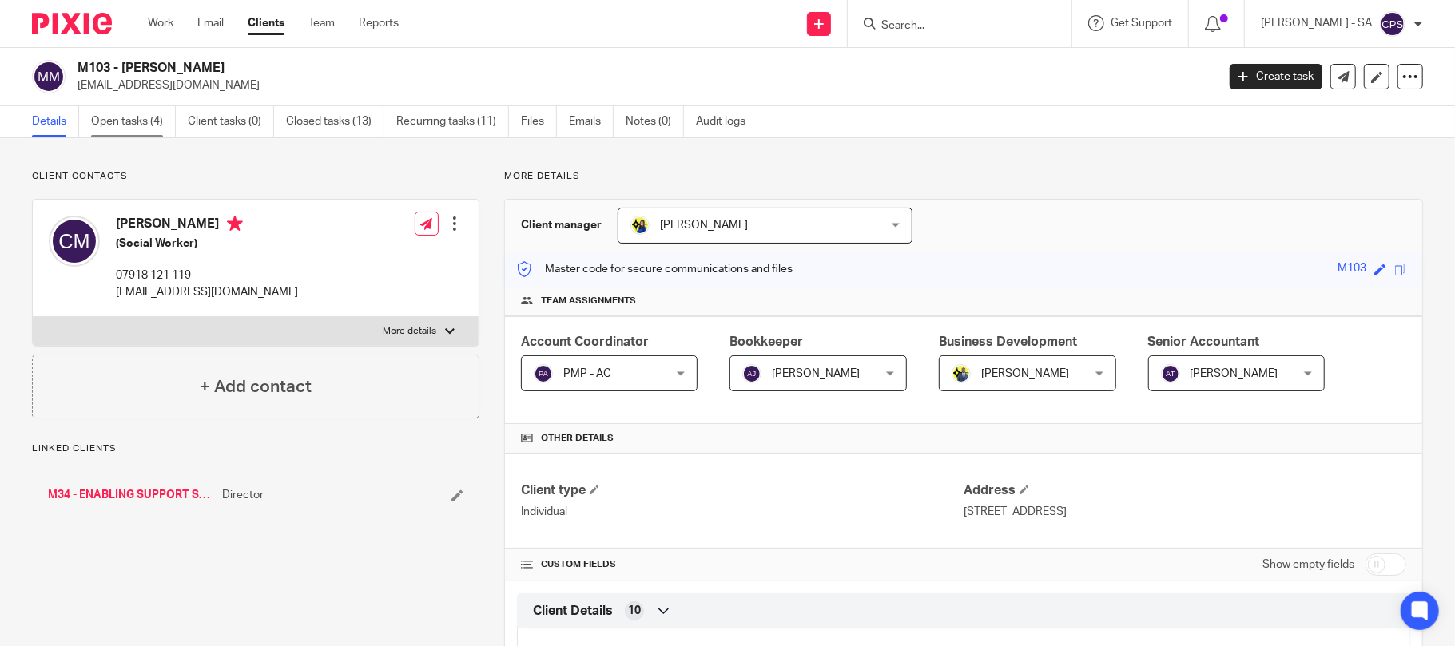
click at [120, 123] on link "Open tasks (4)" at bounding box center [133, 121] width 85 height 31
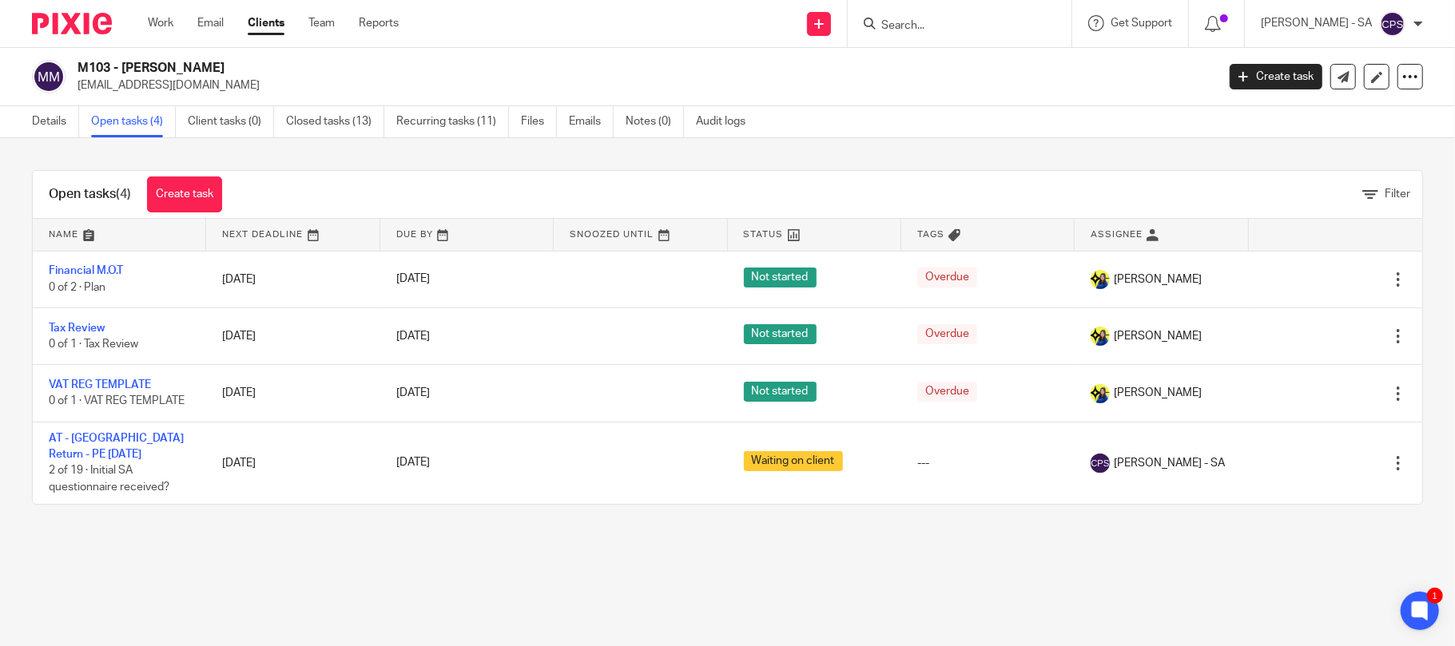
click at [924, 20] on input "Search" at bounding box center [952, 26] width 144 height 14
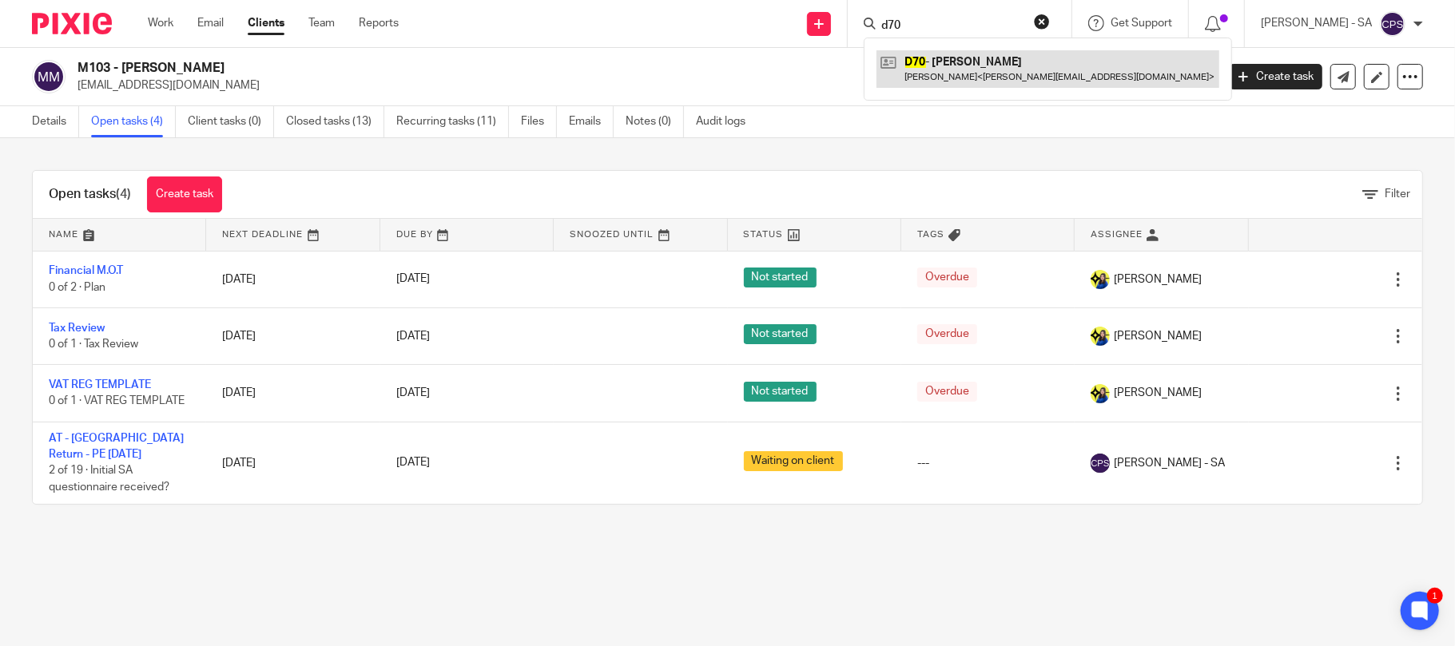
type input "d70"
click at [987, 71] on link at bounding box center [1047, 68] width 343 height 37
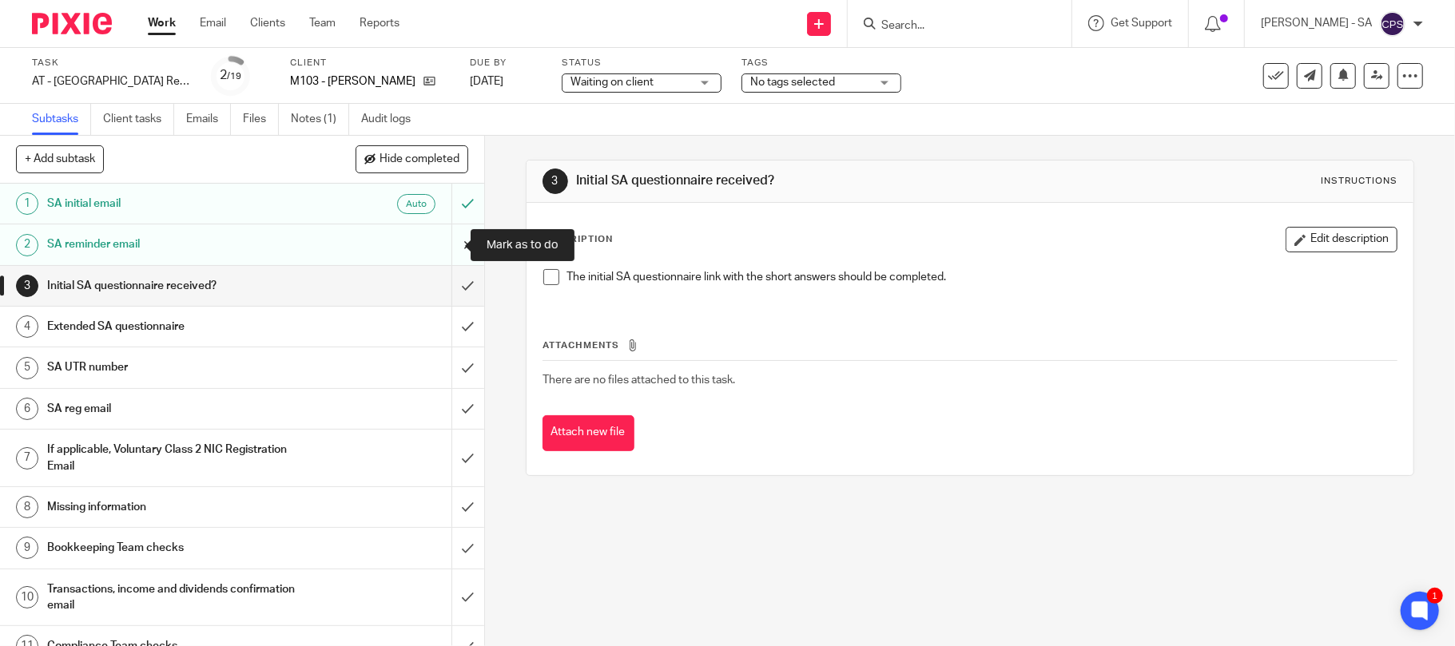
click at [445, 244] on input "submit" at bounding box center [242, 244] width 484 height 40
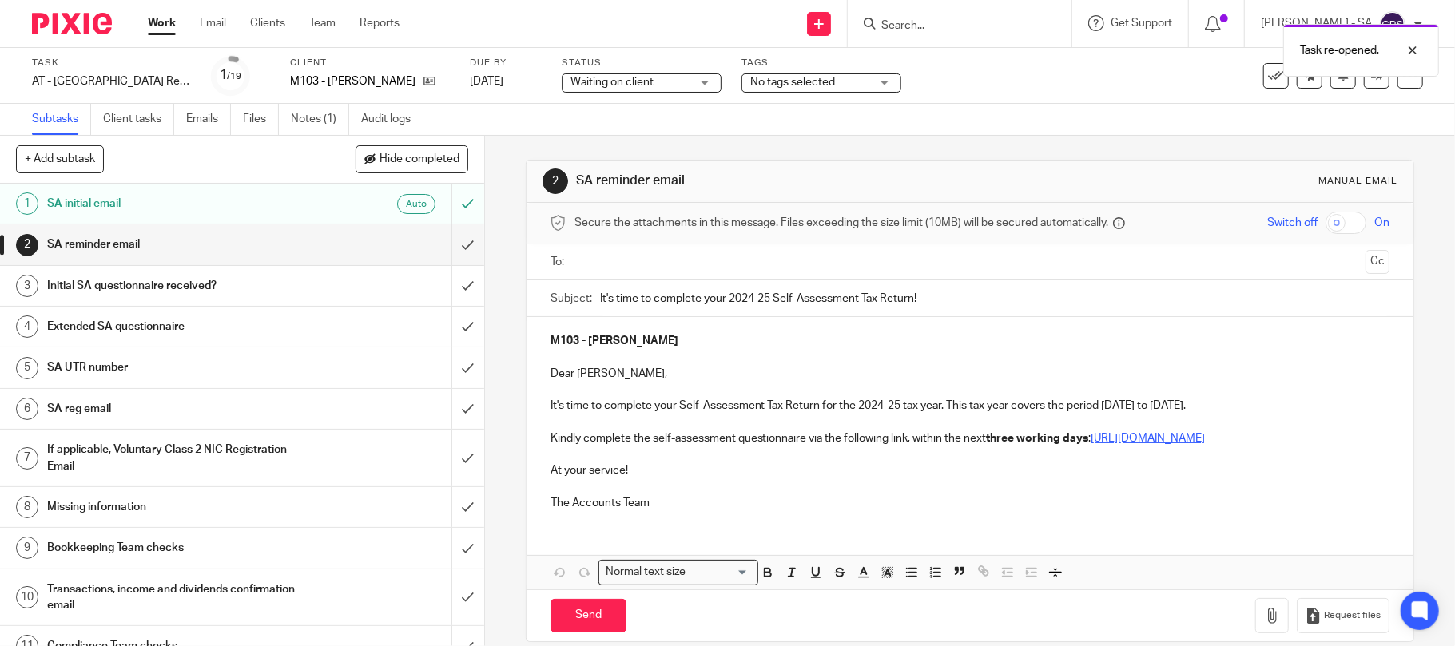
click at [605, 262] on input "text" at bounding box center [970, 262] width 780 height 18
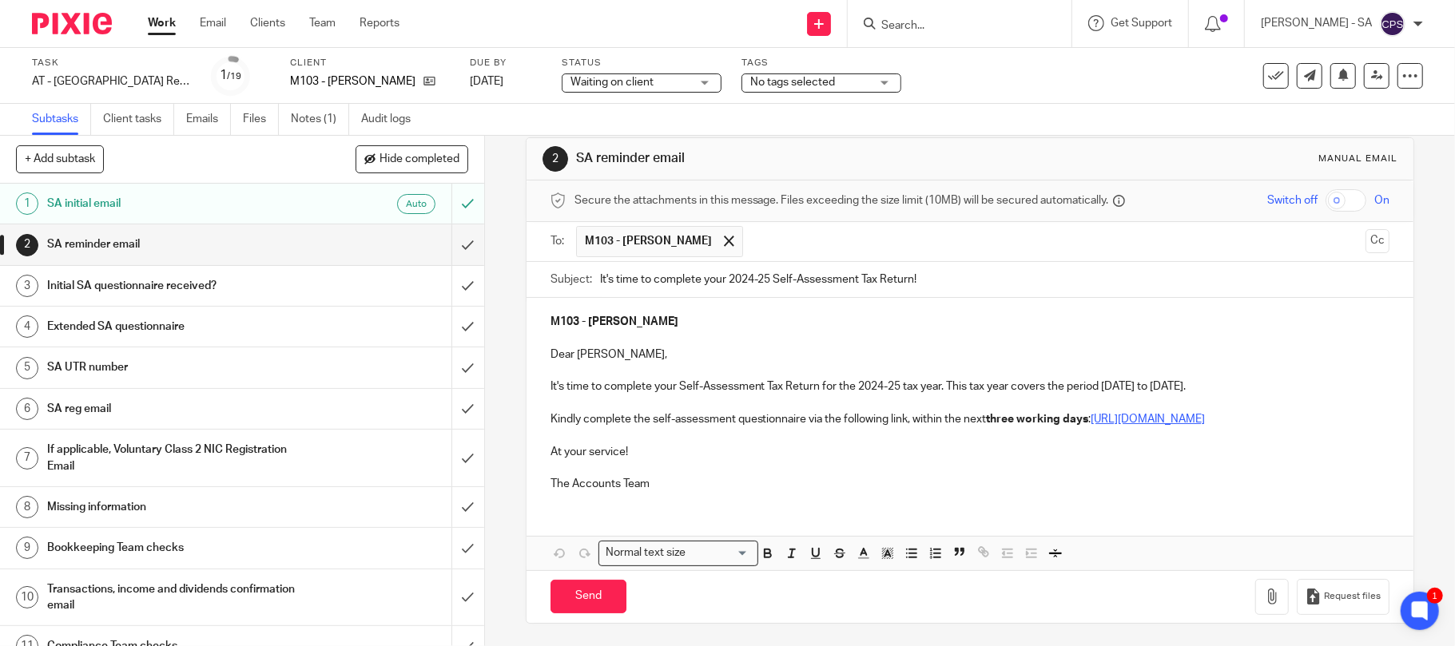
scroll to position [42, 0]
click at [577, 596] on input "Send" at bounding box center [588, 595] width 76 height 34
type input "Sent"
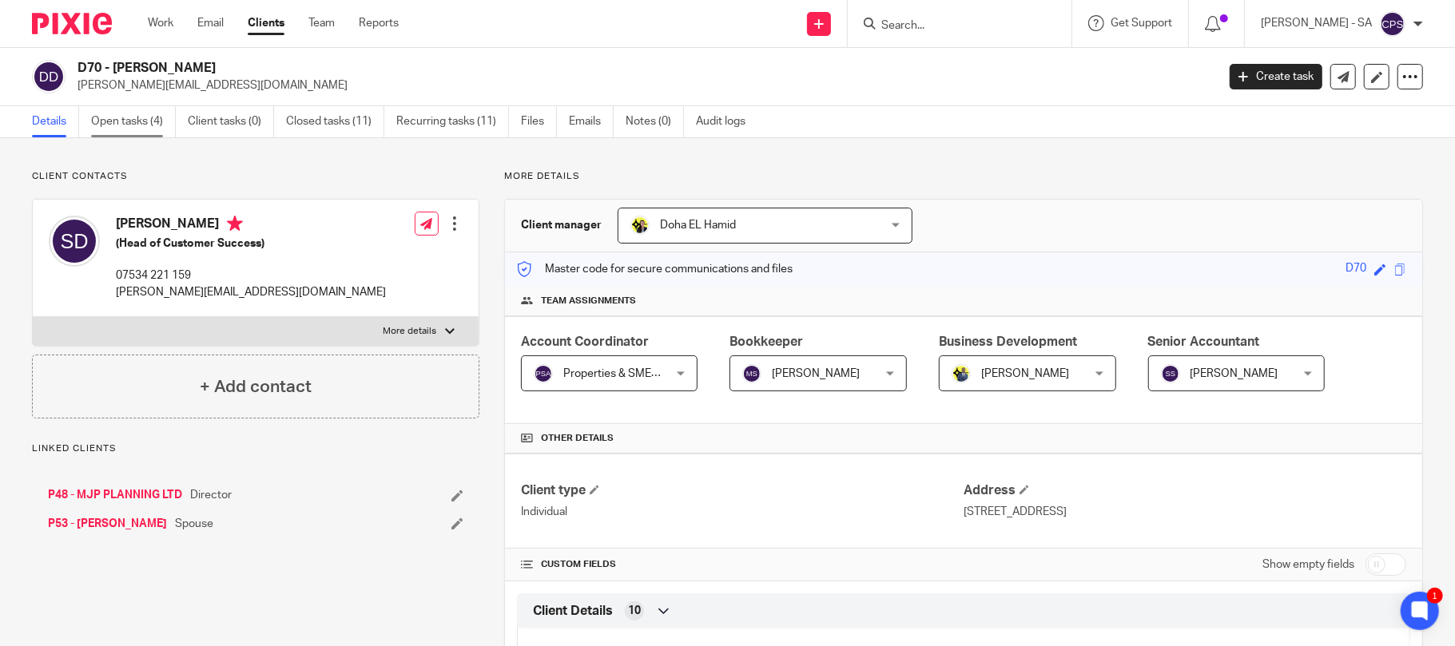
click at [128, 122] on link "Open tasks (4)" at bounding box center [133, 121] width 85 height 31
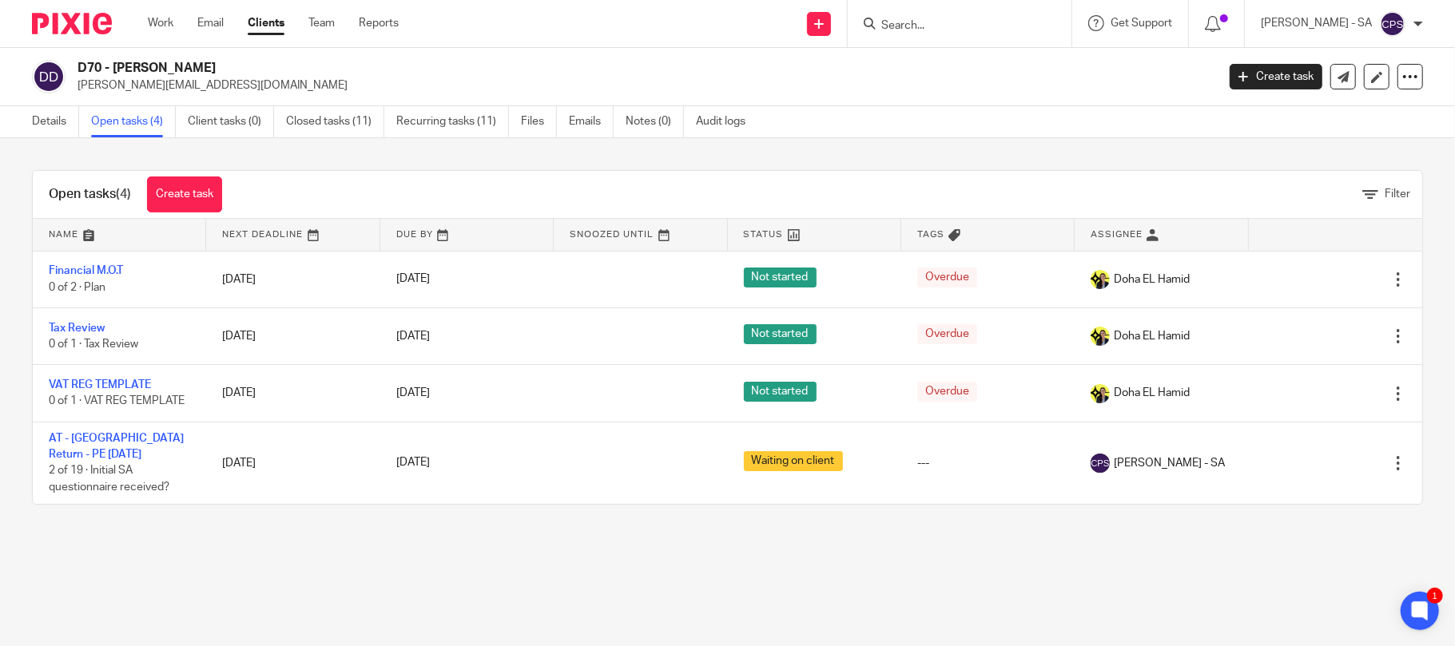
click at [896, 21] on input "Search" at bounding box center [952, 26] width 144 height 14
type input "h36"
click at [1015, 59] on link at bounding box center [1011, 68] width 270 height 37
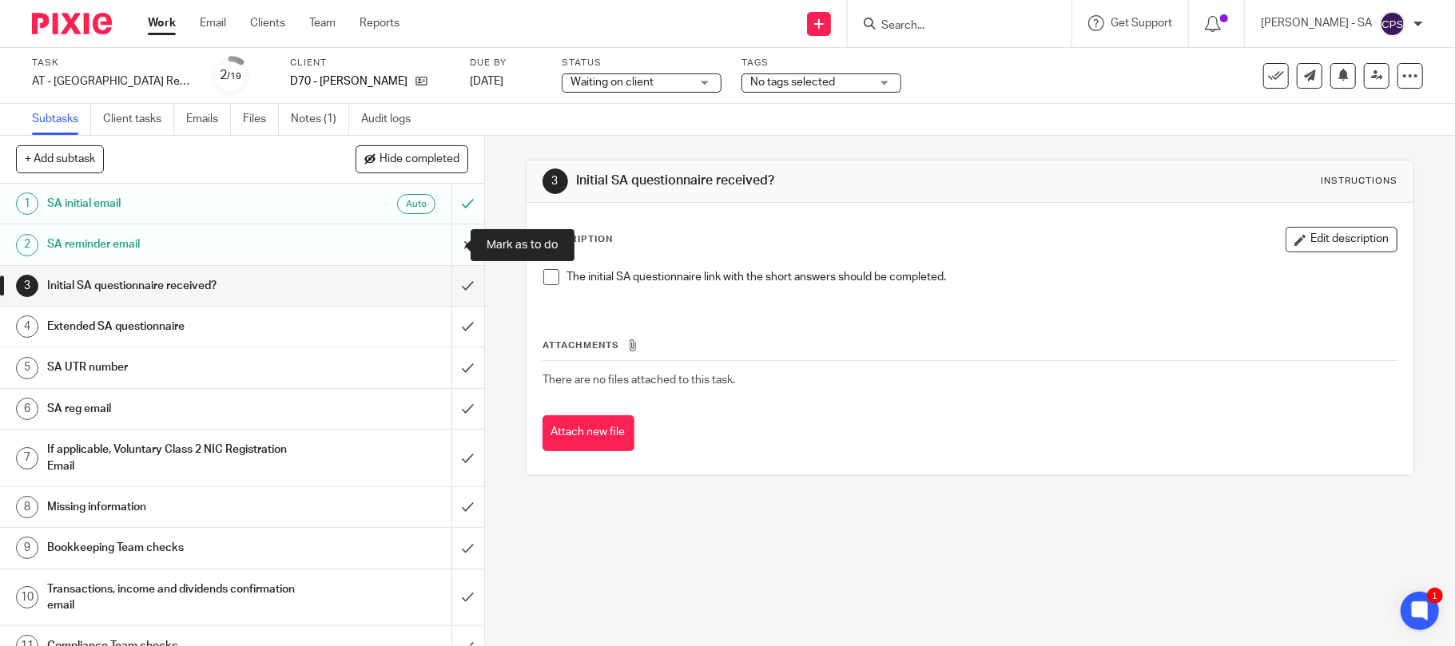
click at [449, 240] on input "submit" at bounding box center [242, 244] width 484 height 40
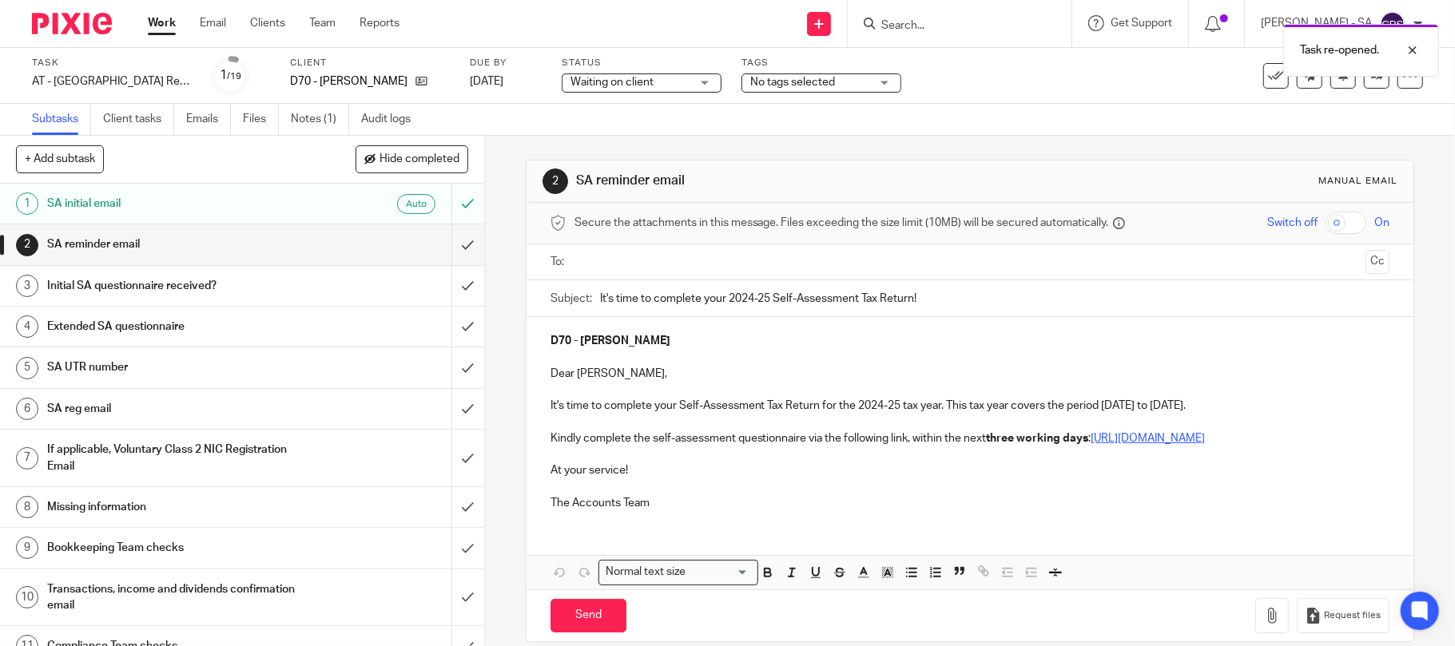
click at [611, 265] on input "text" at bounding box center [970, 262] width 780 height 18
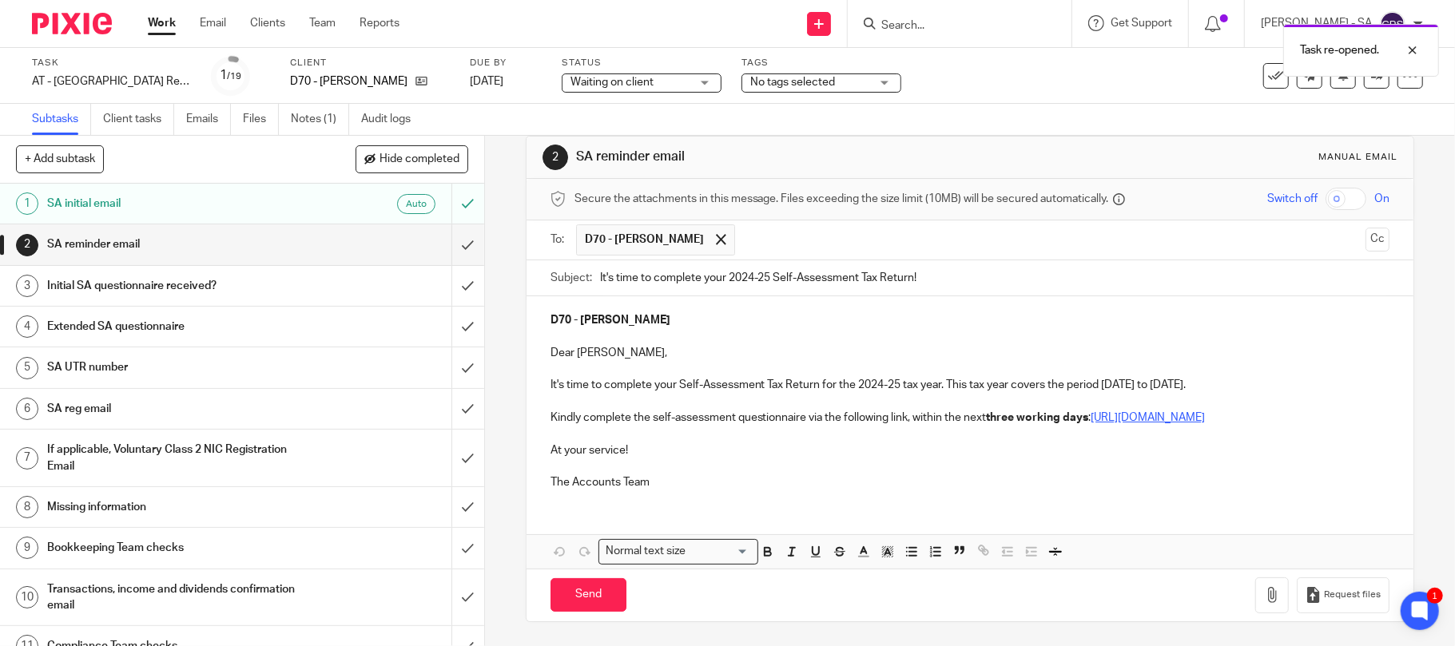
scroll to position [42, 0]
click at [569, 592] on input "Send" at bounding box center [588, 595] width 76 height 34
type input "Sent"
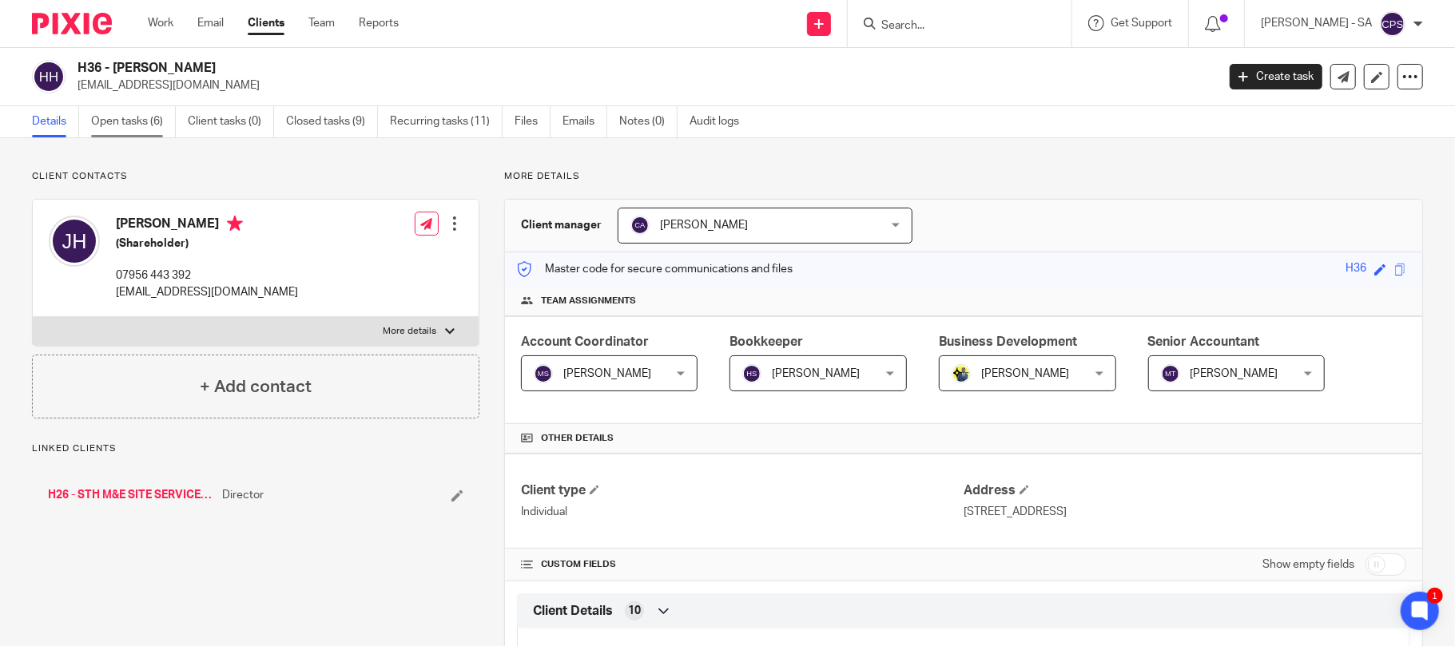
click at [125, 118] on link "Open tasks (6)" at bounding box center [133, 121] width 85 height 31
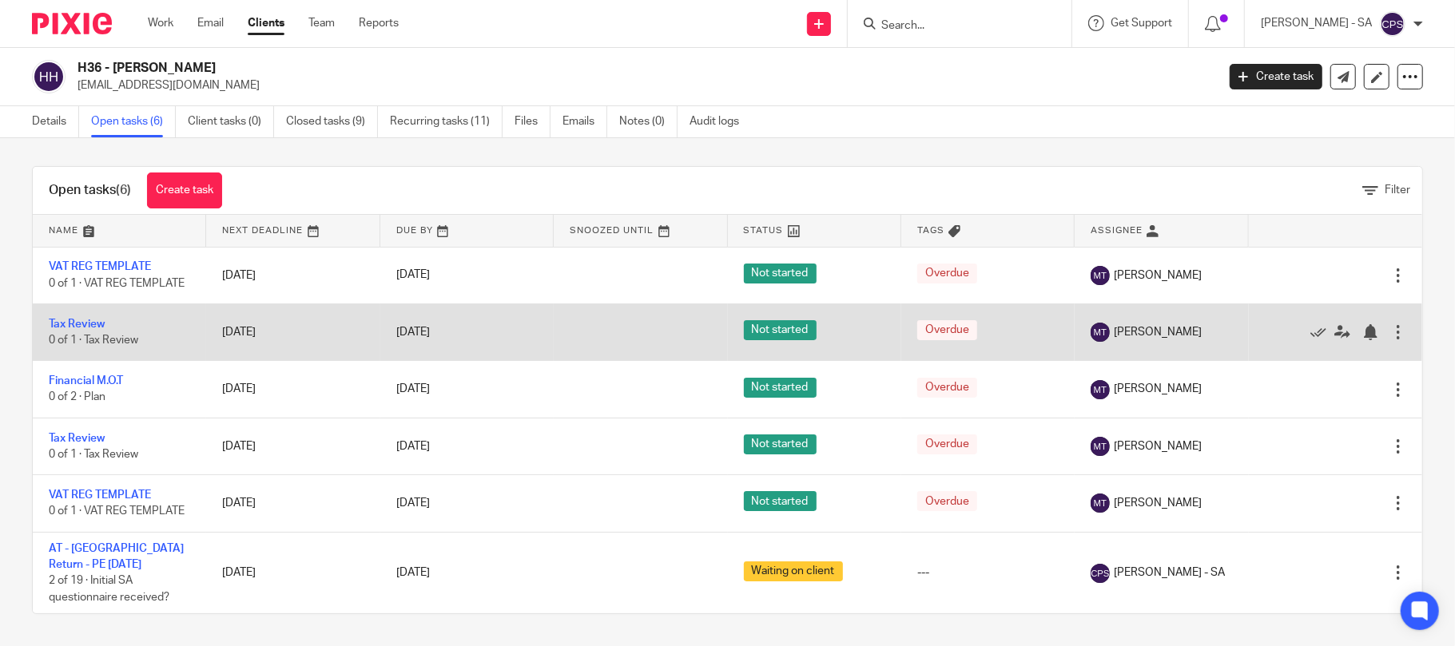
scroll to position [7, 0]
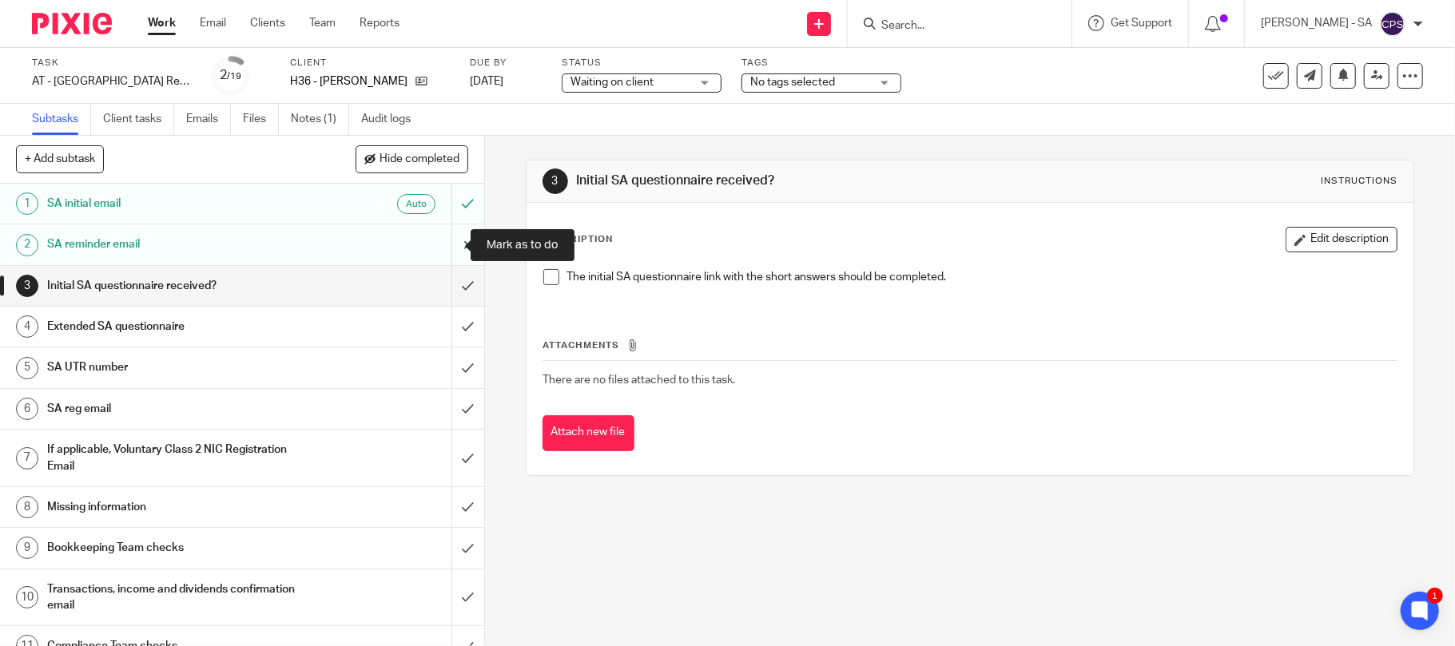
click at [447, 244] on input "submit" at bounding box center [242, 244] width 484 height 40
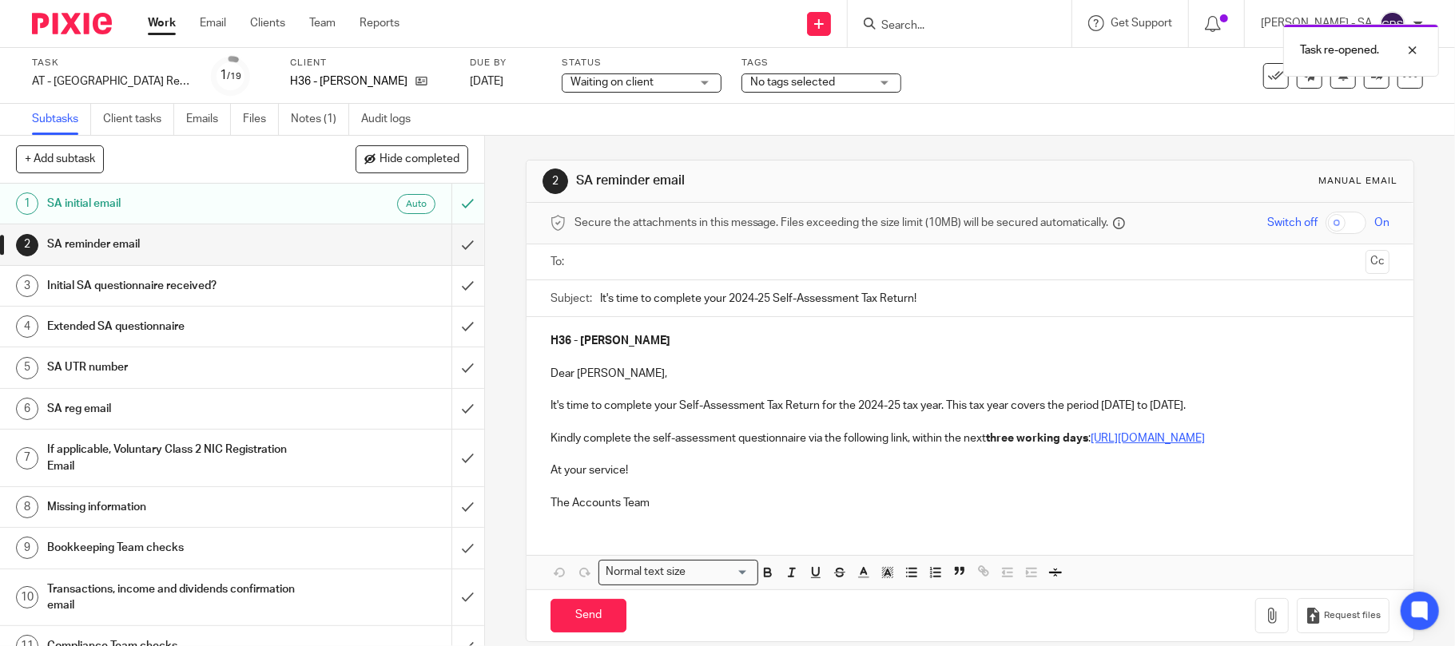
click at [656, 272] on input "text" at bounding box center [970, 262] width 780 height 18
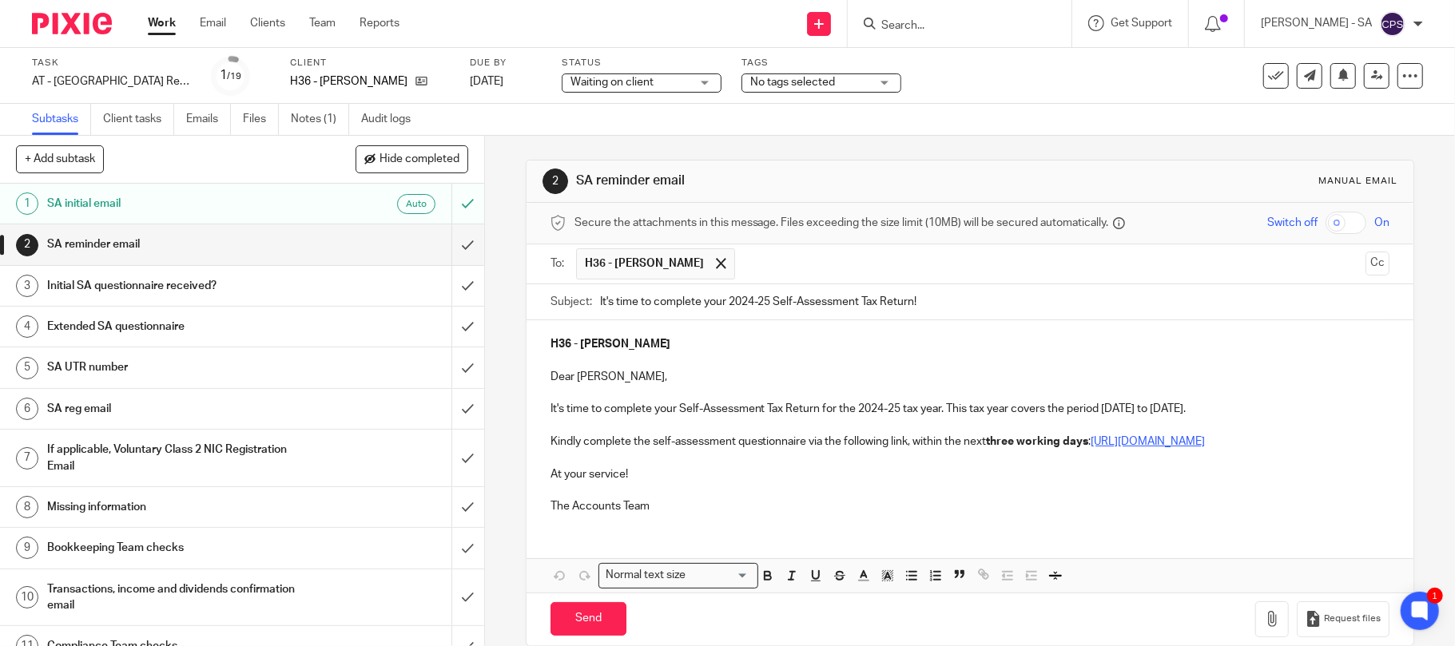
scroll to position [42, 0]
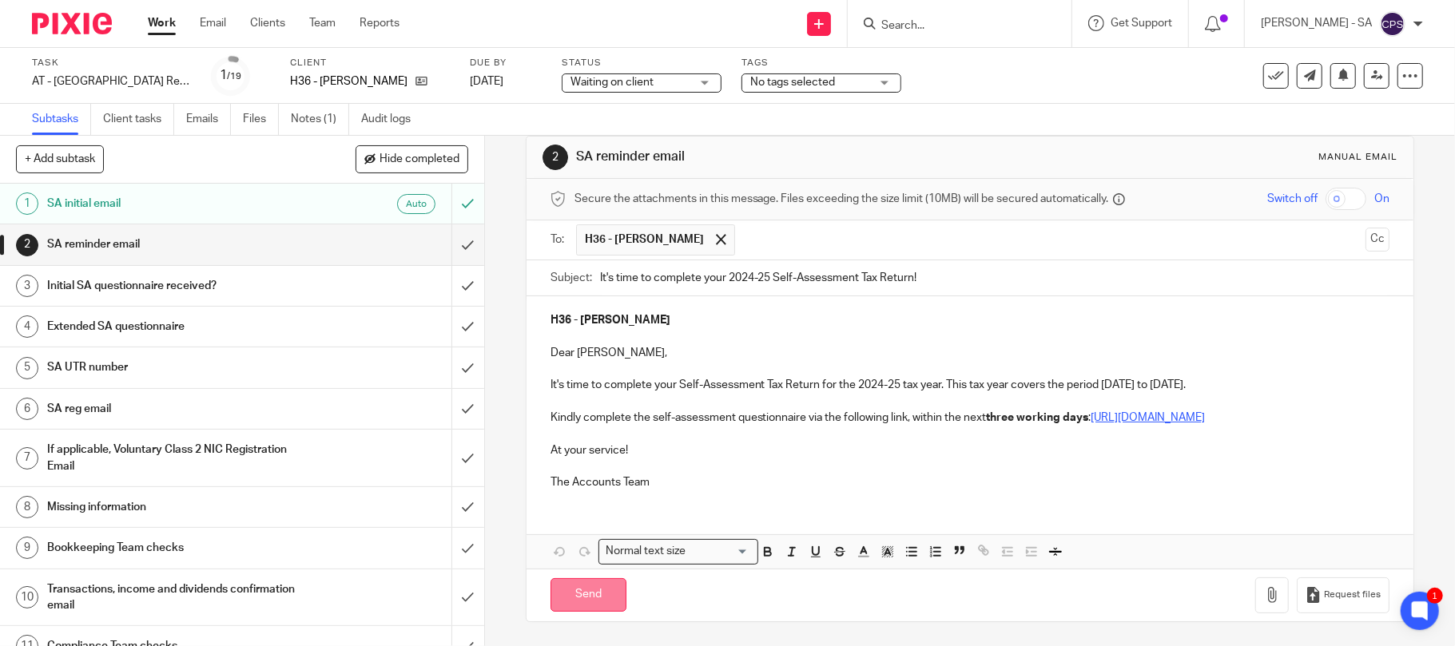
click at [556, 596] on input "Send" at bounding box center [588, 595] width 76 height 34
type input "Sent"
